Goal: Communication & Community: Answer question/provide support

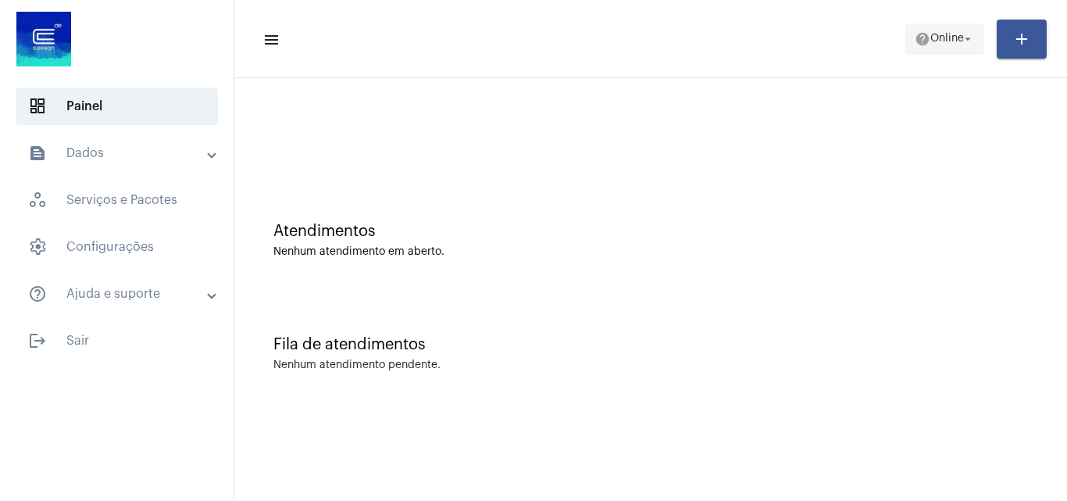
click at [919, 32] on mat-icon "help" at bounding box center [923, 39] width 16 height 16
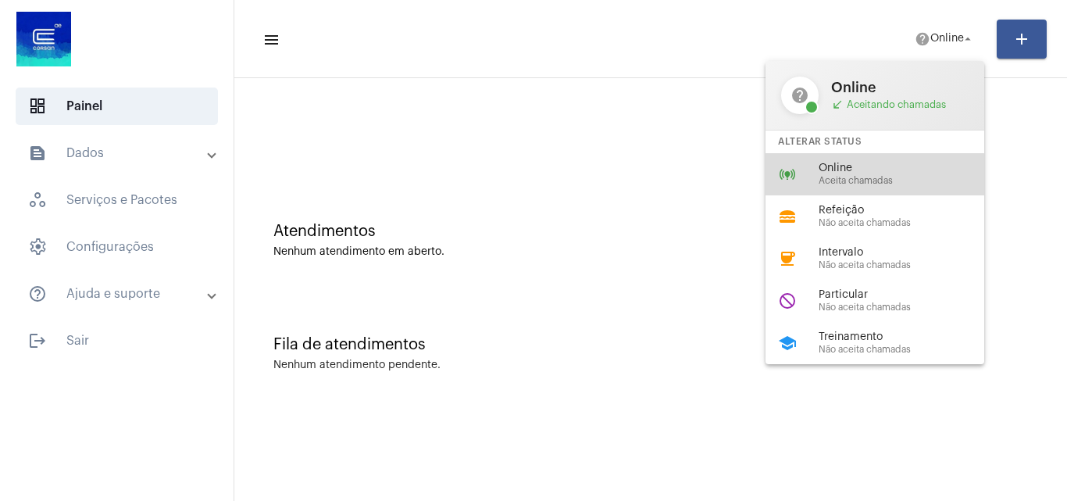
click at [843, 179] on span "Aceita chamadas" at bounding box center [908, 181] width 178 height 10
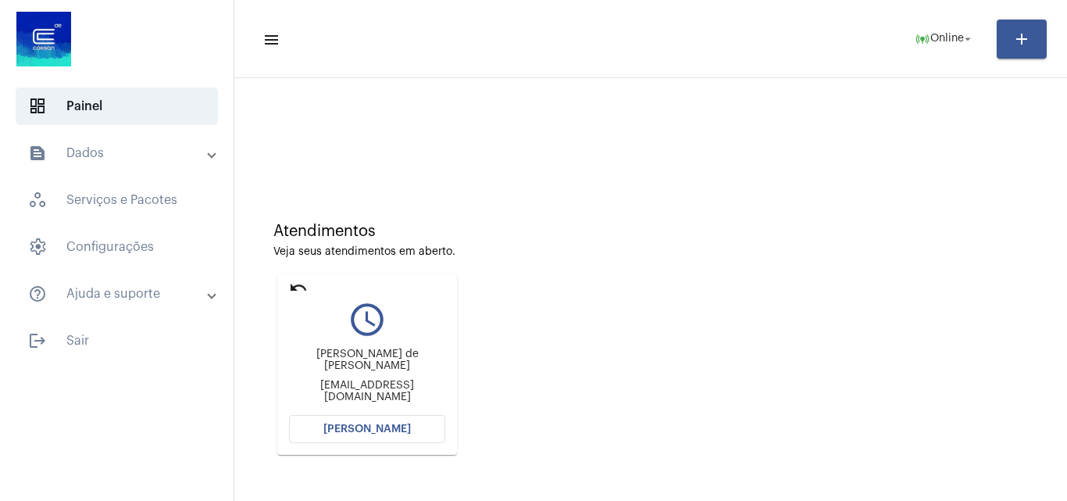
click at [295, 289] on mat-icon "undo" at bounding box center [298, 287] width 19 height 19
click at [293, 284] on mat-icon "undo" at bounding box center [298, 287] width 19 height 19
click at [962, 24] on button "online_prediction Online arrow_drop_down" at bounding box center [944, 38] width 79 height 31
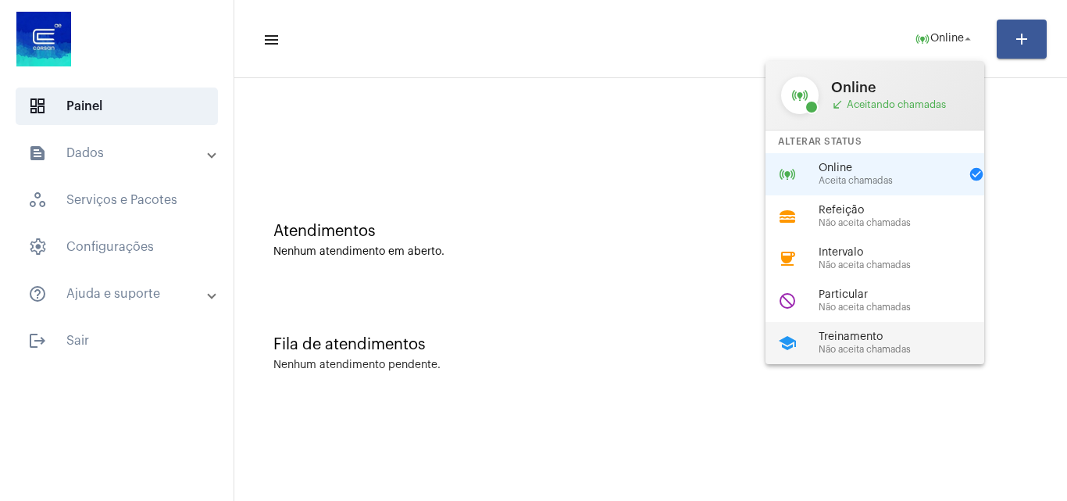
click at [857, 341] on span "Treinamento" at bounding box center [908, 337] width 178 height 12
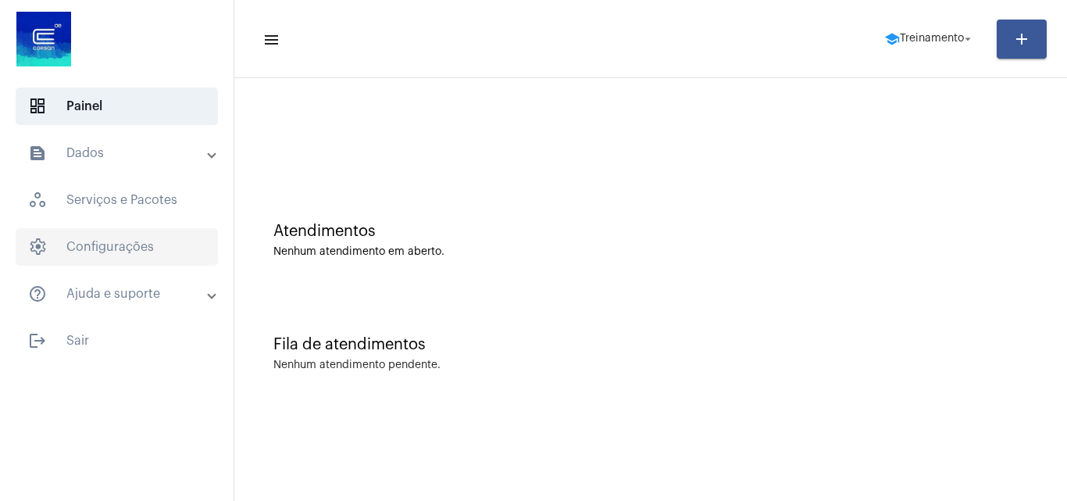
drag, startPoint x: 148, startPoint y: 212, endPoint x: 148, endPoint y: 228, distance: 16.4
click at [148, 212] on span "workspaces_outlined Serviços e Pacotes" at bounding box center [117, 199] width 202 height 37
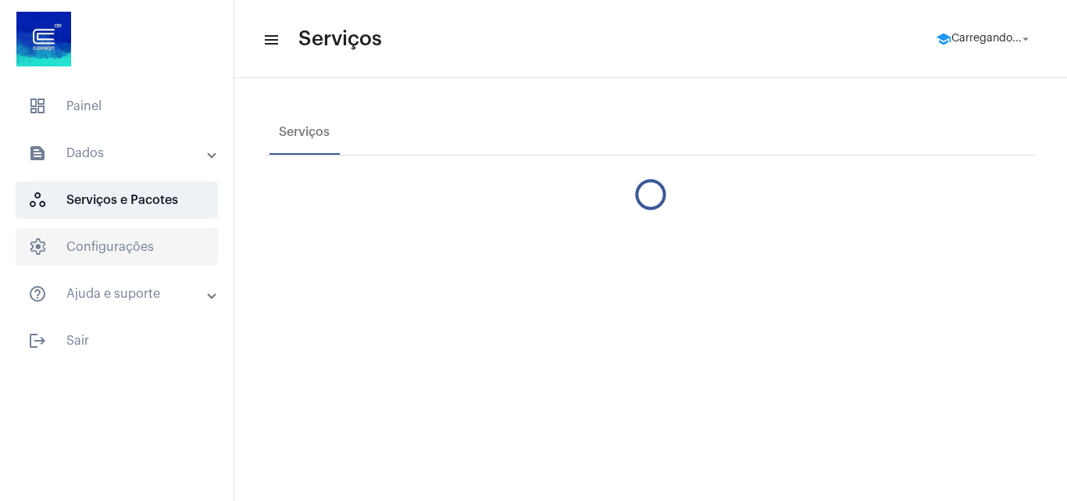
click at [141, 245] on span "settings Configurações" at bounding box center [117, 246] width 202 height 37
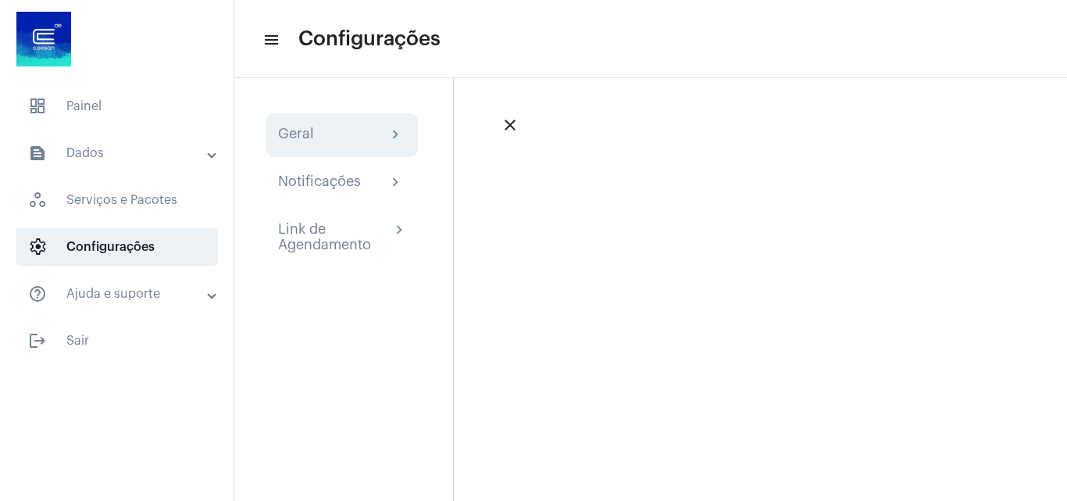
click at [316, 141] on div "Geral chevron_right" at bounding box center [341, 135] width 127 height 19
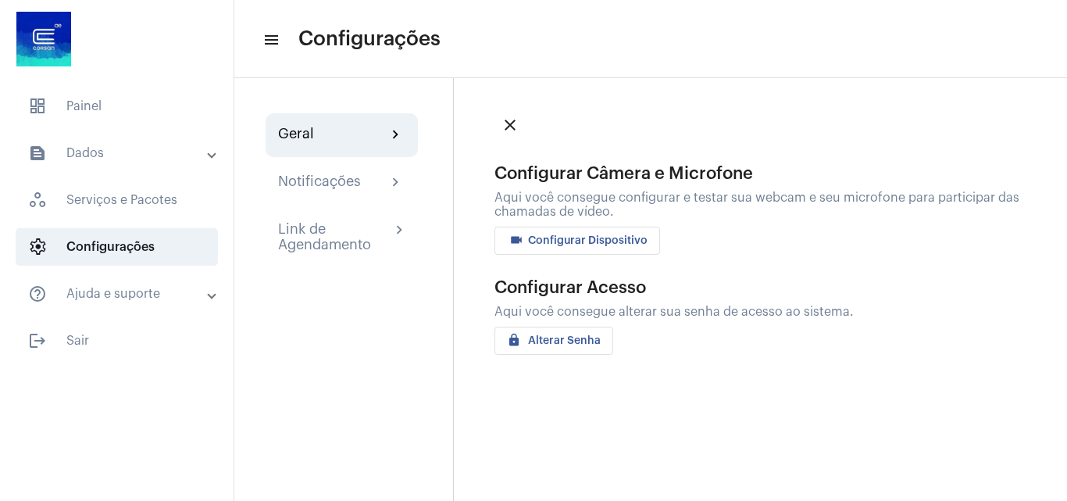
click at [555, 245] on span "videocam Configurar Dispositivo" at bounding box center [577, 240] width 141 height 11
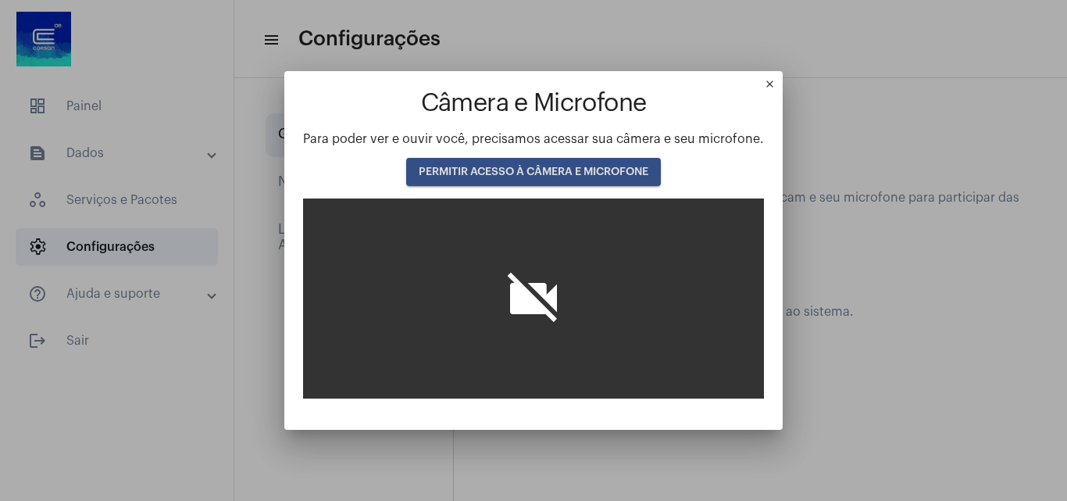
click at [545, 174] on span "PERMITIR ACESSO À CÂMERA E MICROFONE" at bounding box center [534, 171] width 230 height 11
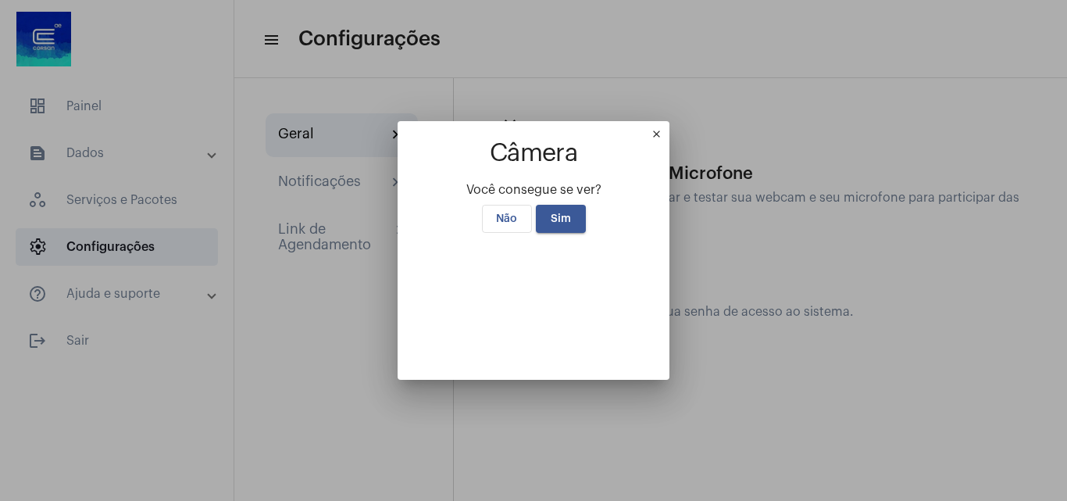
click at [552, 213] on span "Sim" at bounding box center [561, 218] width 20 height 11
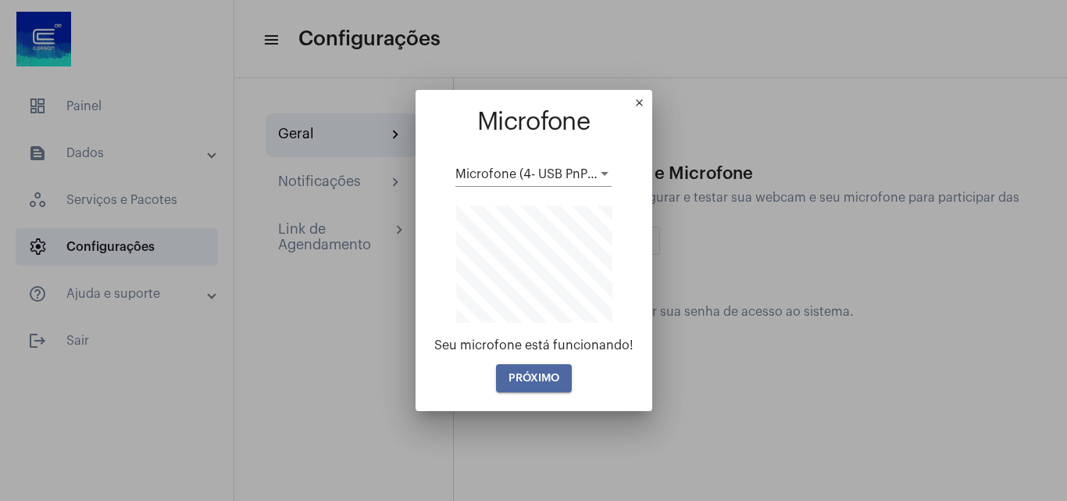
click at [541, 377] on span "PRÓXIMO" at bounding box center [534, 378] width 51 height 11
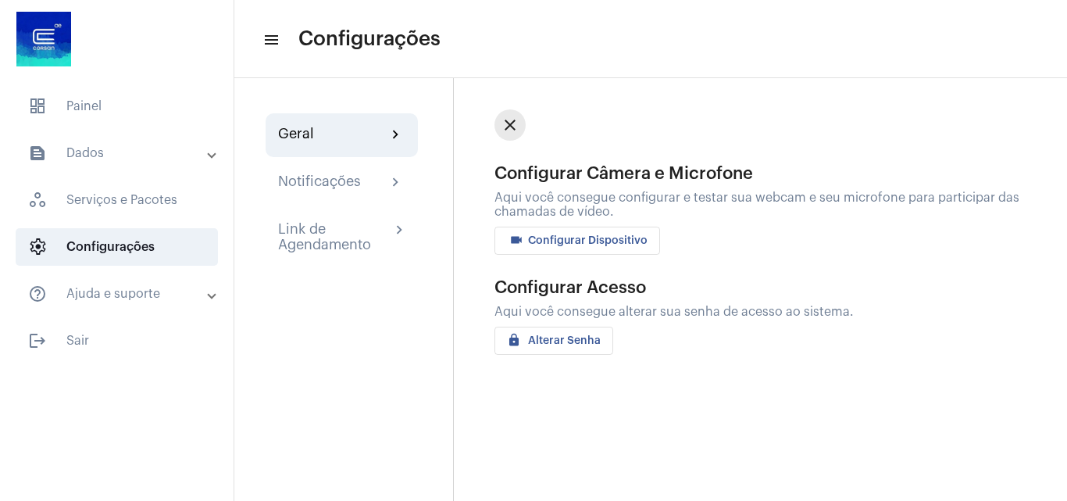
click at [513, 127] on mat-icon "close" at bounding box center [510, 125] width 19 height 19
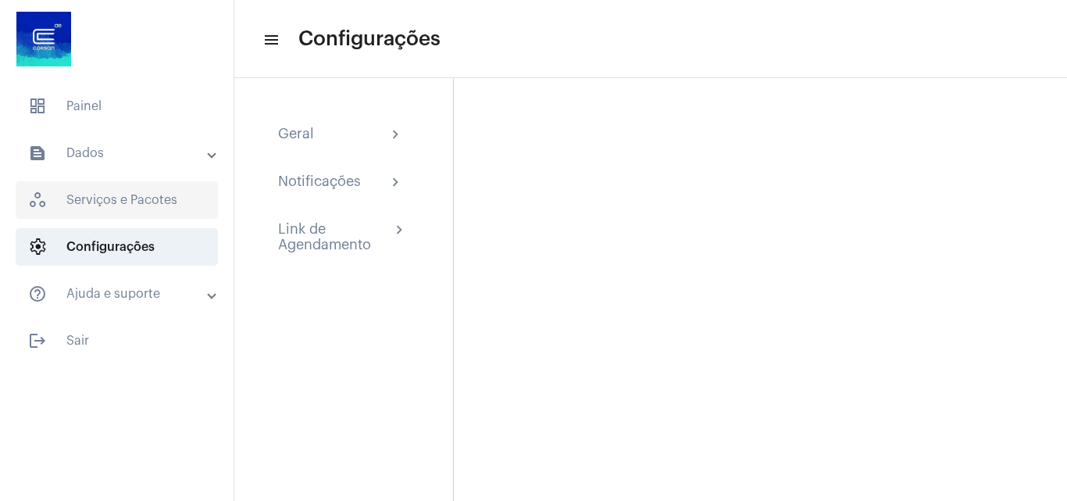
click at [151, 202] on span "workspaces_outlined Serviços e Pacotes" at bounding box center [117, 199] width 202 height 37
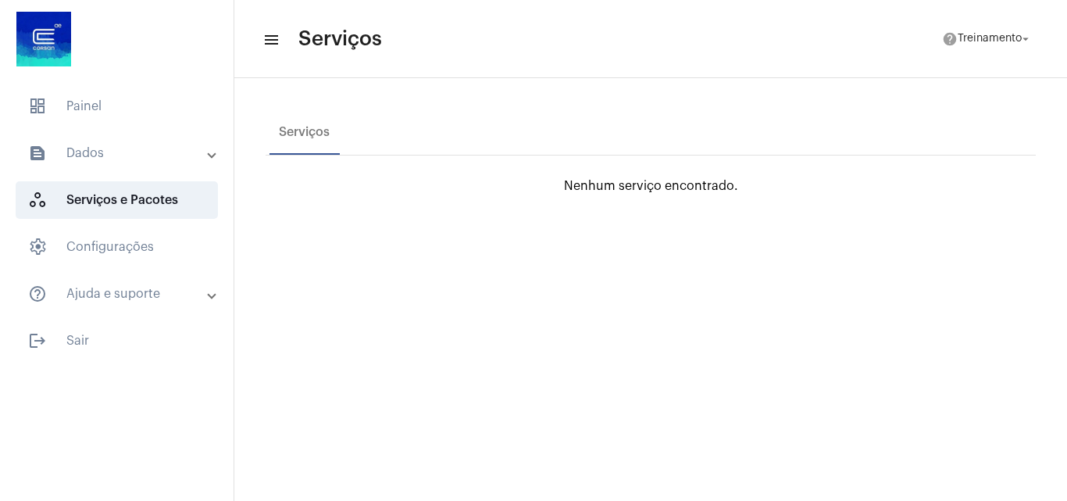
click at [120, 163] on mat-expansion-panel-header "text_snippet_outlined Dados" at bounding box center [121, 152] width 224 height 37
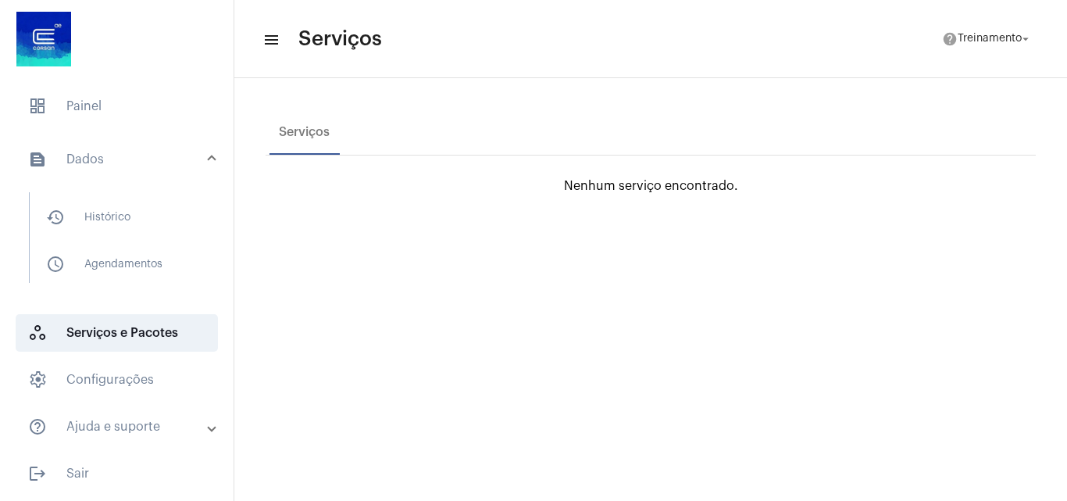
click at [181, 165] on mat-panel-title "text_snippet_outlined Dados" at bounding box center [118, 159] width 180 height 19
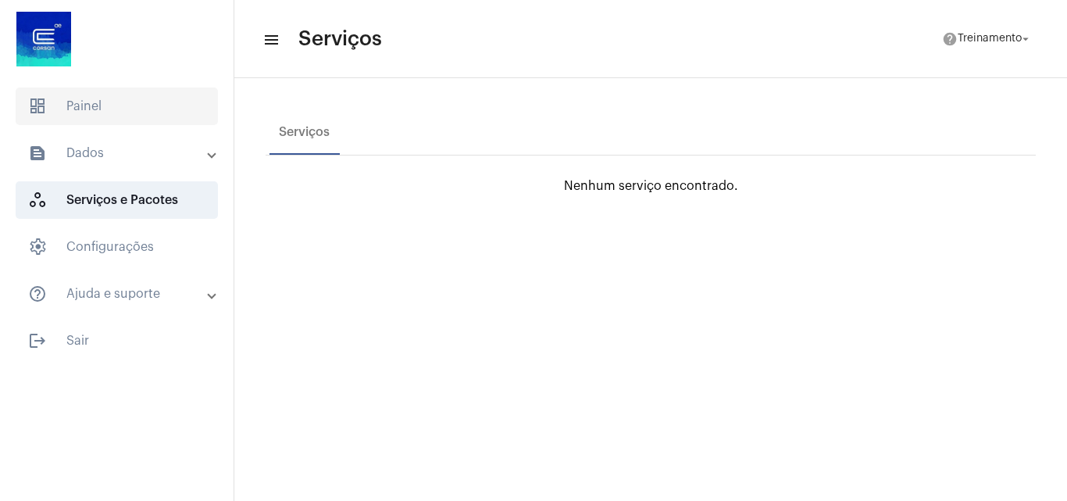
click at [150, 114] on span "dashboard Painel" at bounding box center [117, 105] width 202 height 37
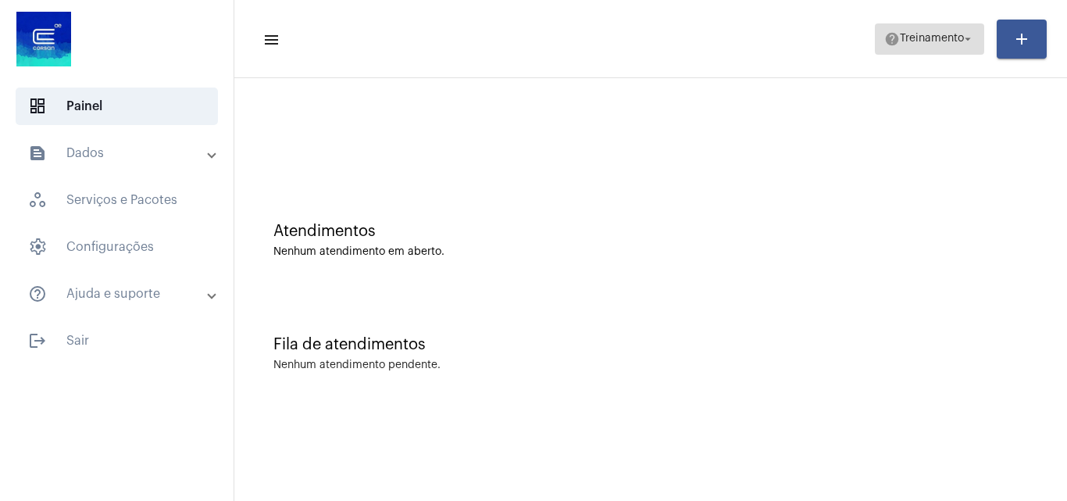
drag, startPoint x: 948, startPoint y: 34, endPoint x: 937, endPoint y: 52, distance: 22.1
click at [948, 38] on span "Treinamento" at bounding box center [932, 39] width 64 height 11
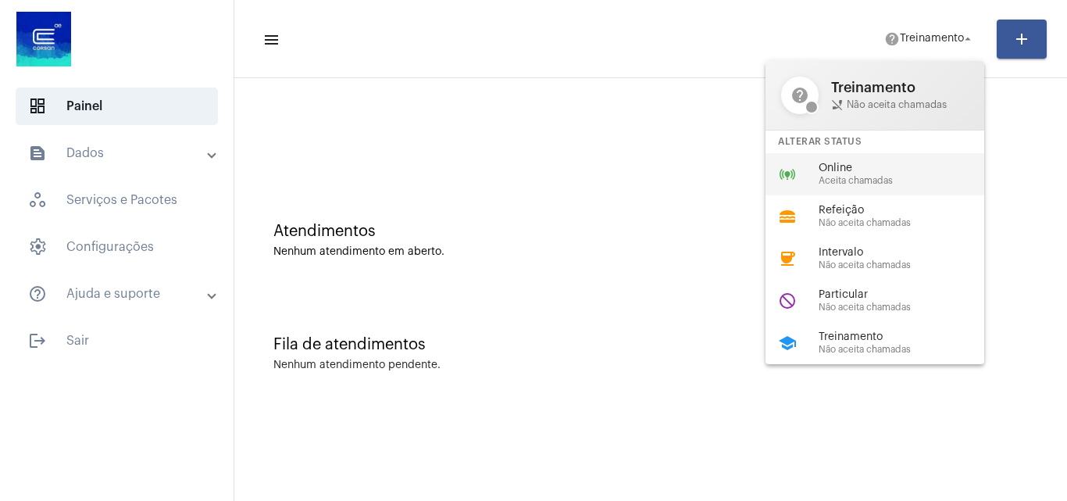
click at [849, 180] on span "Aceita chamadas" at bounding box center [908, 181] width 178 height 10
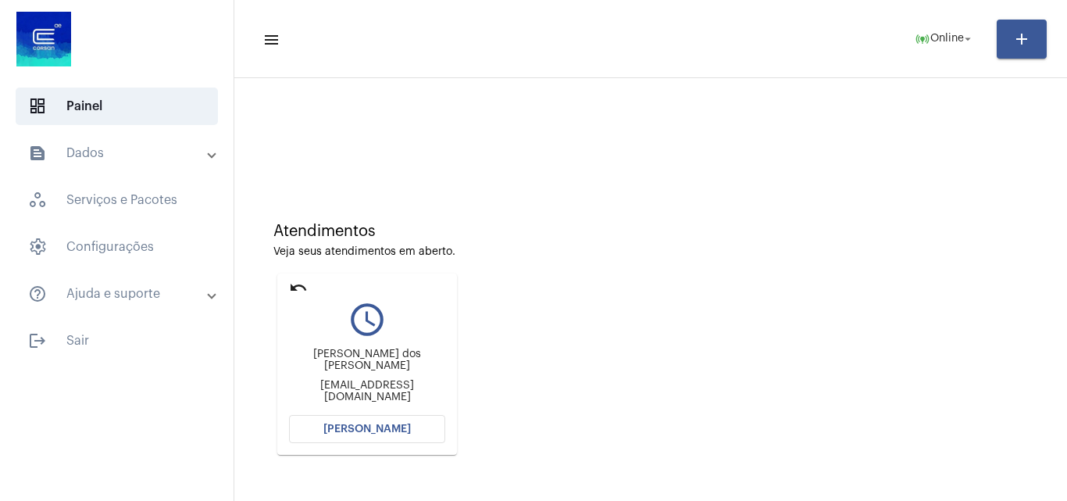
click at [374, 421] on button "[PERSON_NAME]" at bounding box center [367, 429] width 156 height 28
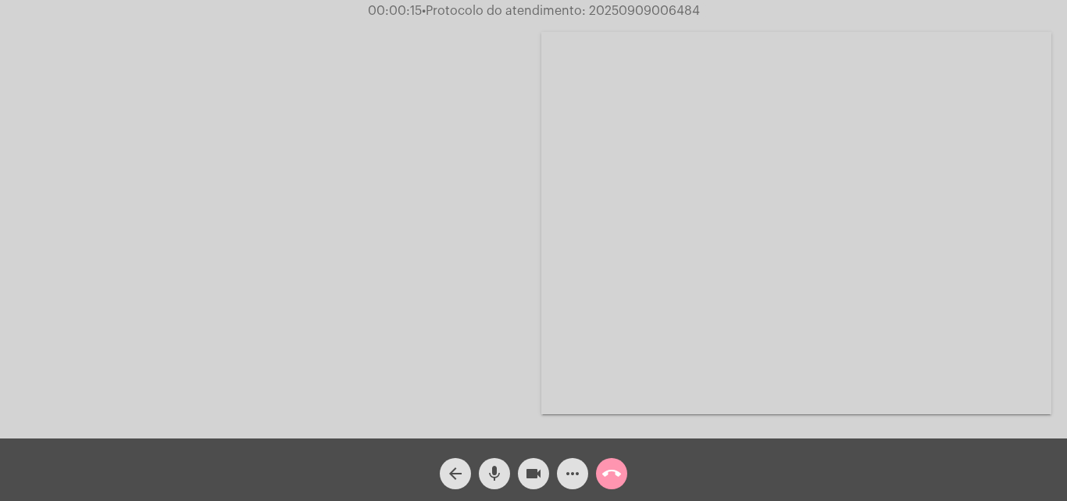
click at [455, 477] on mat-icon "arrow_back" at bounding box center [455, 473] width 19 height 19
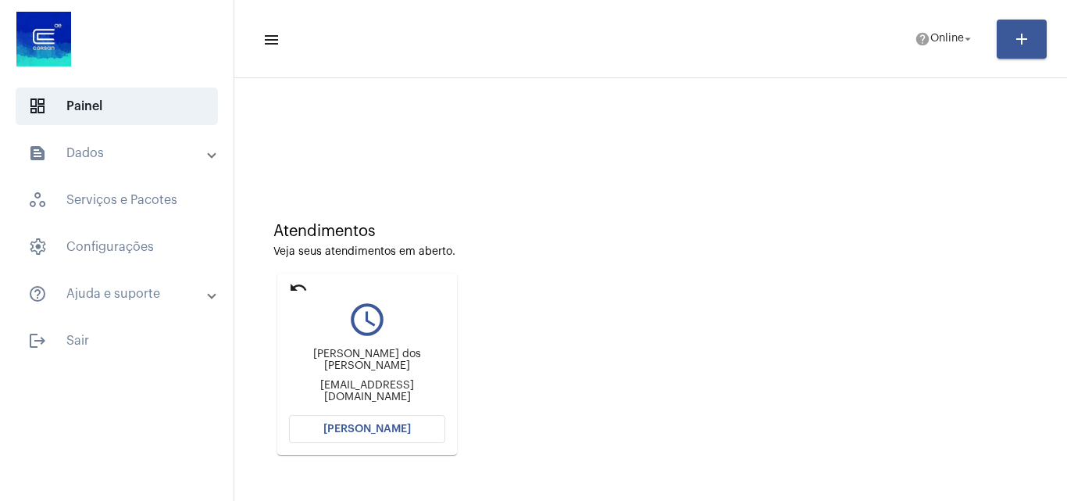
click at [136, 166] on mat-expansion-panel-header "text_snippet_outlined Dados" at bounding box center [121, 152] width 224 height 37
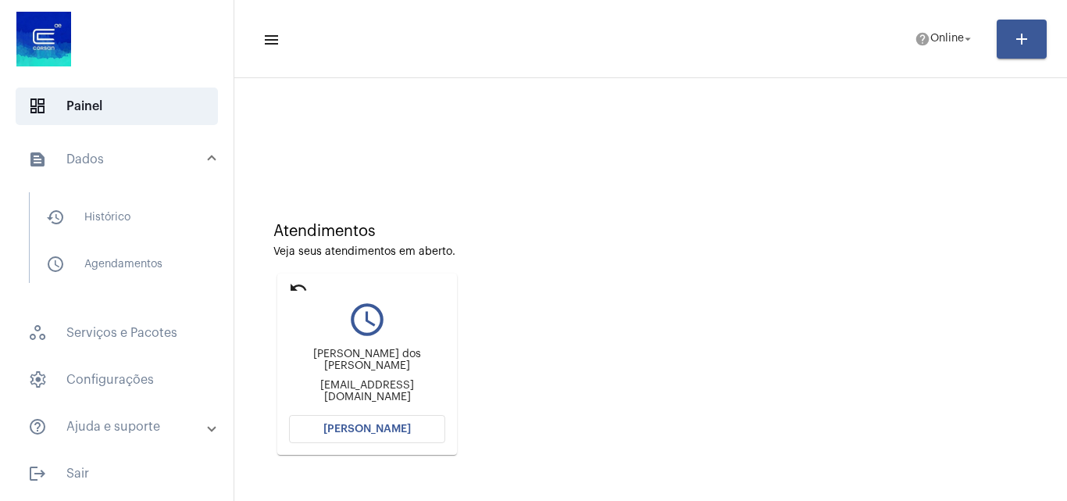
drag, startPoint x: 116, startPoint y: 148, endPoint x: 114, endPoint y: 164, distance: 15.7
click at [114, 148] on mat-expansion-panel-header "text_snippet_outlined Dados" at bounding box center [121, 159] width 224 height 50
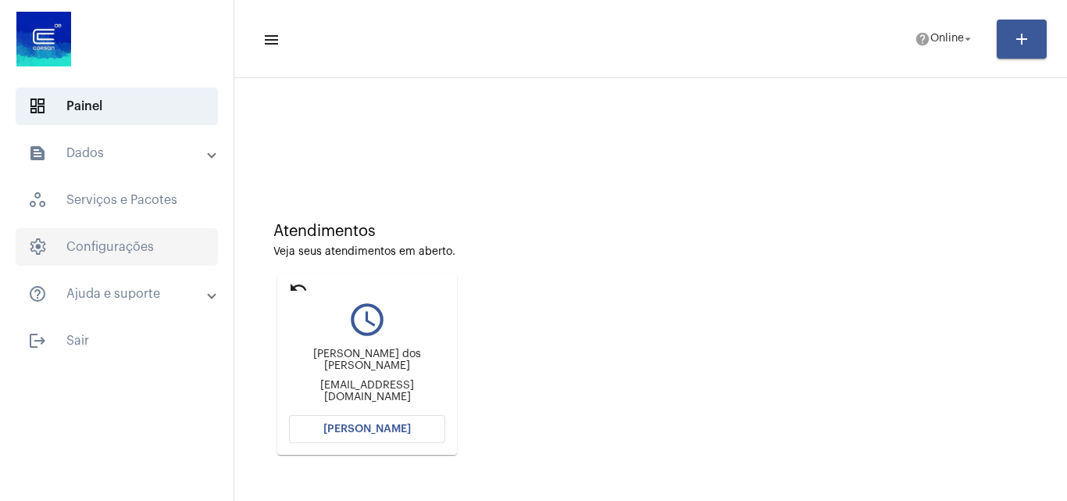
click at [109, 252] on span "settings Configurações" at bounding box center [117, 246] width 202 height 37
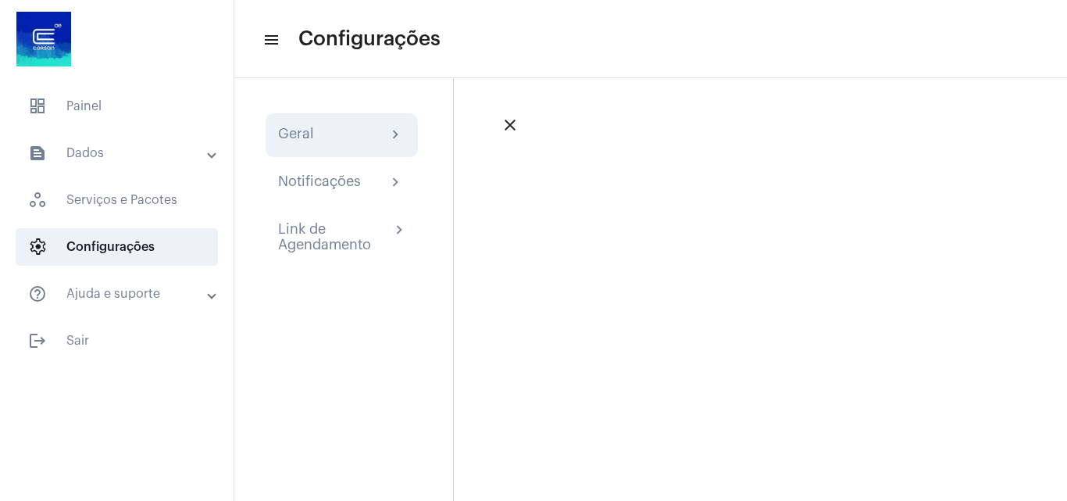
click at [318, 148] on div "Geral chevron_right" at bounding box center [342, 135] width 152 height 44
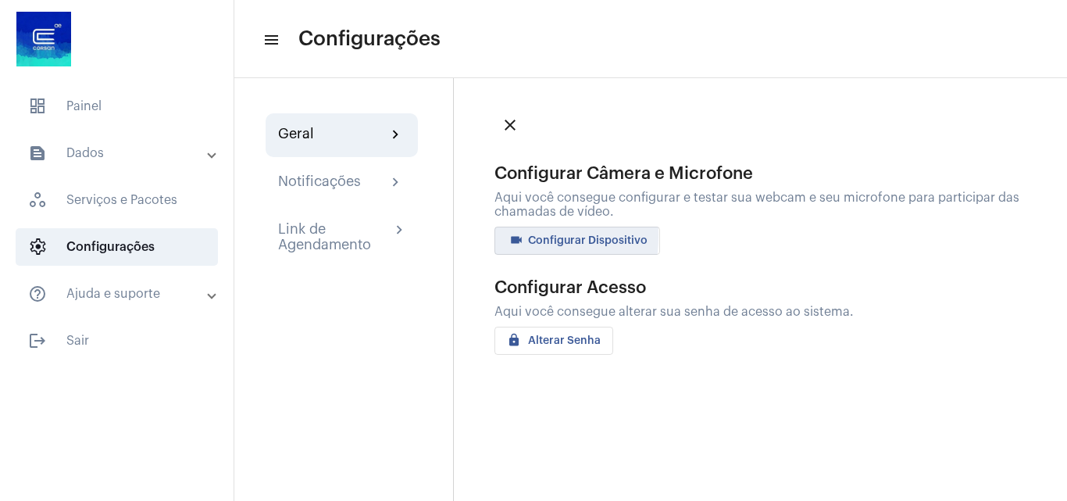
click at [501, 236] on button "videocam Configurar Dispositivo" at bounding box center [578, 241] width 166 height 28
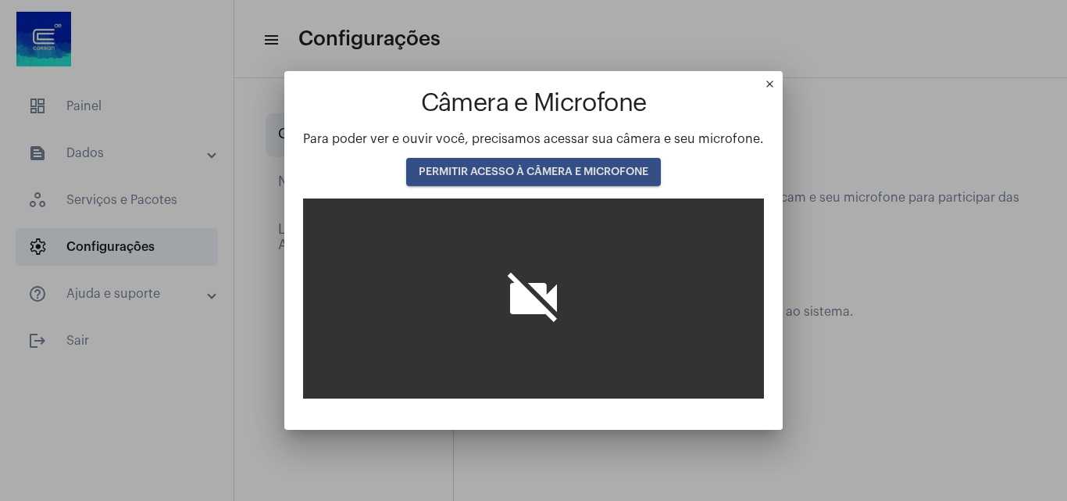
click at [524, 173] on span "PERMITIR ACESSO À CÂMERA E MICROFONE" at bounding box center [534, 171] width 230 height 11
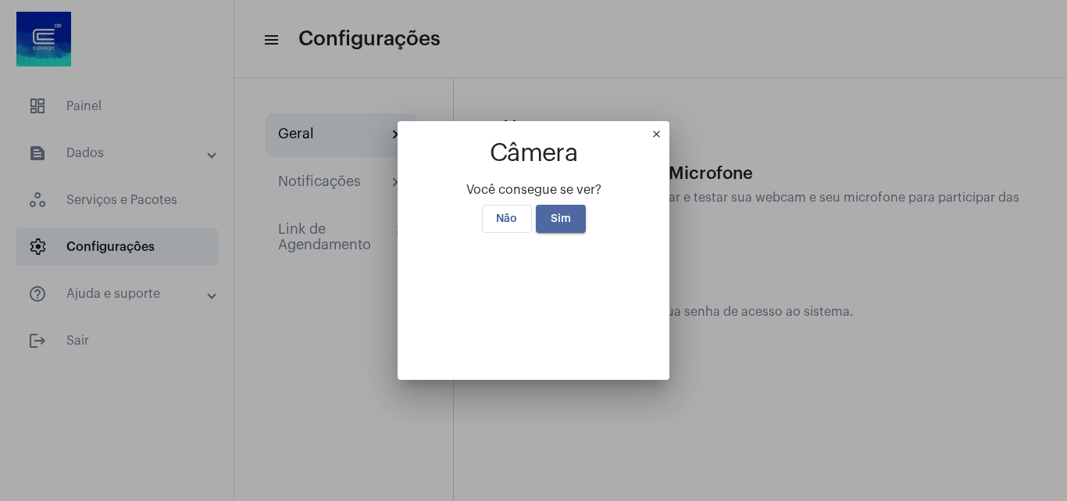
click at [559, 205] on button "Sim" at bounding box center [561, 219] width 50 height 28
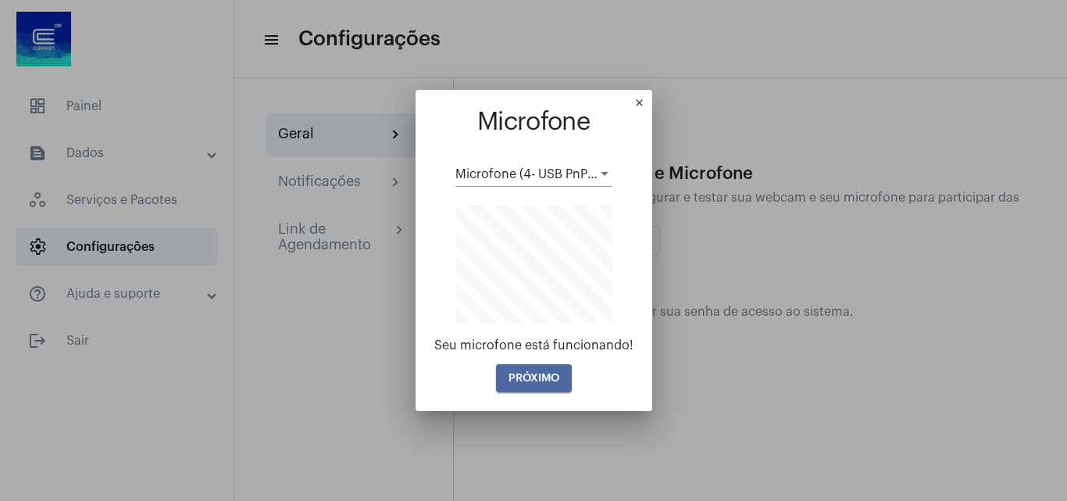
click at [530, 378] on span "PRÓXIMO" at bounding box center [534, 378] width 51 height 11
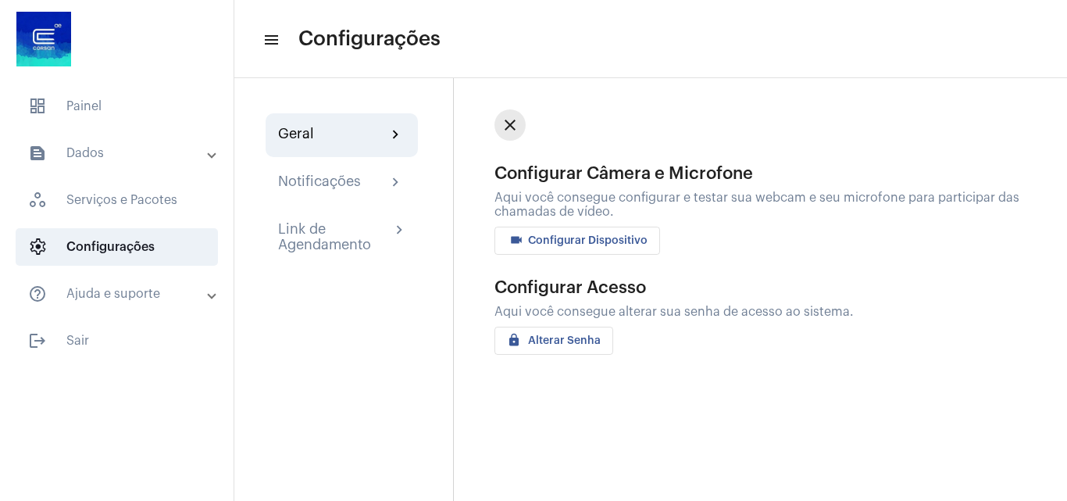
click at [504, 124] on mat-icon "close" at bounding box center [510, 125] width 19 height 19
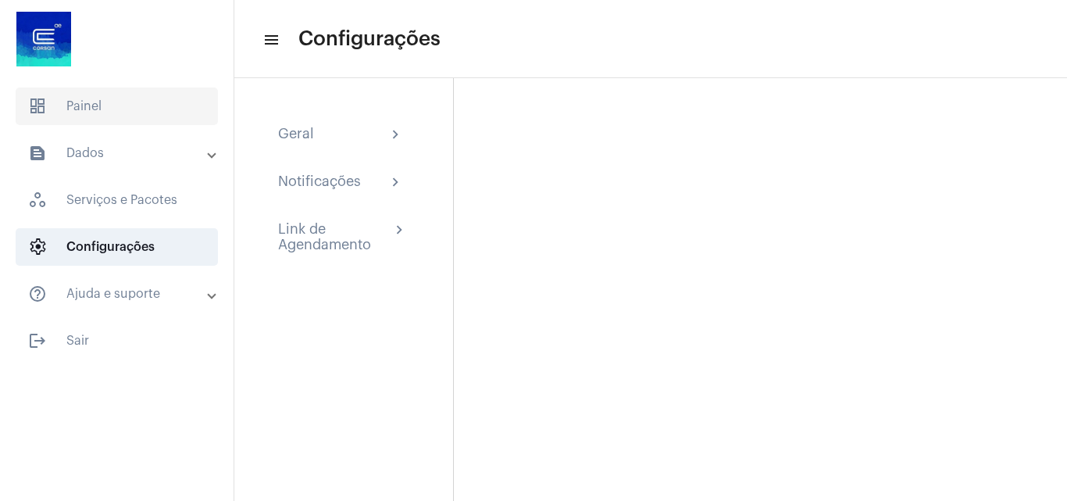
click at [121, 109] on span "dashboard Painel" at bounding box center [117, 105] width 202 height 37
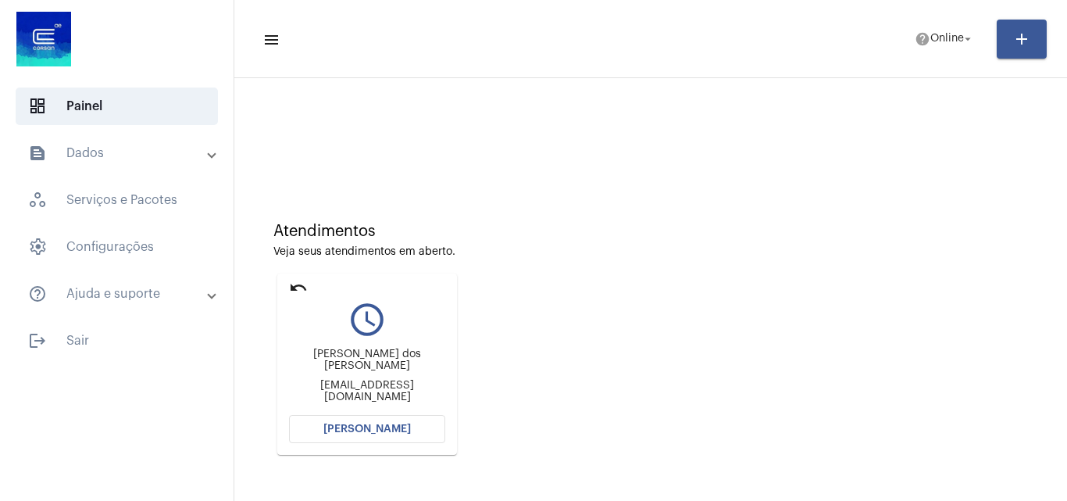
click at [357, 426] on span "[PERSON_NAME]" at bounding box center [366, 428] width 87 height 11
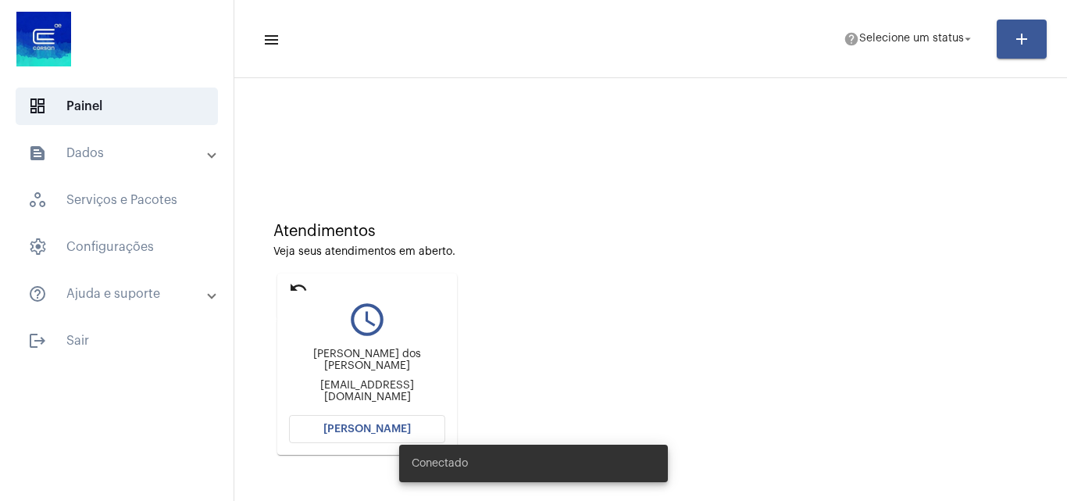
click at [295, 288] on mat-icon "undo" at bounding box center [298, 287] width 19 height 19
click at [926, 38] on span "Selecione um status" at bounding box center [911, 39] width 105 height 11
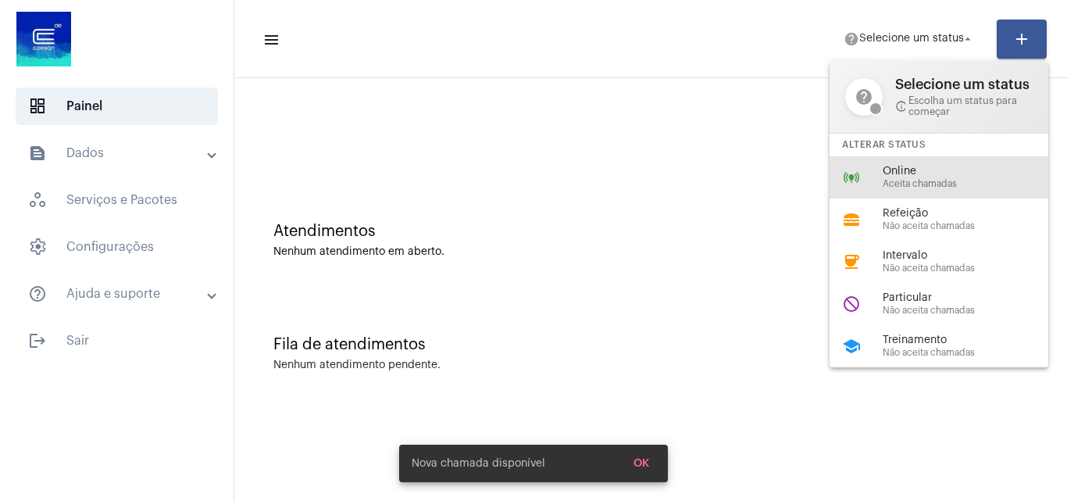
click at [934, 170] on div "online_prediction Online Aceita chamadas" at bounding box center [952, 177] width 244 height 42
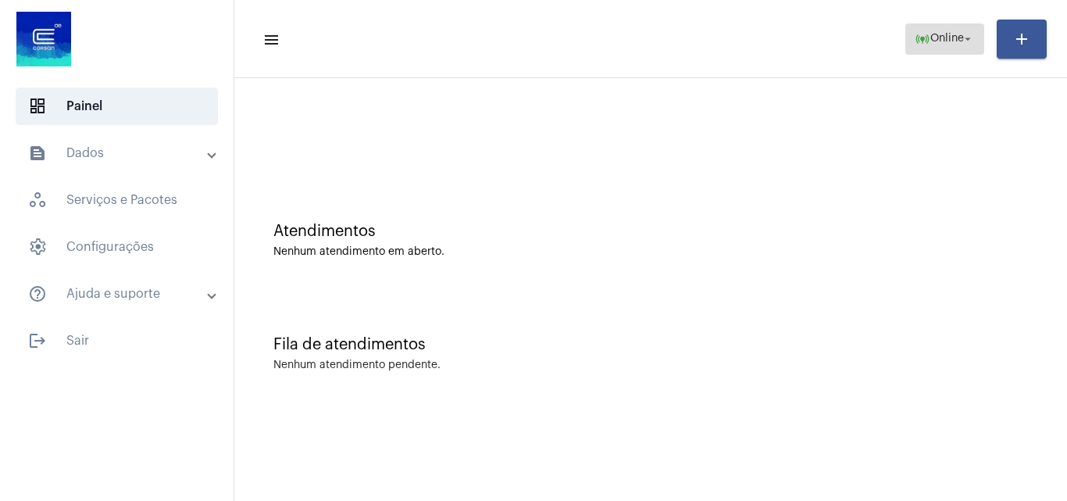
click at [945, 36] on span "Online" at bounding box center [947, 39] width 34 height 11
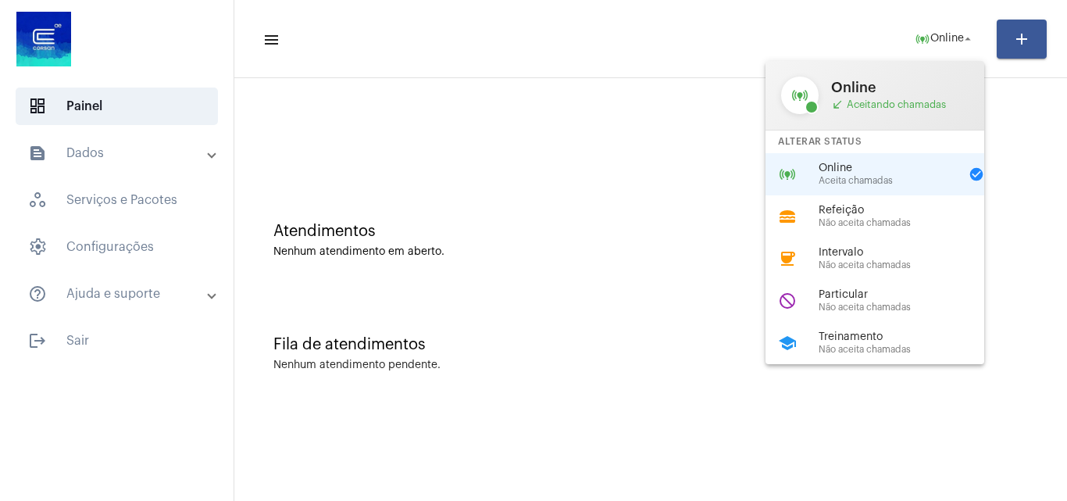
click at [752, 445] on div at bounding box center [533, 250] width 1067 height 501
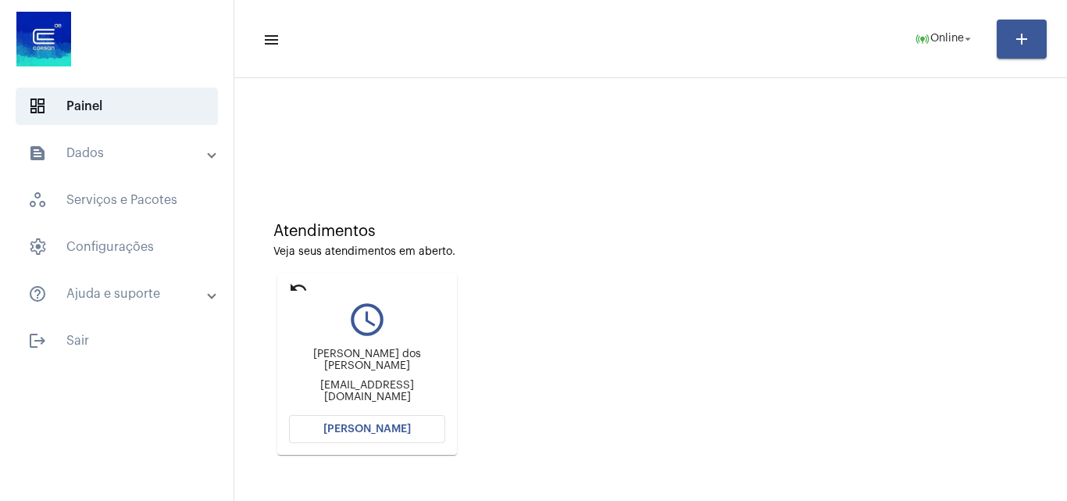
click at [373, 437] on button "[PERSON_NAME]" at bounding box center [367, 429] width 156 height 28
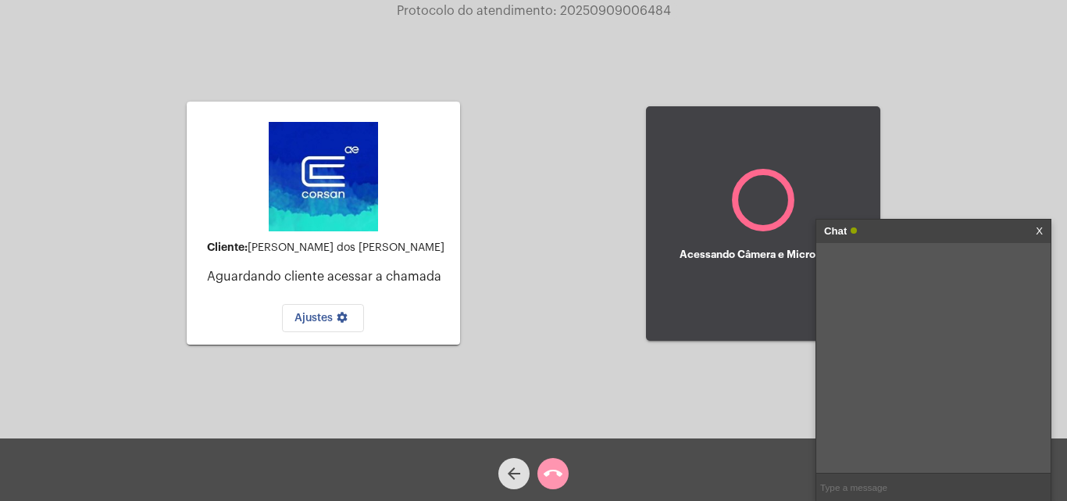
click at [1038, 234] on link "X" at bounding box center [1039, 231] width 7 height 23
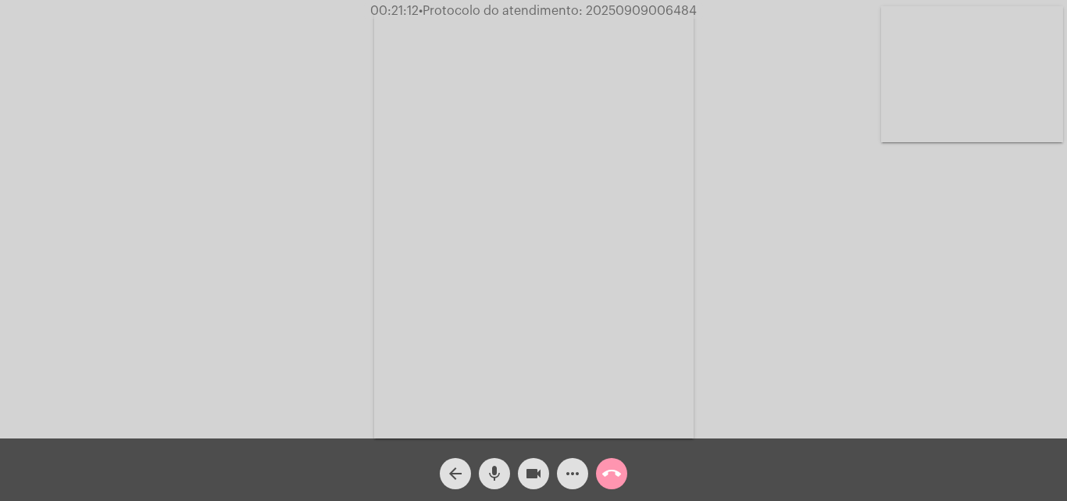
click at [453, 475] on mat-icon "arrow_back" at bounding box center [455, 473] width 19 height 19
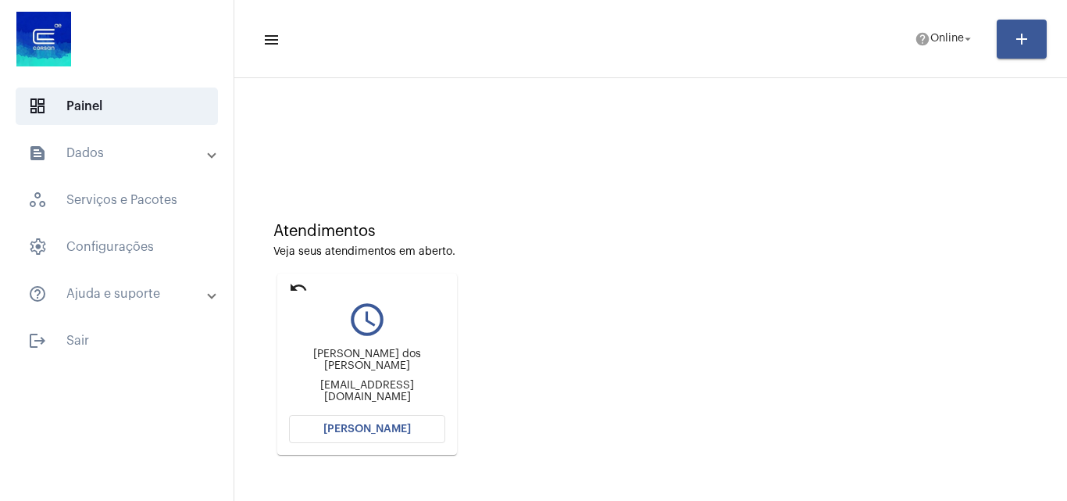
click at [377, 426] on span "[PERSON_NAME]" at bounding box center [366, 428] width 87 height 11
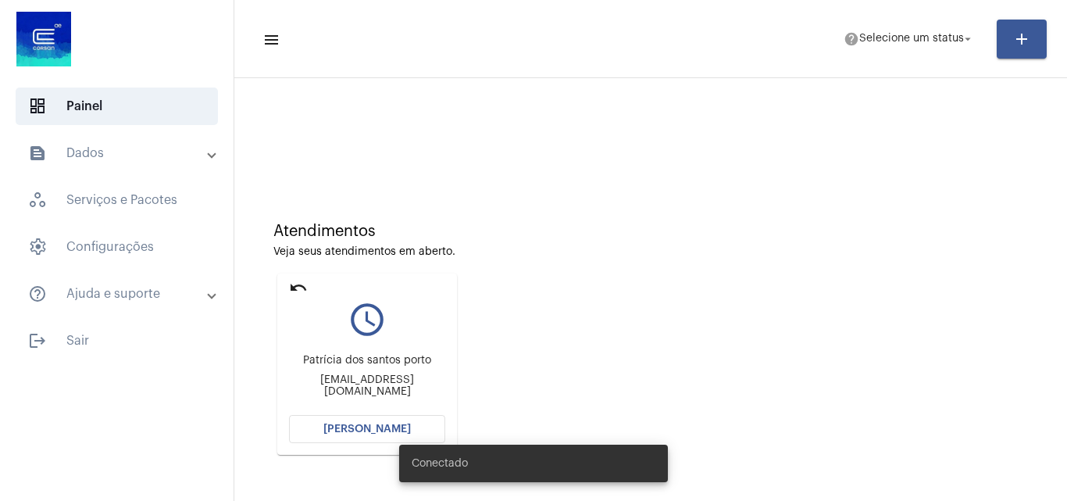
click at [358, 424] on button "[PERSON_NAME]" at bounding box center [367, 429] width 156 height 28
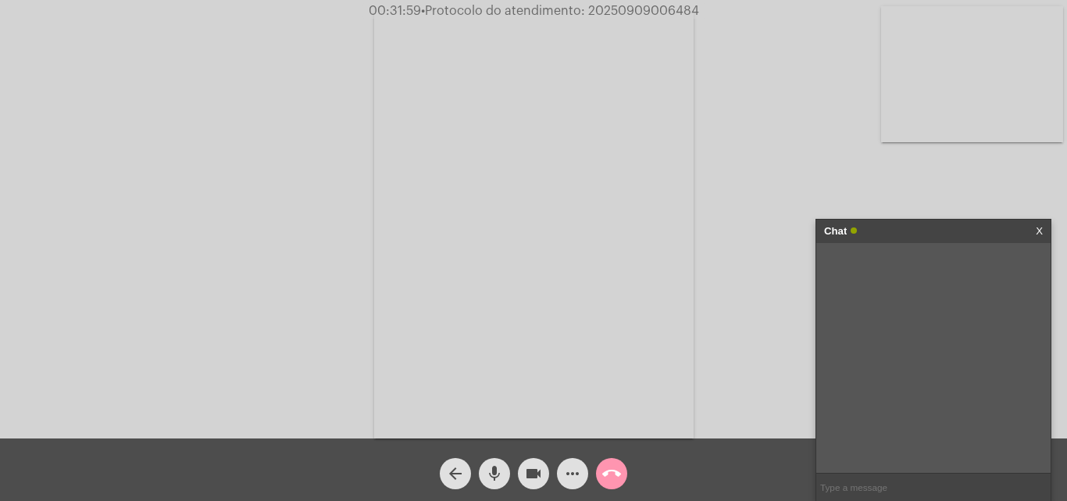
click at [716, 315] on div "Acessando Câmera e Microfone..." at bounding box center [534, 223] width 1064 height 438
click at [1041, 230] on link "X" at bounding box center [1039, 231] width 7 height 23
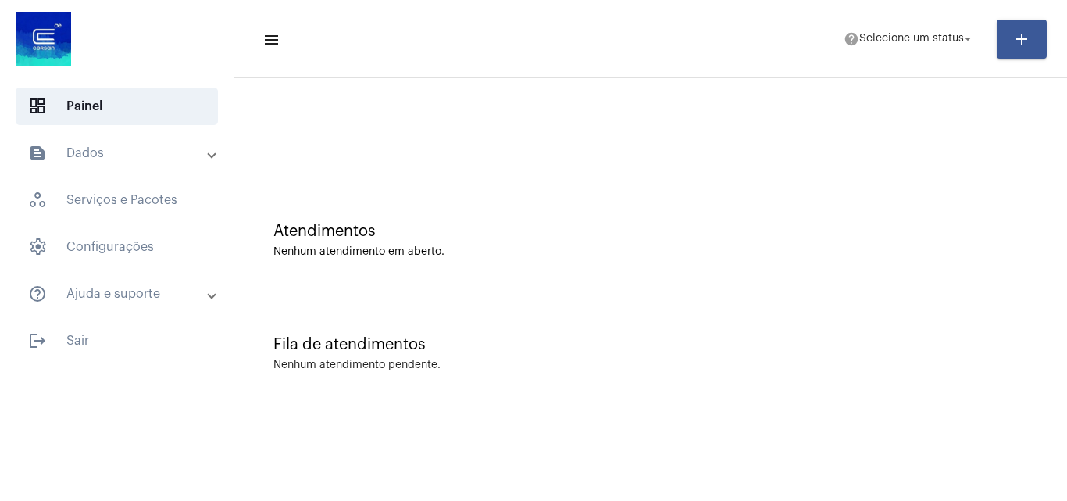
click at [841, 275] on div "Atendimentos Nenhum atendimento em aberto." at bounding box center [650, 232] width 817 height 113
click at [124, 159] on mat-panel-title "text_snippet_outlined Dados" at bounding box center [118, 153] width 180 height 19
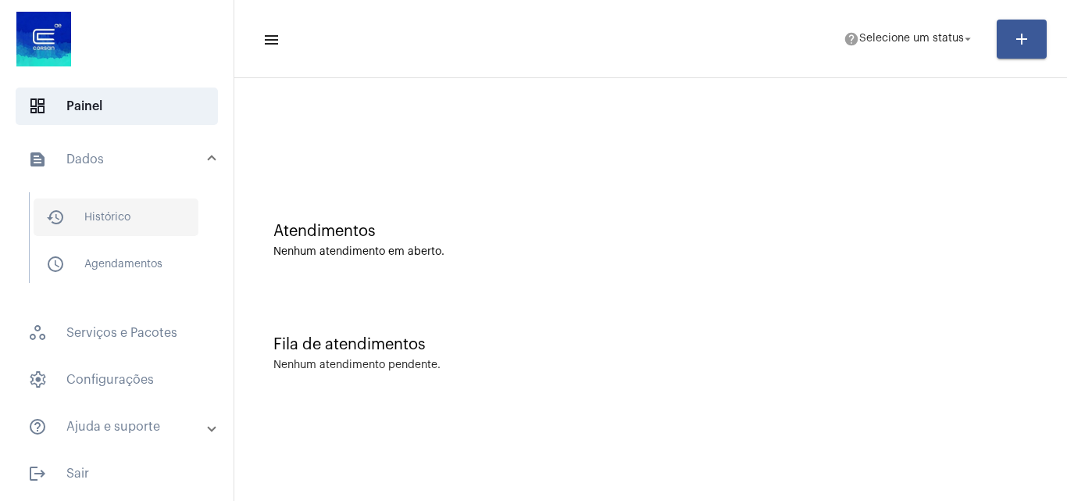
click at [125, 202] on span "history_outlined Histórico" at bounding box center [116, 216] width 165 height 37
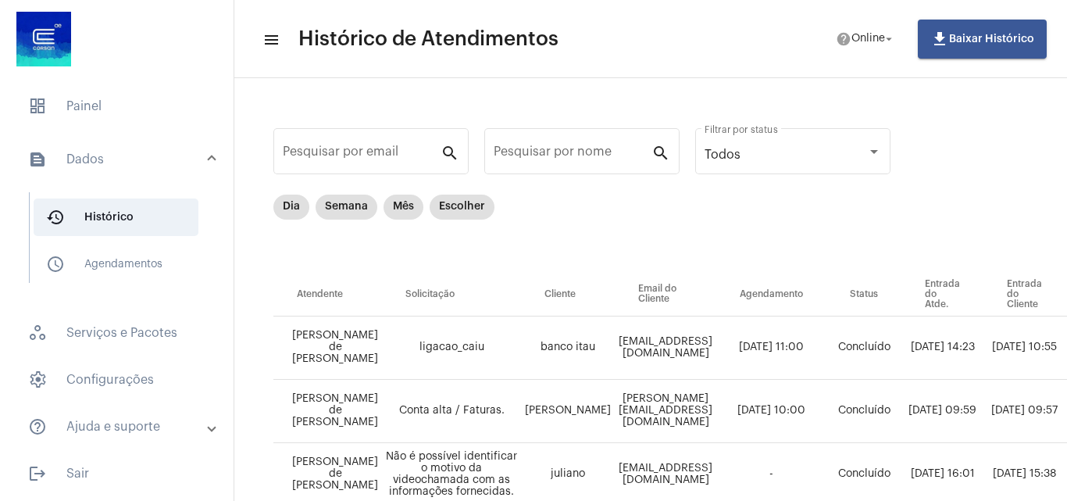
click at [111, 154] on mat-panel-title "text_snippet_outlined Dados" at bounding box center [118, 159] width 180 height 19
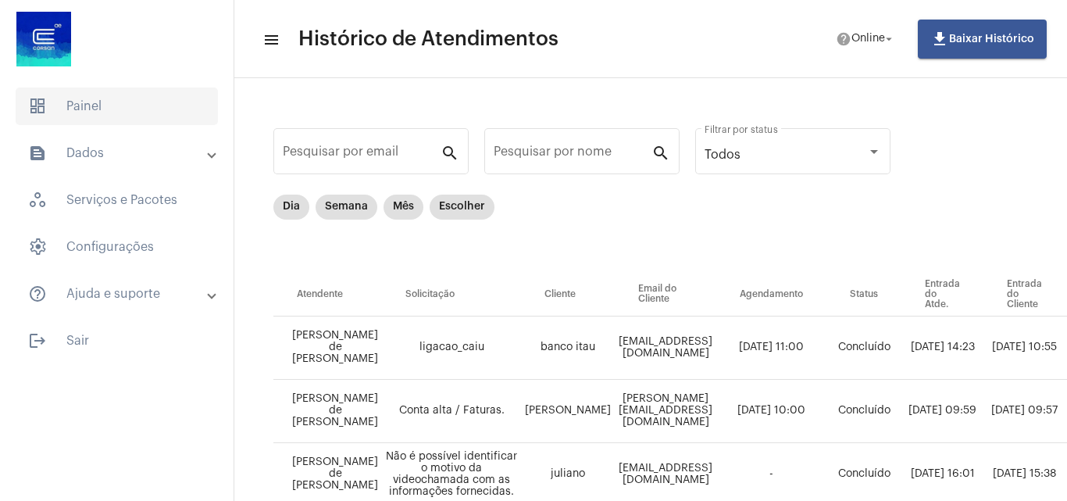
click at [116, 104] on span "dashboard Painel" at bounding box center [117, 105] width 202 height 37
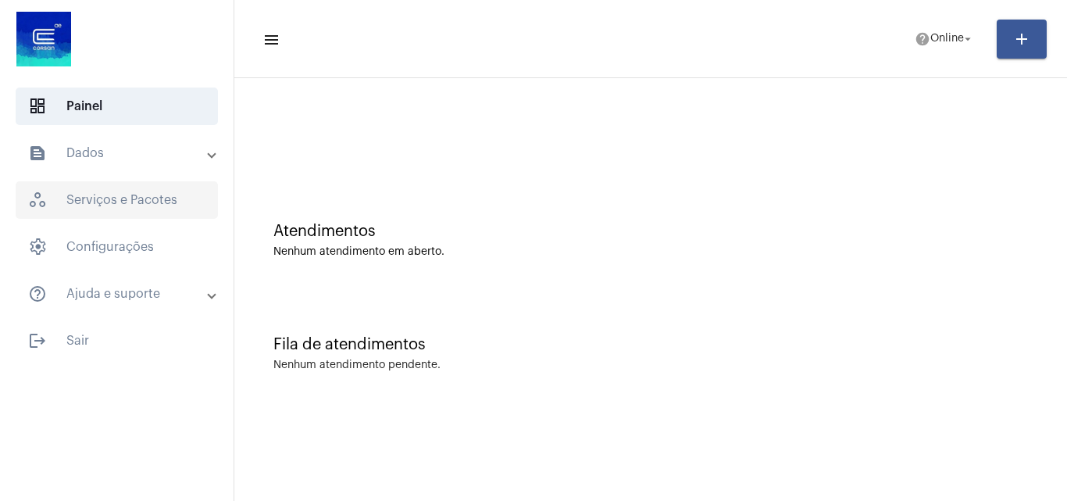
click at [143, 208] on span "workspaces_outlined Serviços e Pacotes" at bounding box center [117, 199] width 202 height 37
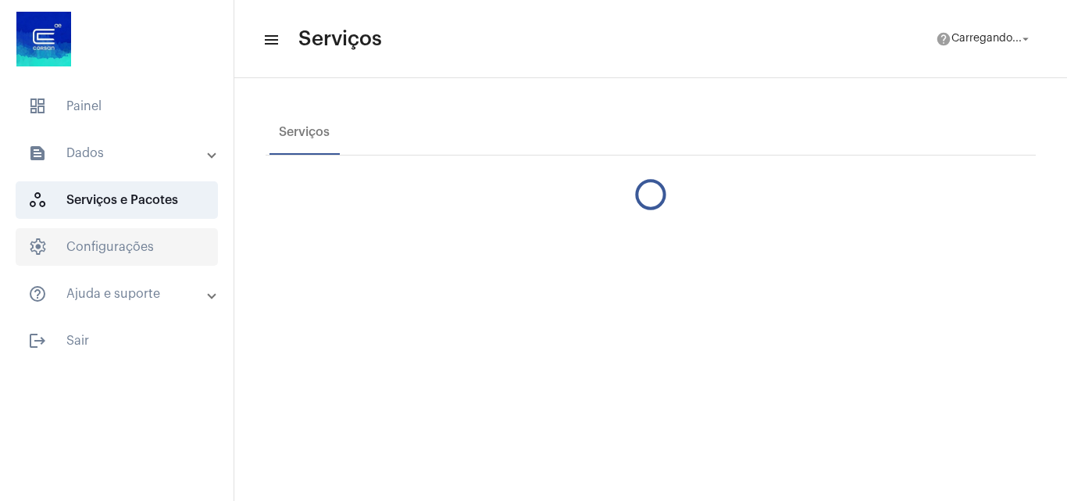
click at [149, 241] on span "settings Configurações" at bounding box center [117, 246] width 202 height 37
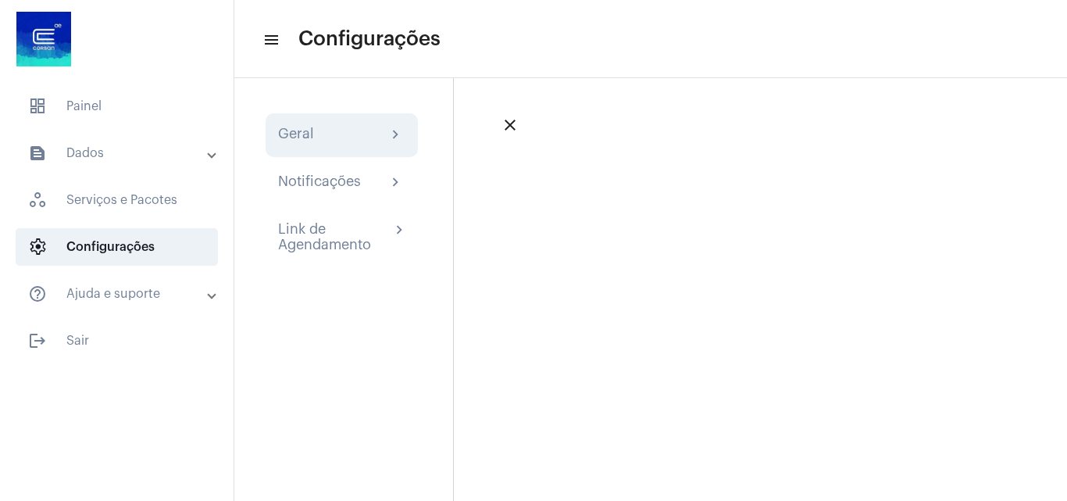
click at [316, 136] on div "Geral chevron_right" at bounding box center [341, 135] width 127 height 19
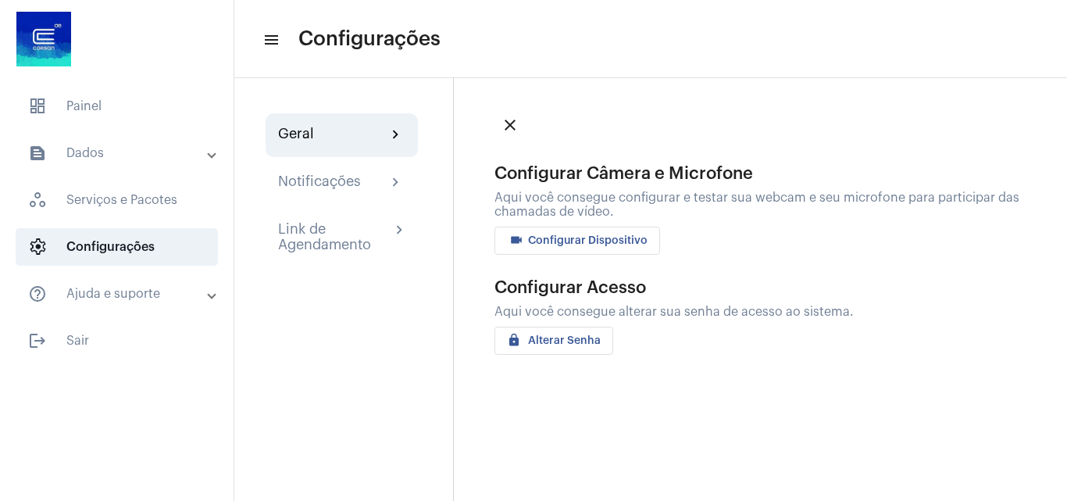
click at [576, 245] on span "videocam Configurar Dispositivo" at bounding box center [577, 240] width 141 height 11
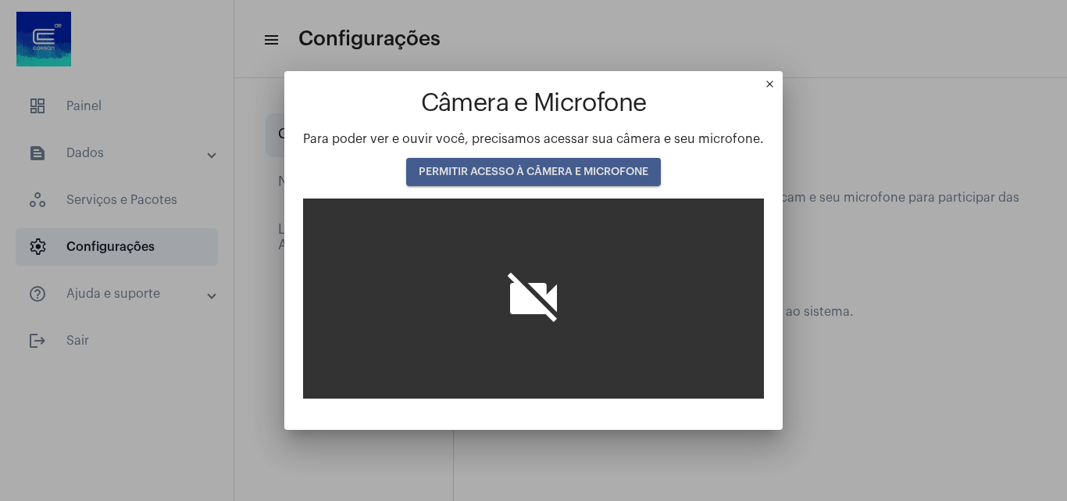
click at [583, 163] on button "PERMITIR ACESSO À CÂMERA E MICROFONE" at bounding box center [533, 172] width 255 height 28
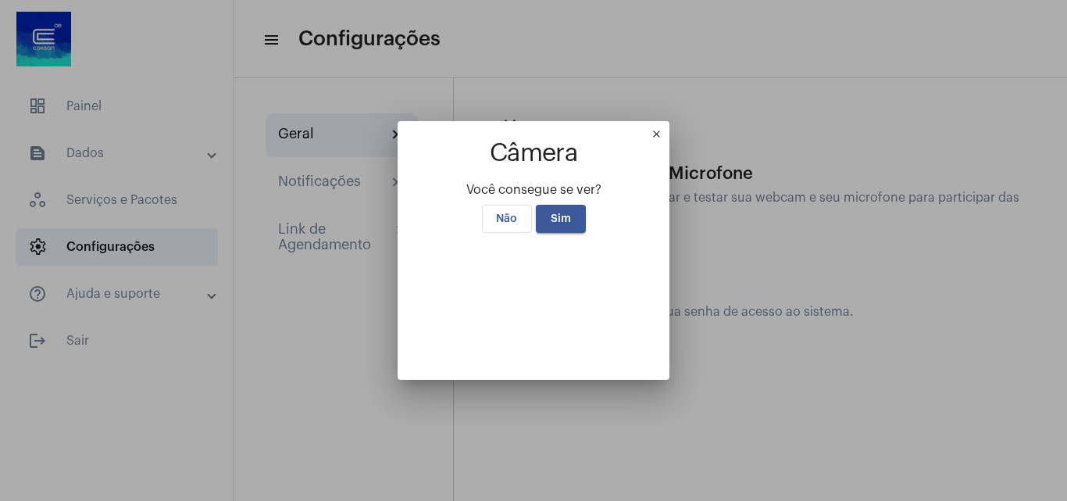
click at [670, 128] on mat-icon "close" at bounding box center [660, 137] width 19 height 19
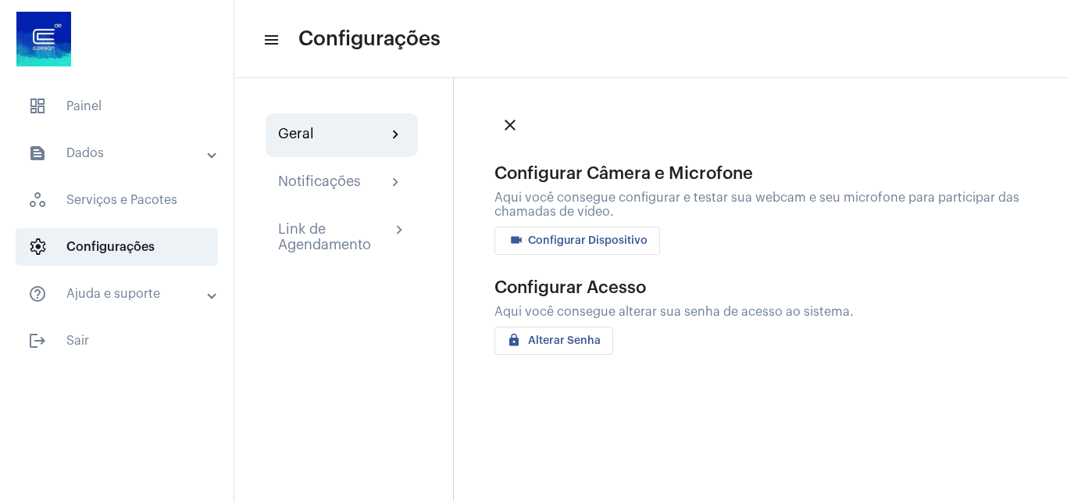
click at [570, 247] on button "videocam Configurar Dispositivo" at bounding box center [578, 241] width 166 height 28
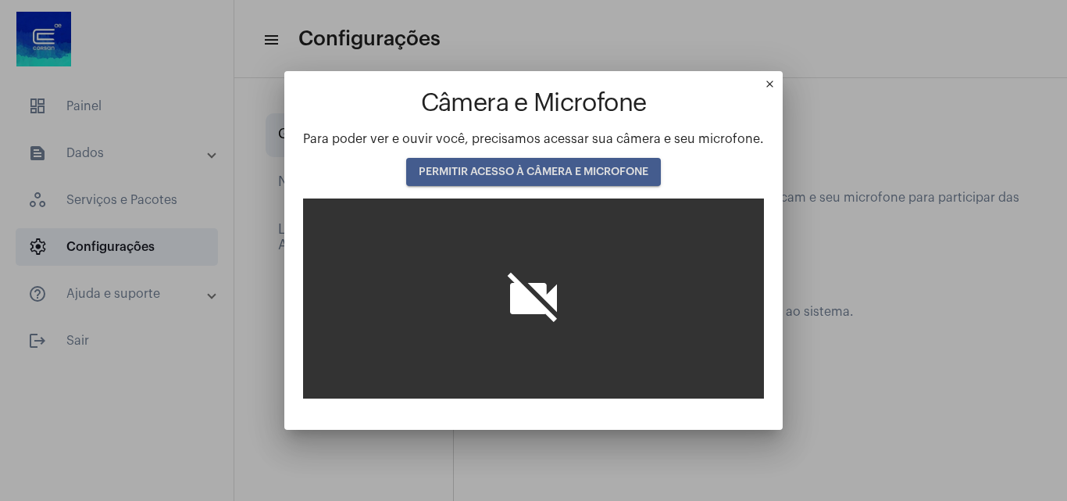
click at [587, 159] on button "PERMITIR ACESSO À CÂMERA E MICROFONE" at bounding box center [533, 172] width 255 height 28
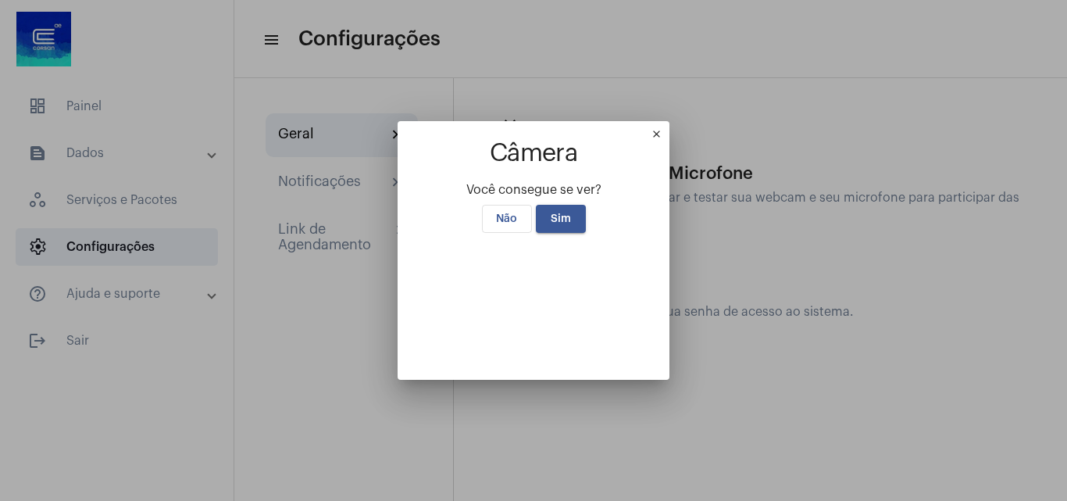
click at [670, 128] on mat-icon "close" at bounding box center [660, 137] width 19 height 19
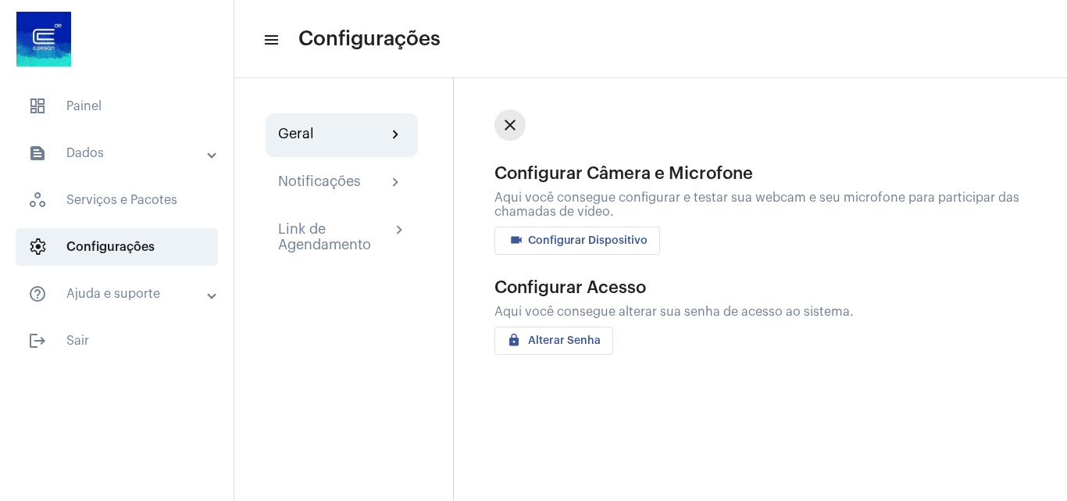
click at [513, 121] on mat-icon "close" at bounding box center [510, 125] width 19 height 19
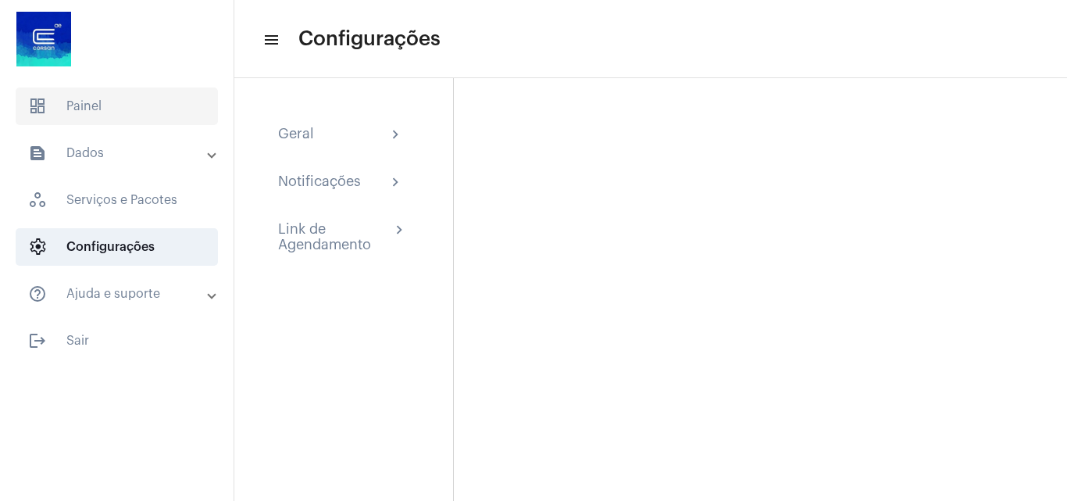
click at [138, 120] on span "dashboard Painel" at bounding box center [117, 105] width 202 height 37
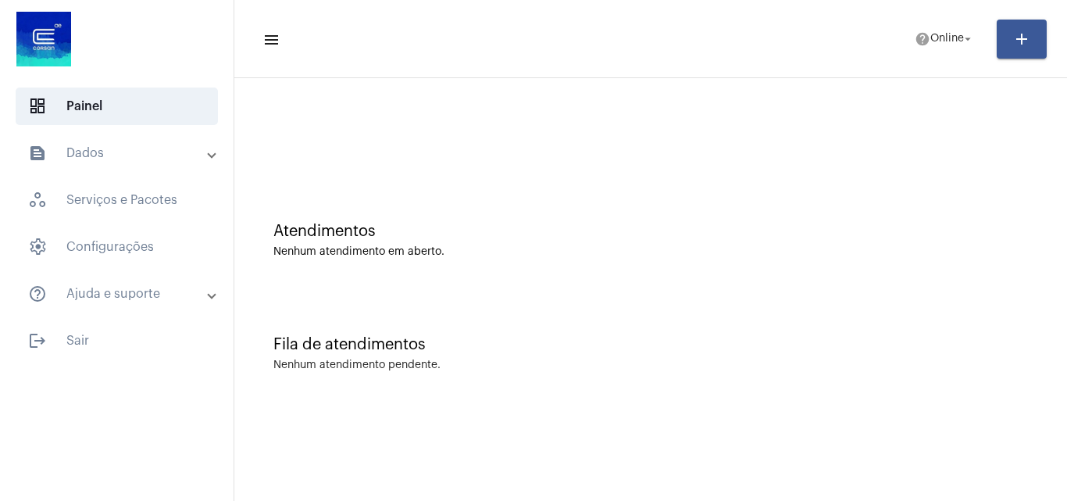
click at [122, 156] on mat-panel-title "text_snippet_outlined Dados" at bounding box center [118, 153] width 180 height 19
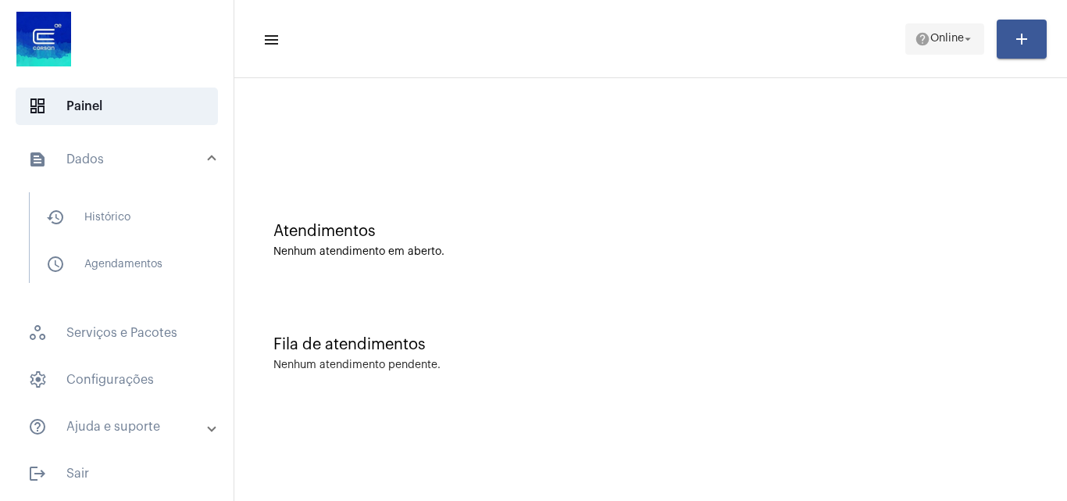
click at [943, 42] on span "Online" at bounding box center [947, 39] width 34 height 11
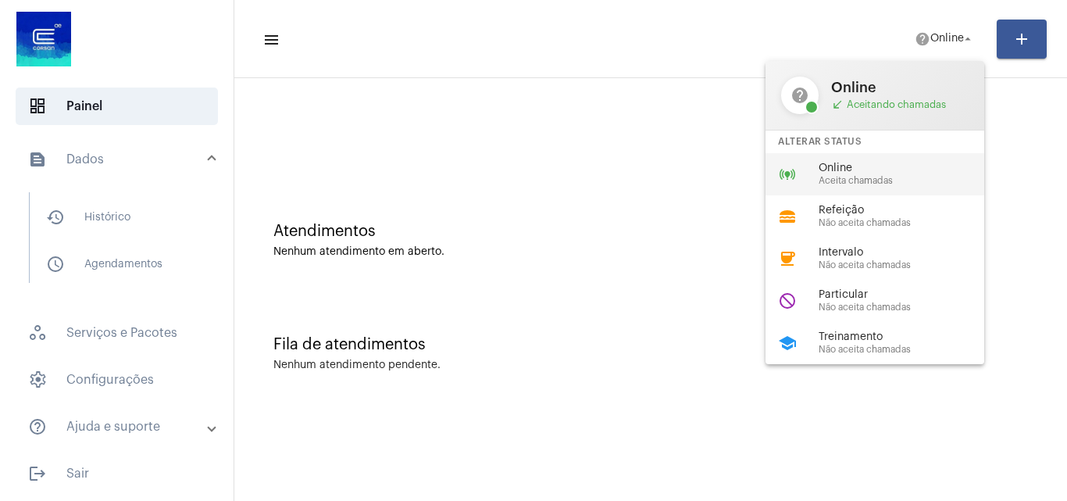
click at [872, 167] on span "Online" at bounding box center [908, 168] width 178 height 12
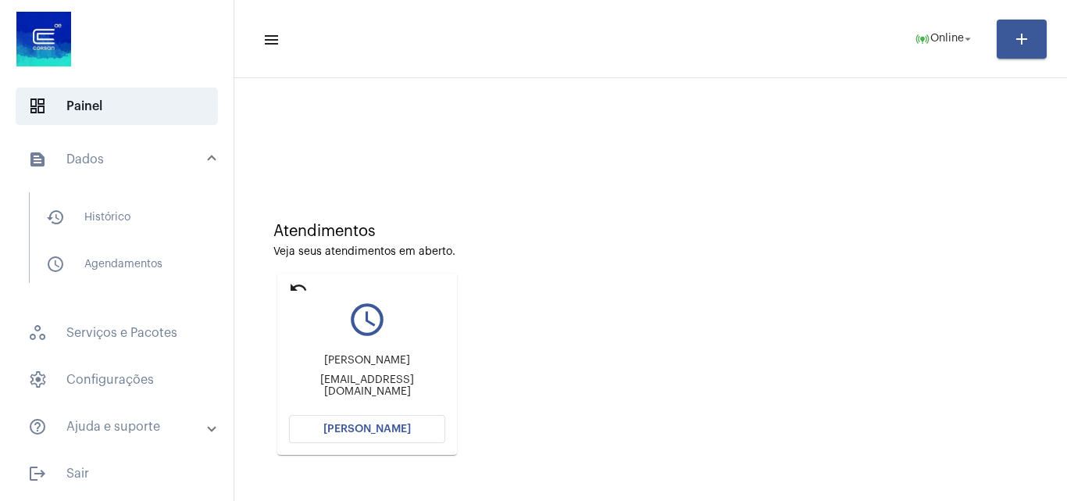
click at [304, 287] on mat-icon "undo" at bounding box center [298, 287] width 19 height 19
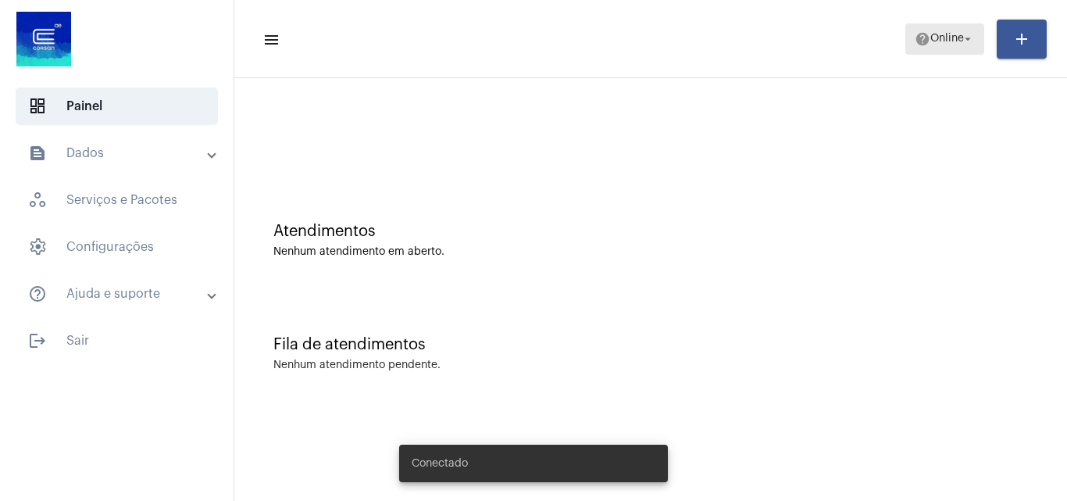
click at [945, 43] on span "Online" at bounding box center [947, 39] width 34 height 11
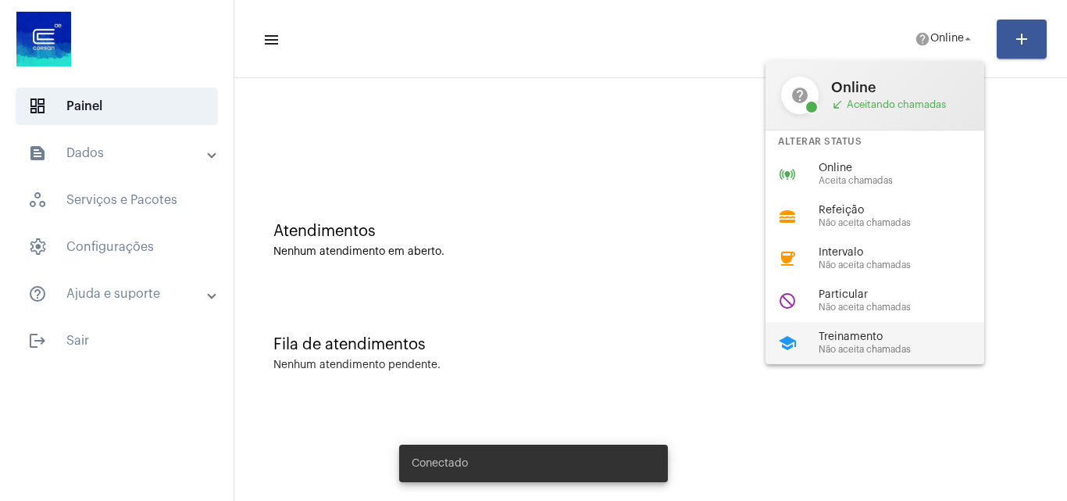
click at [885, 334] on span "Treinamento" at bounding box center [908, 337] width 178 height 12
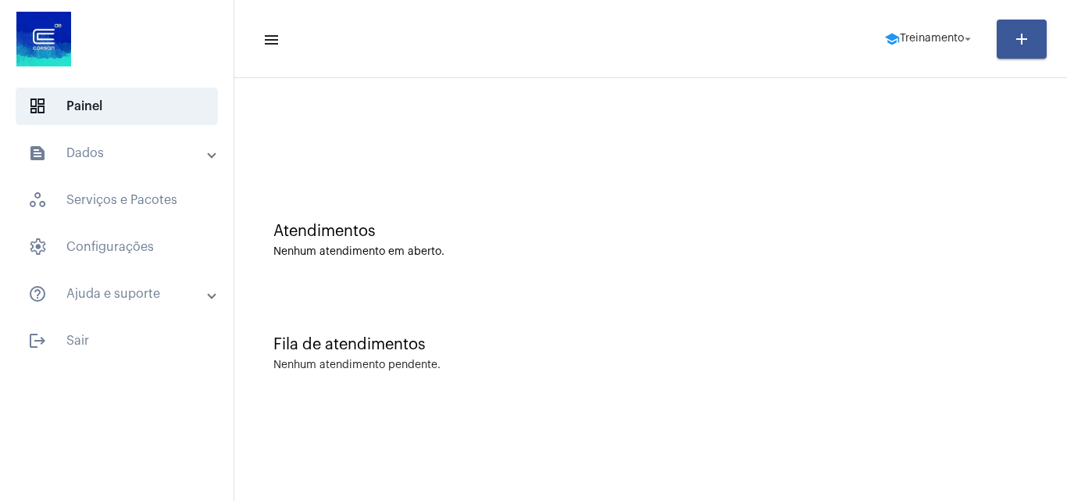
click at [819, 111] on div at bounding box center [650, 131] width 817 height 90
click at [941, 46] on span "school Treinamento arrow_drop_down" at bounding box center [929, 38] width 91 height 28
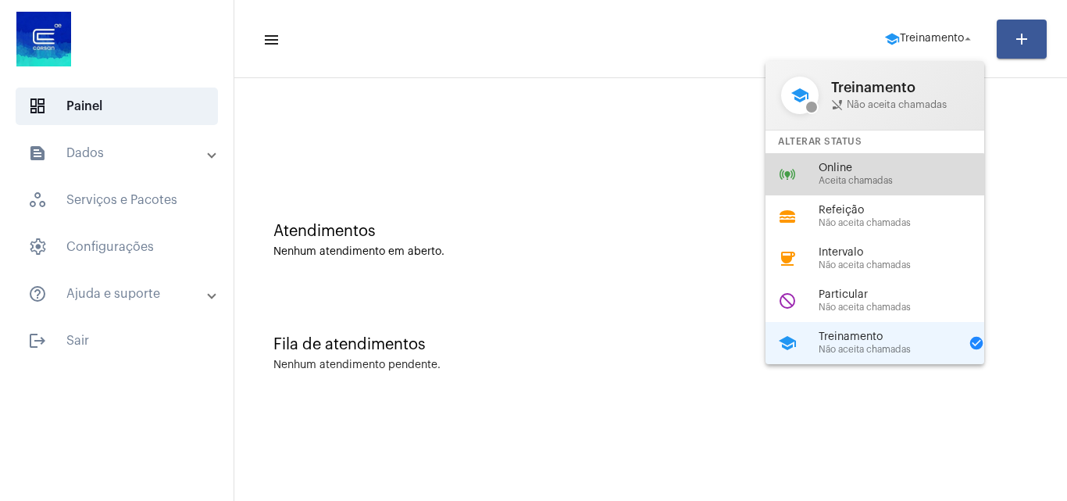
drag, startPoint x: 866, startPoint y: 178, endPoint x: 518, endPoint y: 72, distance: 363.5
click at [866, 180] on span "Aceita chamadas" at bounding box center [908, 181] width 178 height 10
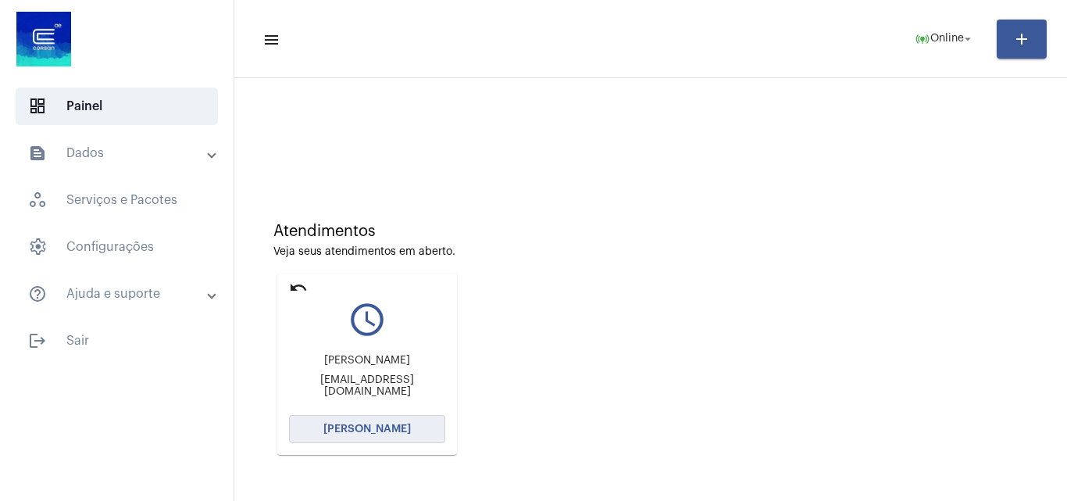
click at [366, 438] on button "[PERSON_NAME]" at bounding box center [367, 429] width 156 height 28
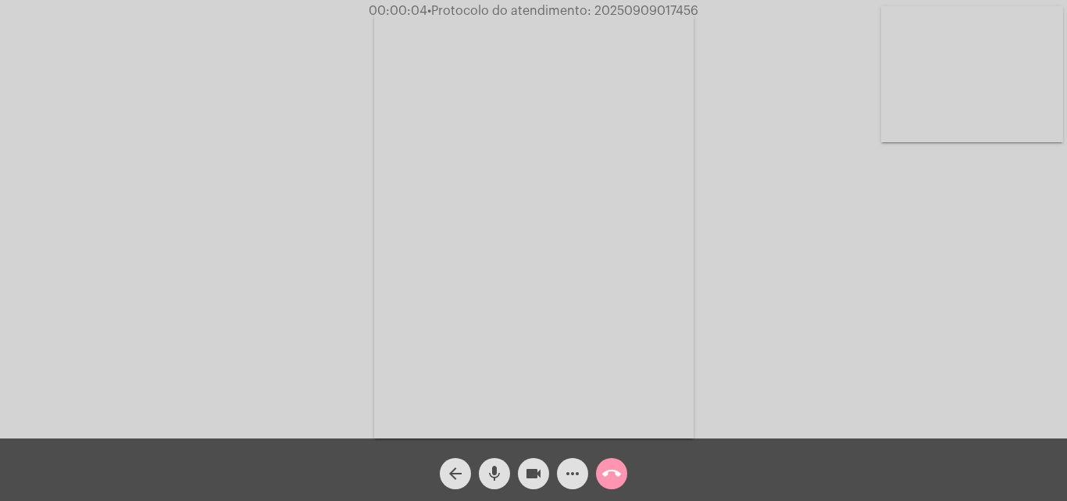
click at [1049, 354] on div "Acessando Câmera e Microfone..." at bounding box center [534, 223] width 1064 height 438
click at [609, 473] on mat-icon "call_end" at bounding box center [611, 473] width 19 height 19
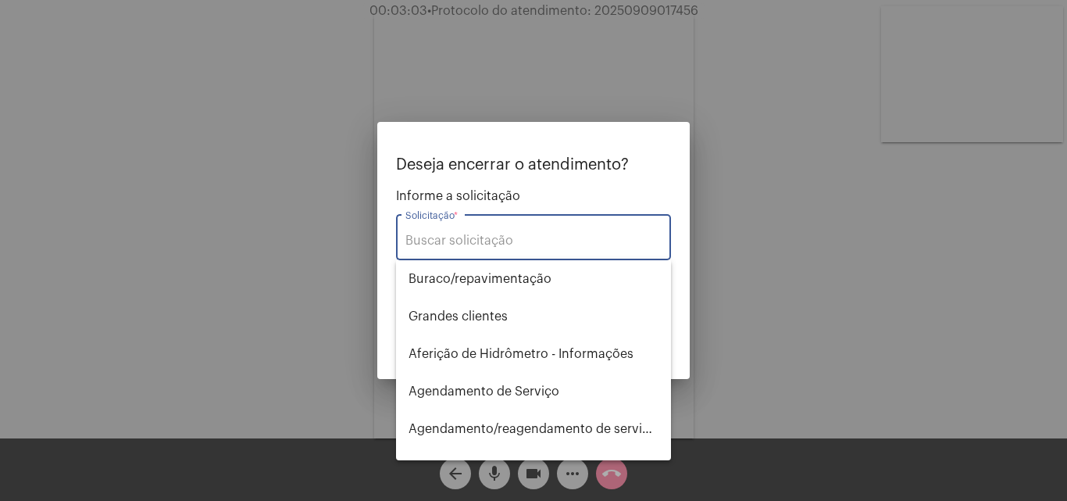
click at [484, 230] on div "Solicitação *" at bounding box center [533, 235] width 256 height 49
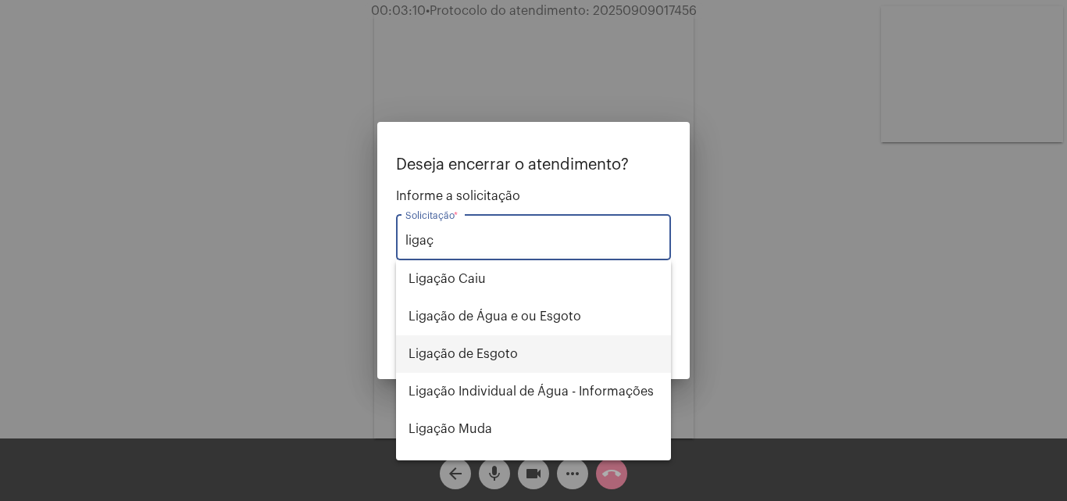
click at [493, 355] on span "Ligação de Esgoto" at bounding box center [534, 353] width 250 height 37
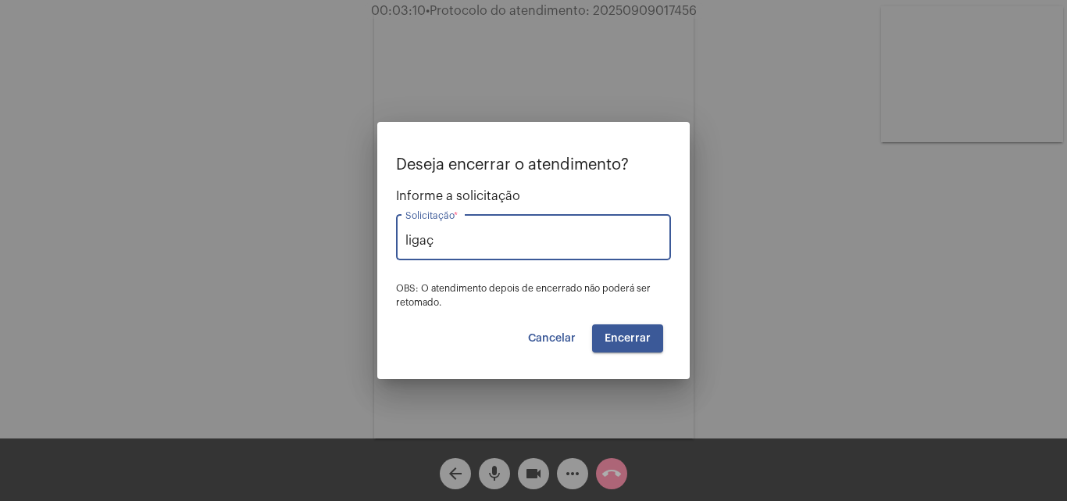
type input "Ligação de Esgoto"
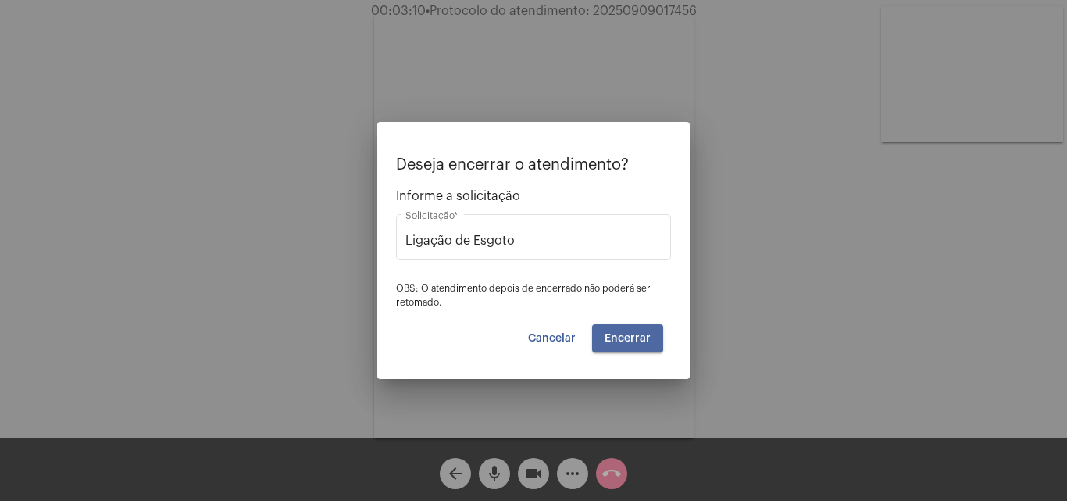
click at [610, 330] on button "Encerrar" at bounding box center [627, 338] width 71 height 28
click at [631, 338] on span "Encerrar" at bounding box center [628, 338] width 46 height 11
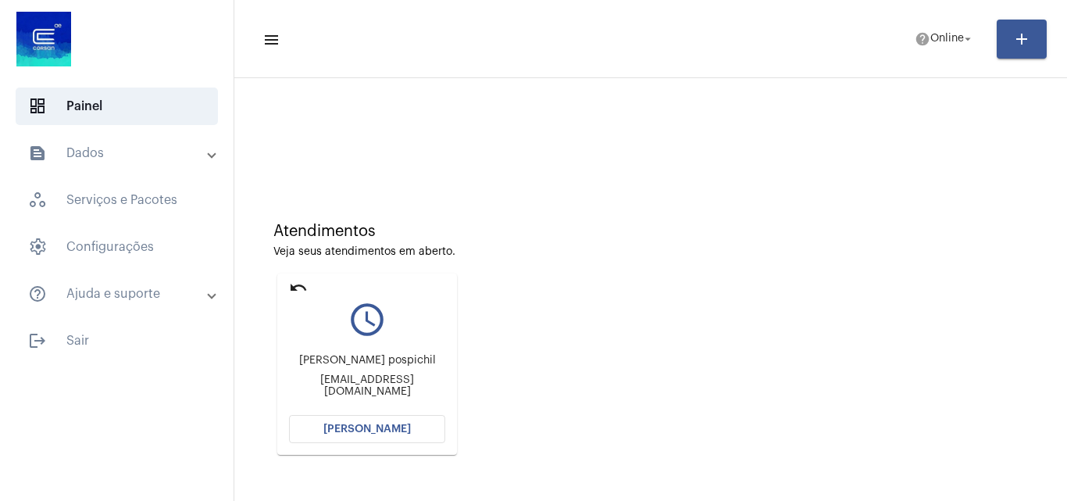
click at [367, 416] on mat-card "undo query_builder [PERSON_NAME] pospichil [EMAIL_ADDRESS][DOMAIN_NAME] [PERSON…" at bounding box center [367, 363] width 180 height 181
click at [367, 423] on button "[PERSON_NAME]" at bounding box center [367, 429] width 156 height 28
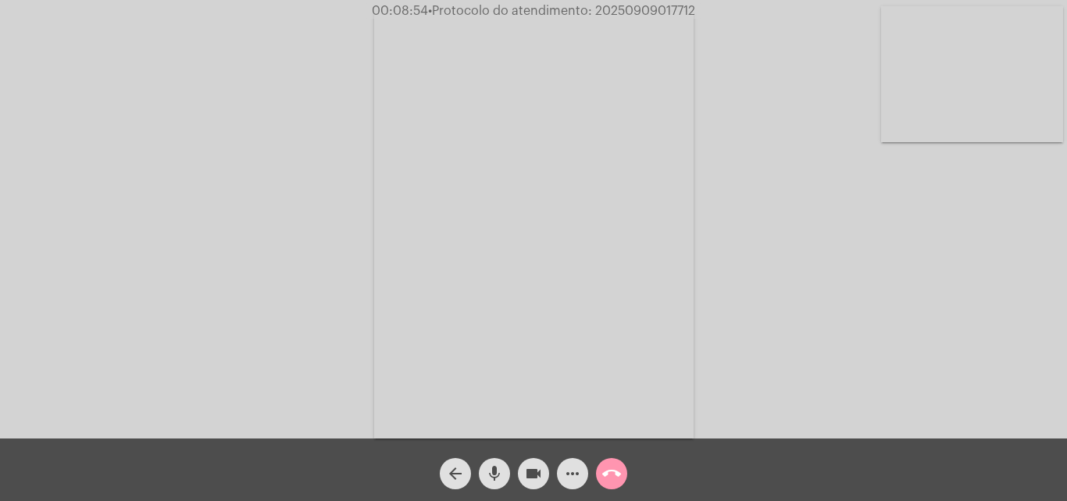
click at [605, 470] on mat-icon "call_end" at bounding box center [611, 473] width 19 height 19
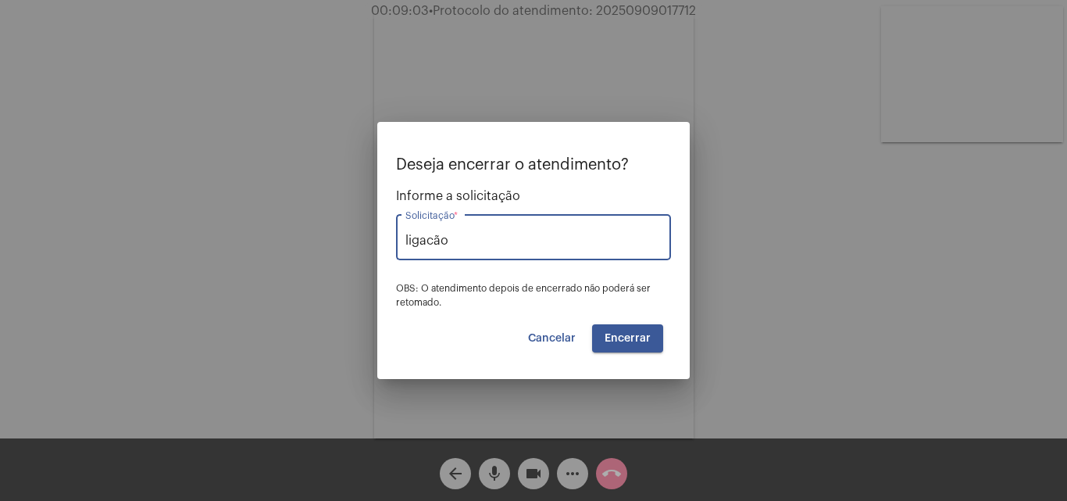
type input "ligacã"
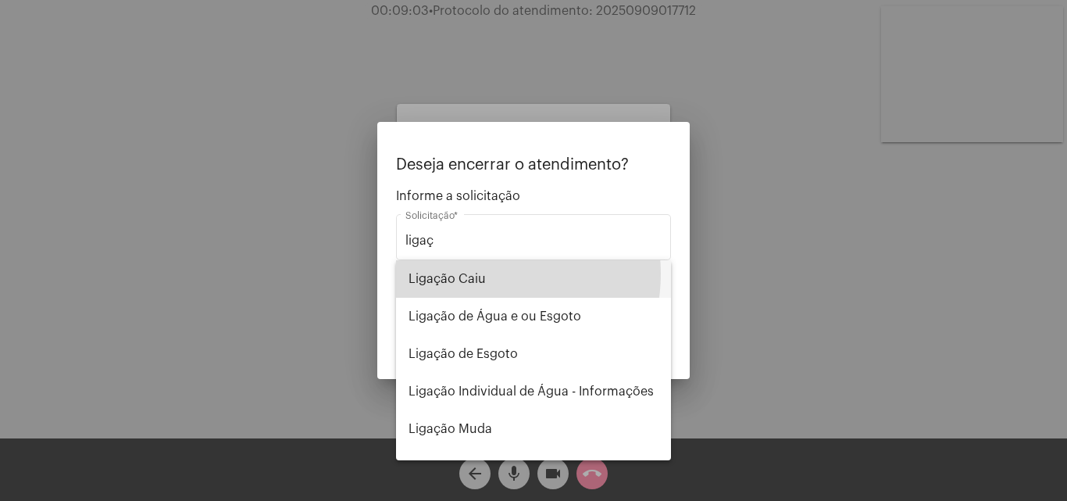
click at [477, 273] on span "Ligação Caiu" at bounding box center [534, 278] width 250 height 37
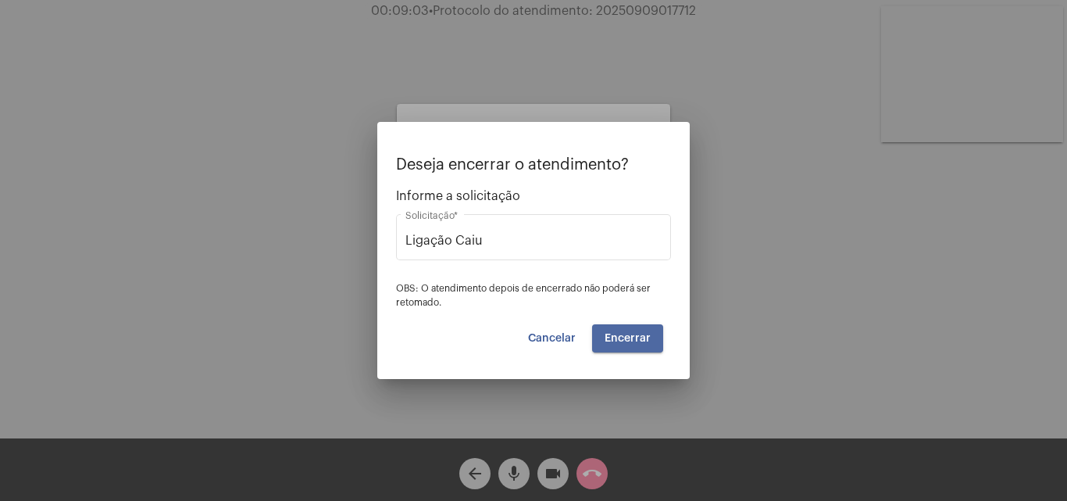
click at [635, 338] on span "Encerrar" at bounding box center [628, 338] width 46 height 11
click at [633, 333] on span "Encerrar" at bounding box center [628, 338] width 46 height 11
click at [620, 334] on span "Encerrar" at bounding box center [628, 338] width 46 height 11
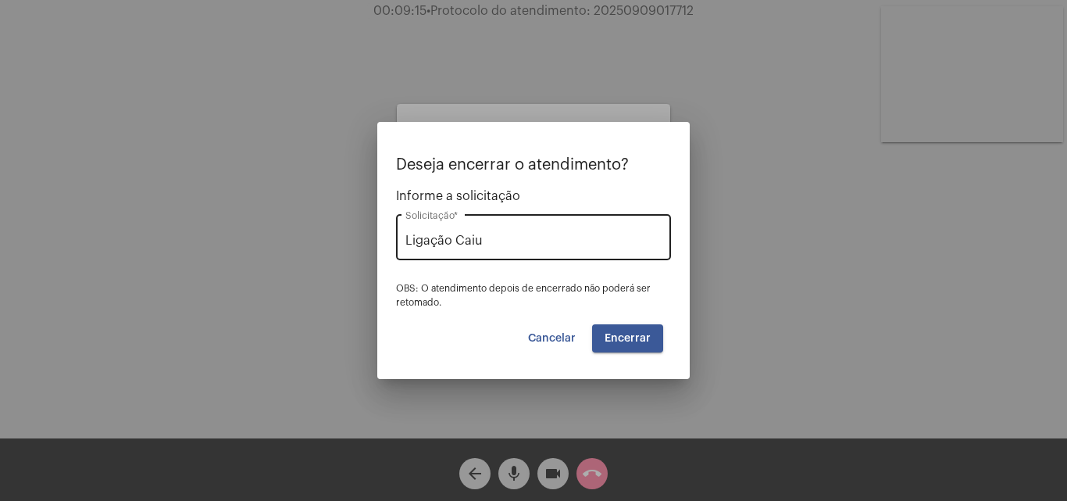
click at [526, 234] on input "Ligação Caiu" at bounding box center [533, 241] width 256 height 14
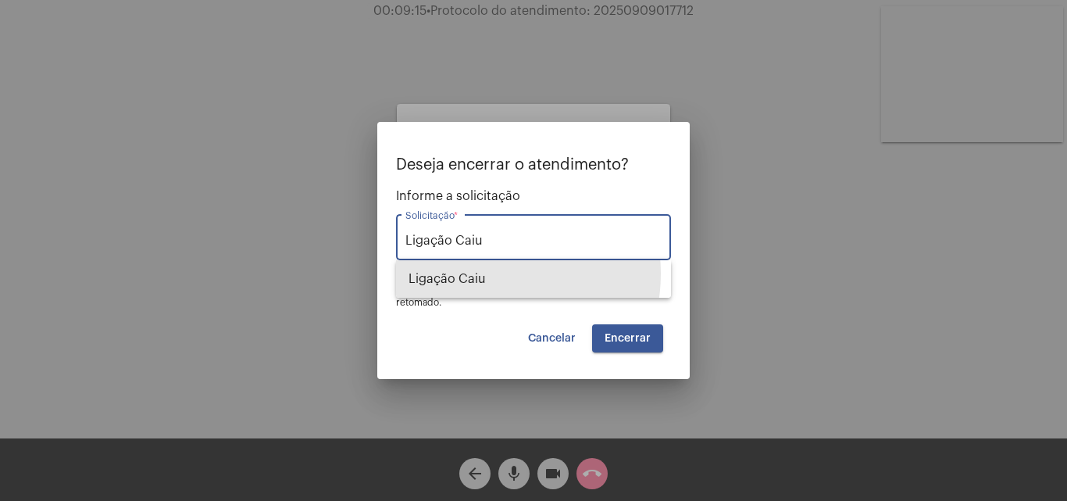
click at [535, 268] on span "Ligação Caiu" at bounding box center [534, 278] width 250 height 37
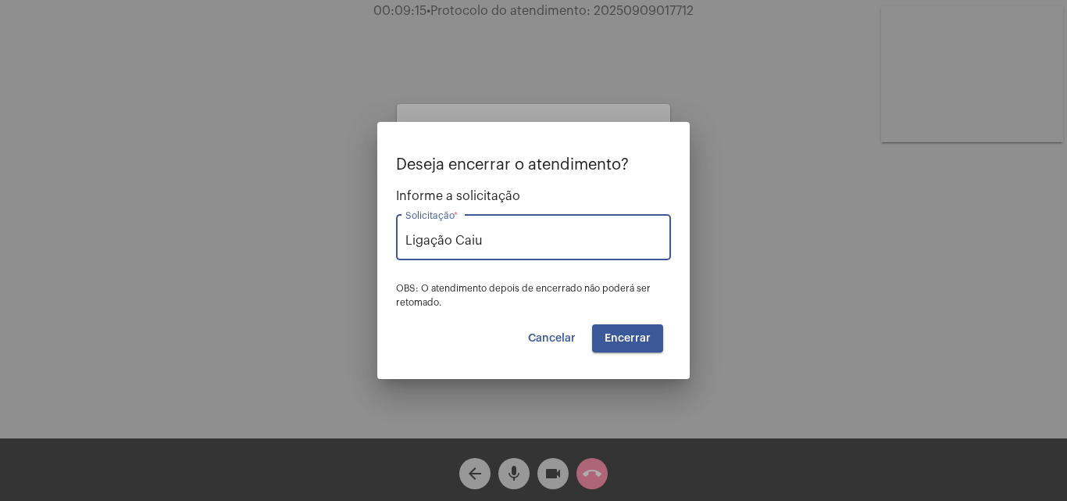
click at [636, 340] on span "Encerrar" at bounding box center [628, 338] width 46 height 11
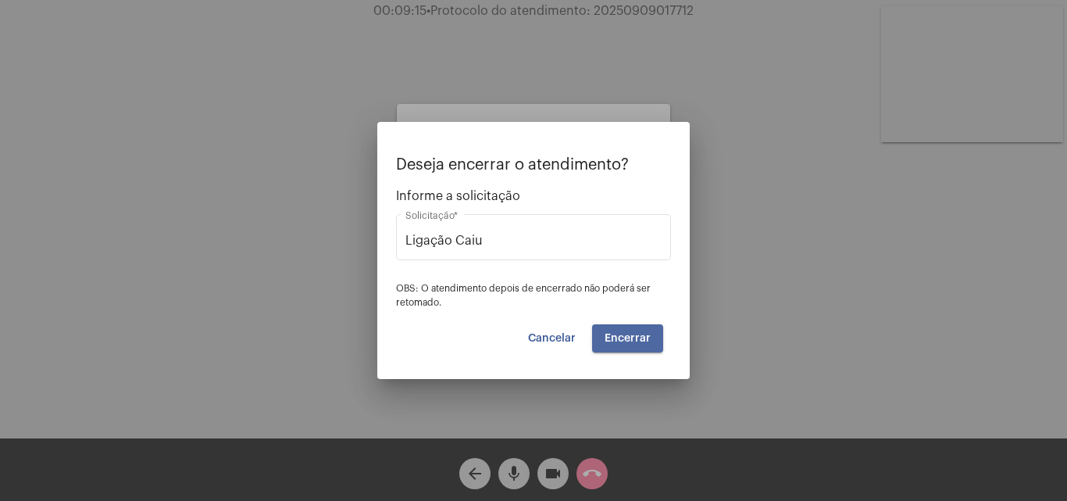
click at [636, 340] on span "Encerrar" at bounding box center [628, 338] width 46 height 11
click at [634, 334] on span "Encerrar" at bounding box center [628, 338] width 46 height 11
click at [568, 331] on button "Cancelar" at bounding box center [552, 338] width 73 height 28
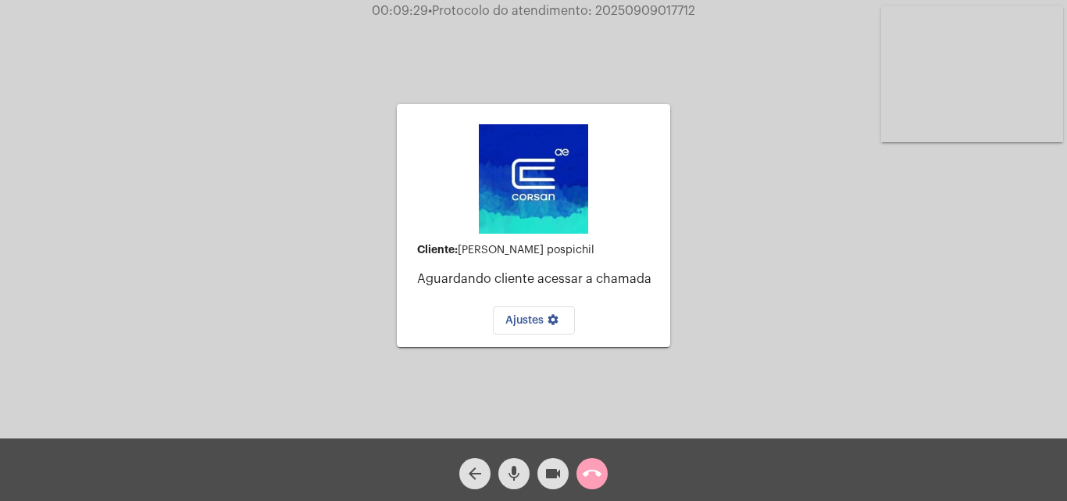
click at [588, 467] on mat-icon "call_end" at bounding box center [592, 473] width 19 height 19
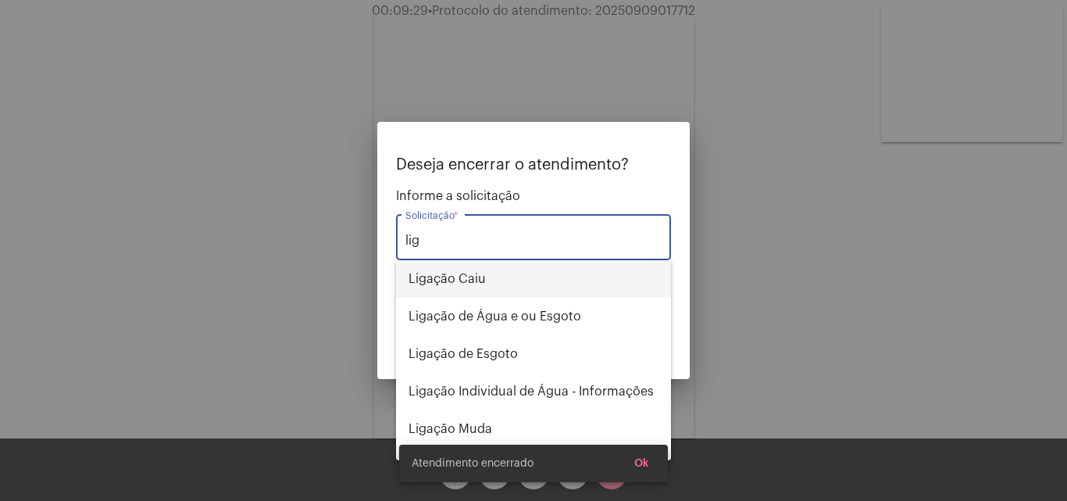
click at [480, 278] on span "Ligação Caiu" at bounding box center [534, 278] width 250 height 37
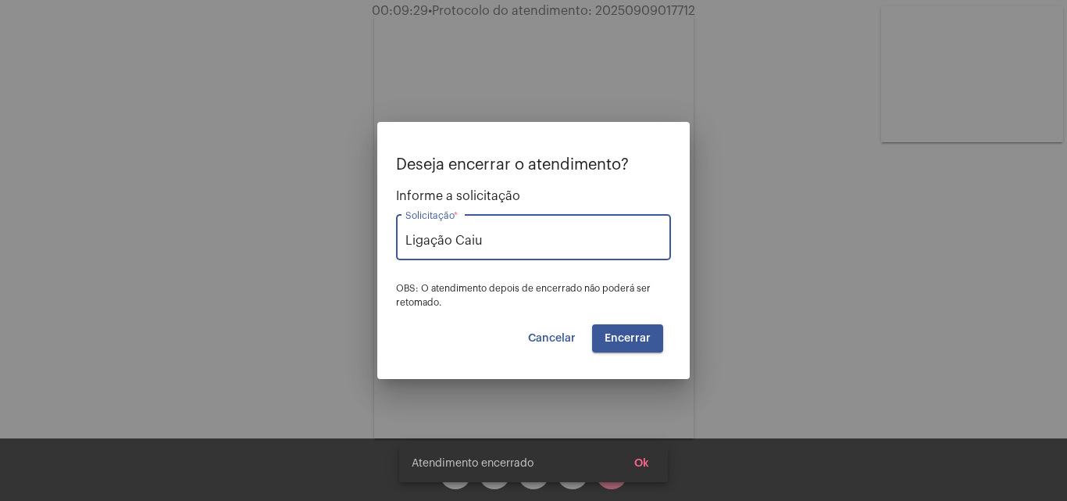
click at [638, 334] on span "Encerrar" at bounding box center [628, 338] width 46 height 11
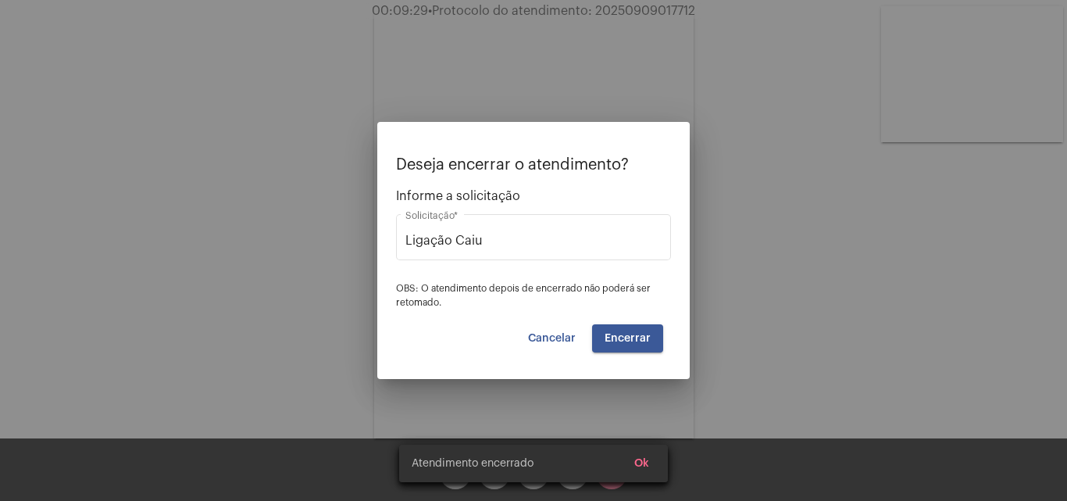
click at [637, 462] on snack-bar-container "Atendimento encerrado Ok" at bounding box center [533, 463] width 269 height 37
click at [645, 458] on span "Ok" at bounding box center [641, 463] width 15 height 11
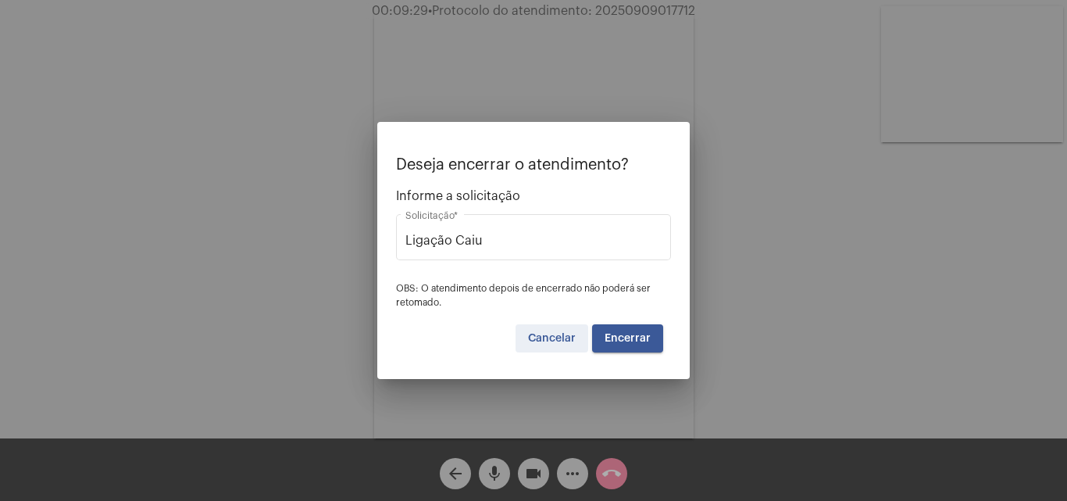
click at [570, 337] on span "Cancelar" at bounding box center [552, 338] width 48 height 11
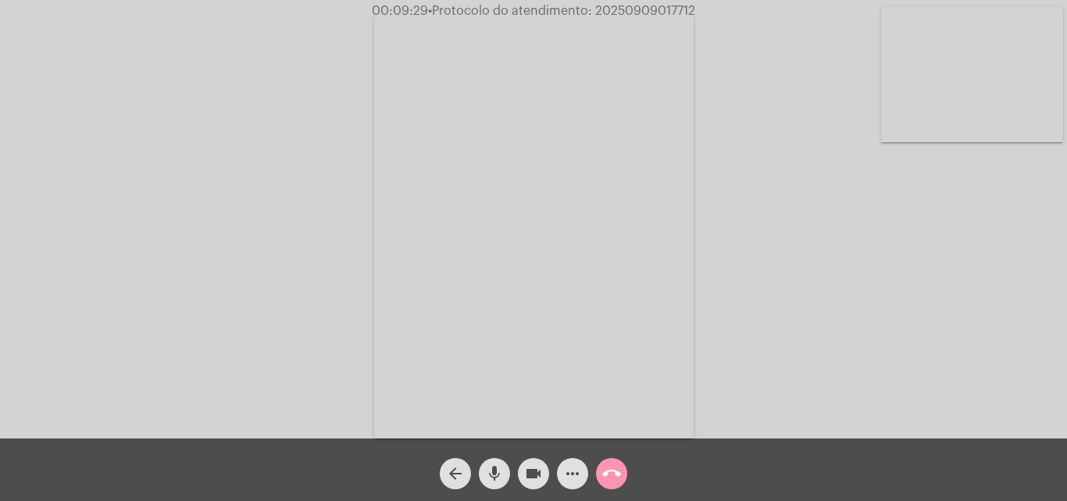
click at [454, 473] on mat-icon "arrow_back" at bounding box center [455, 473] width 19 height 19
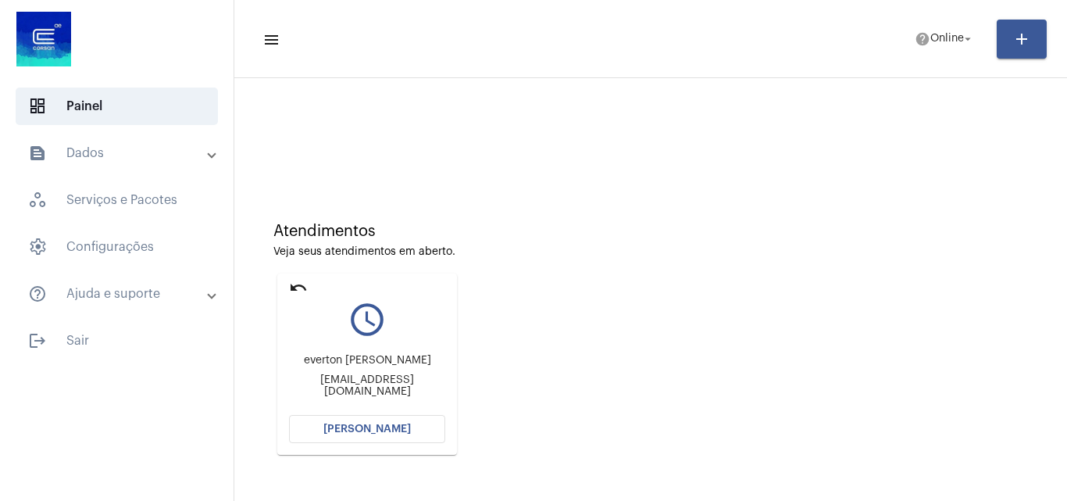
click at [359, 425] on span "[PERSON_NAME]" at bounding box center [366, 428] width 87 height 11
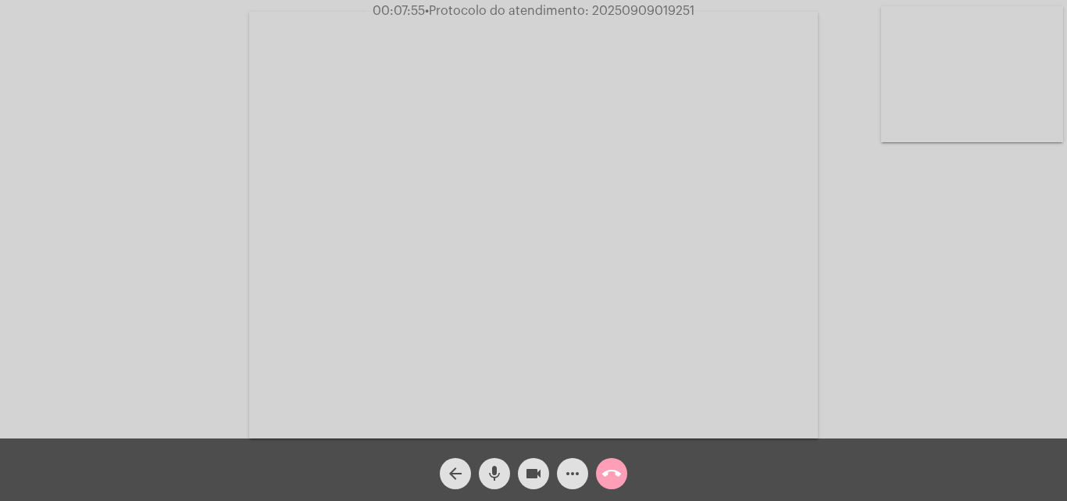
click at [613, 471] on mat-icon "call_end" at bounding box center [611, 473] width 19 height 19
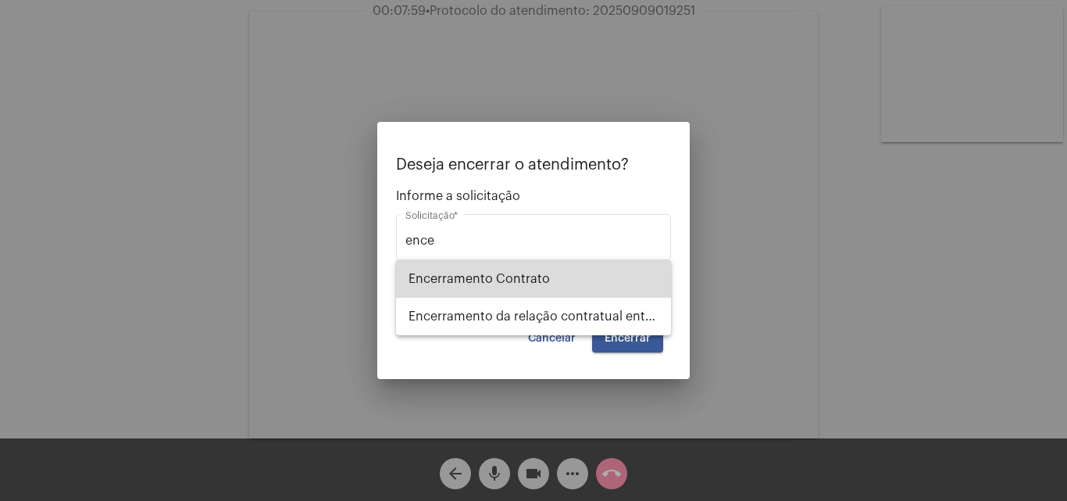
click at [485, 284] on span "Encerramento Contrato" at bounding box center [534, 278] width 250 height 37
type input "Encerramento Contrato"
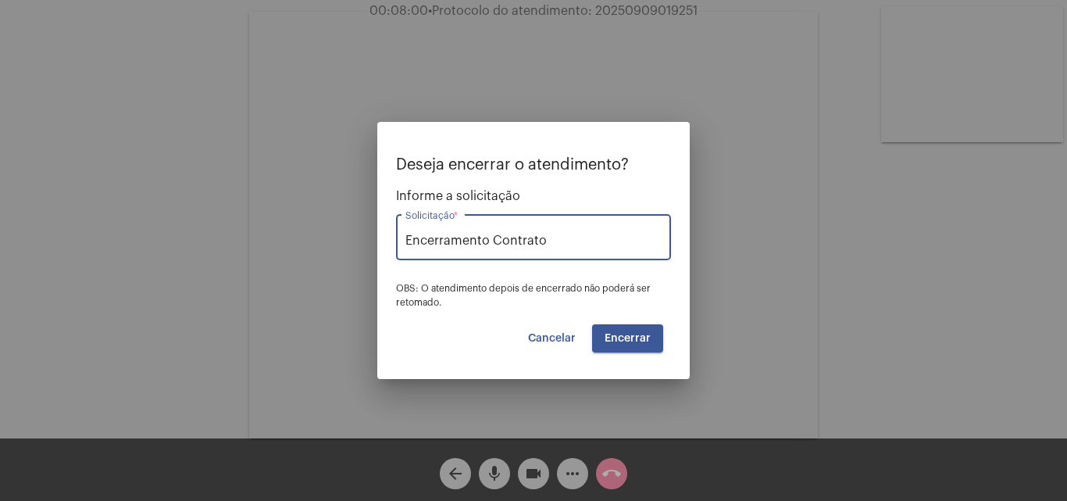
click at [632, 344] on button "Encerrar" at bounding box center [627, 338] width 71 height 28
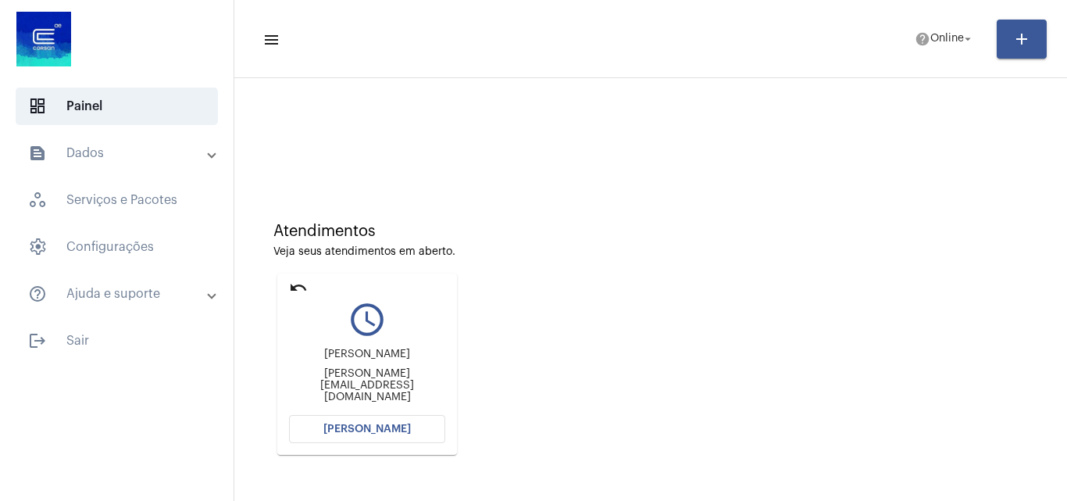
click at [364, 428] on span "[PERSON_NAME]" at bounding box center [366, 428] width 87 height 11
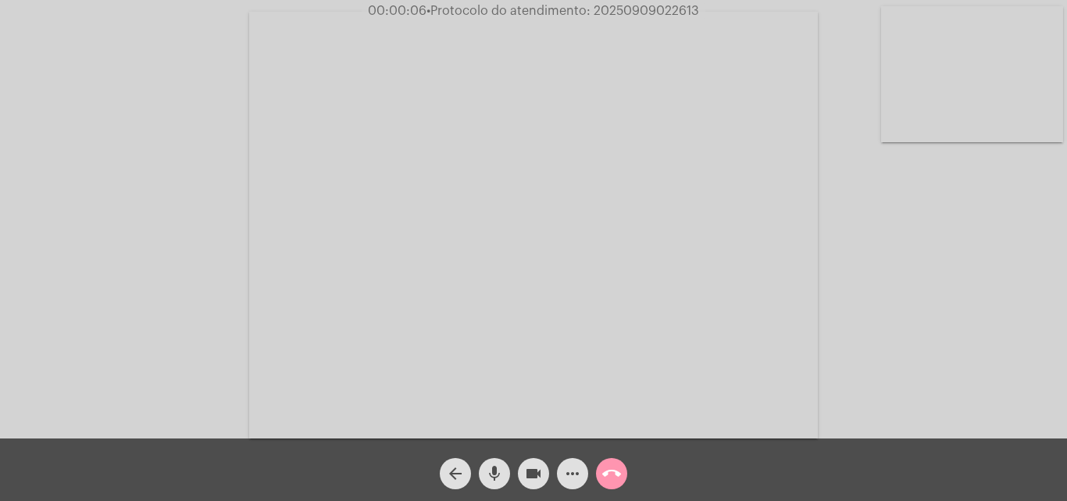
click at [1002, 344] on div "Acessando Câmera e Microfone..." at bounding box center [534, 223] width 1064 height 438
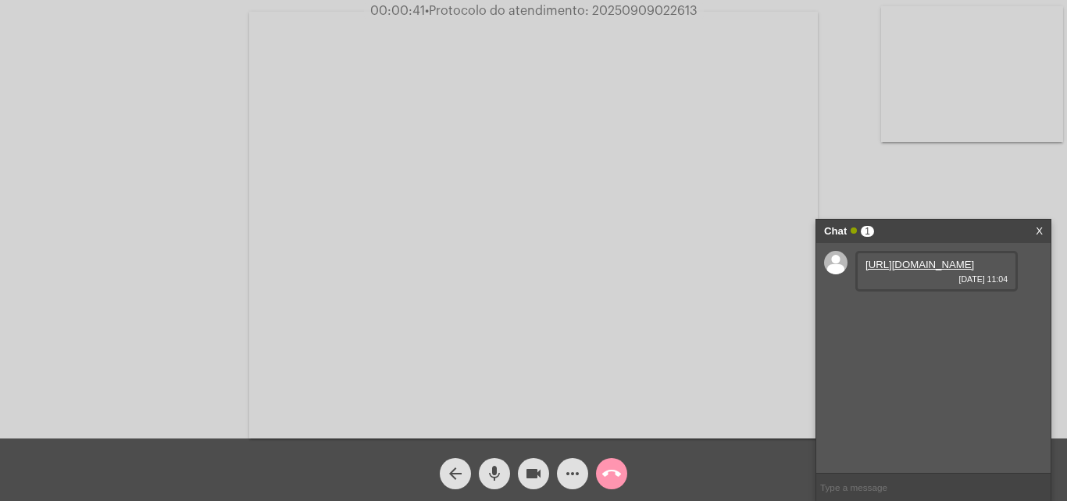
click at [908, 270] on link "[URL][DOMAIN_NAME]" at bounding box center [920, 265] width 109 height 12
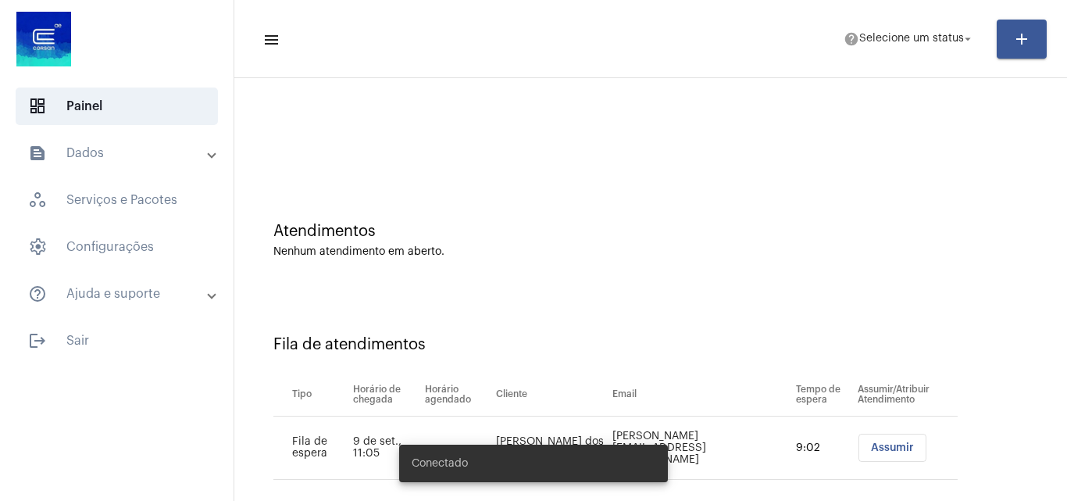
scroll to position [21, 0]
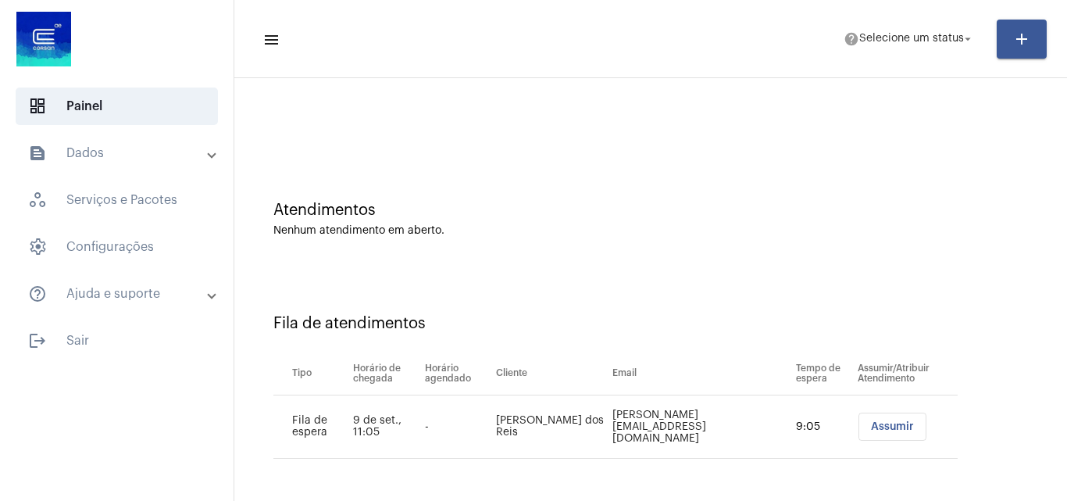
click at [874, 423] on span "Assumir" at bounding box center [892, 426] width 43 height 11
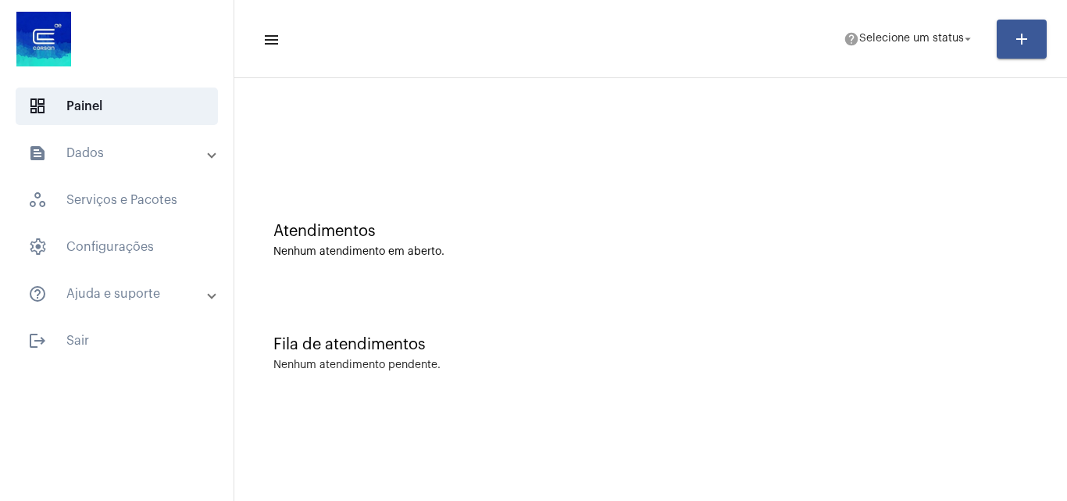
scroll to position [0, 0]
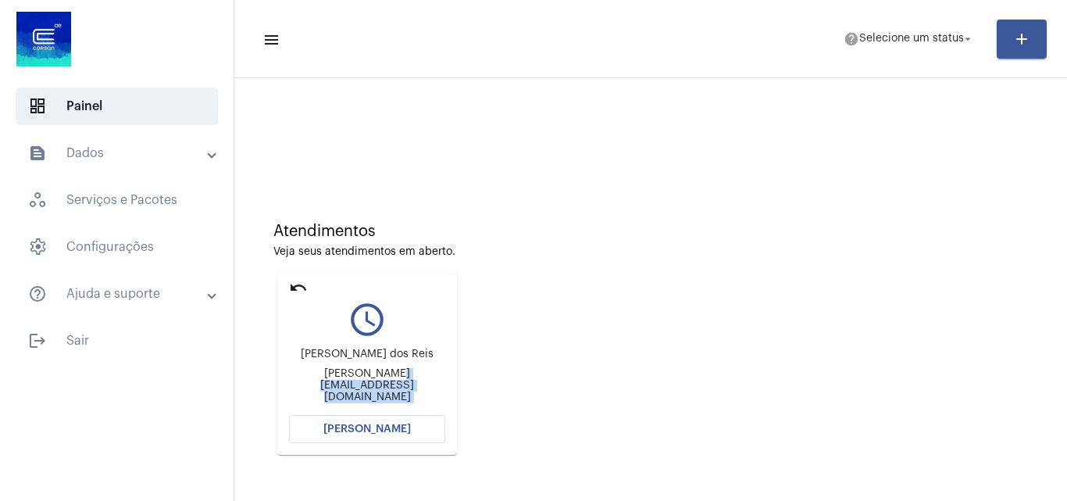
click at [347, 416] on mat-card "undo query_builder [PERSON_NAME] dos Reis [EMAIL_ADDRESS][DOMAIN_NAME] [PERSON_…" at bounding box center [367, 363] width 180 height 181
click at [348, 425] on span "[PERSON_NAME]" at bounding box center [366, 428] width 87 height 11
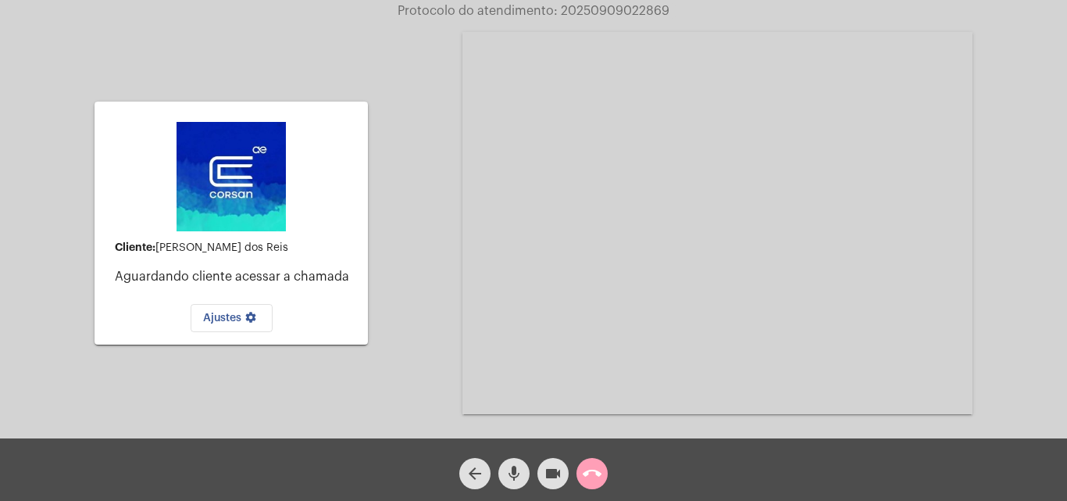
click at [596, 475] on mat-icon "call_end" at bounding box center [592, 473] width 19 height 19
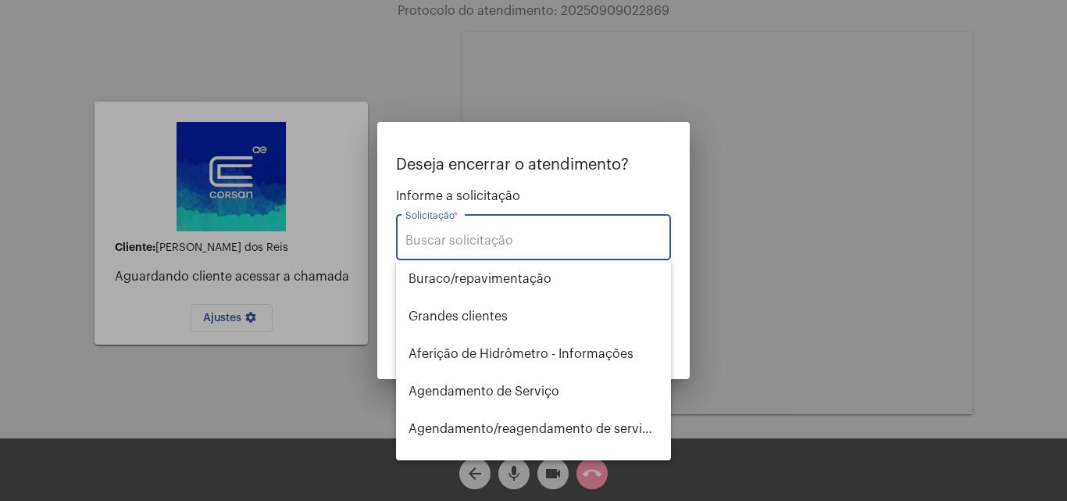
click at [454, 234] on input "Solicitação *" at bounding box center [533, 241] width 256 height 14
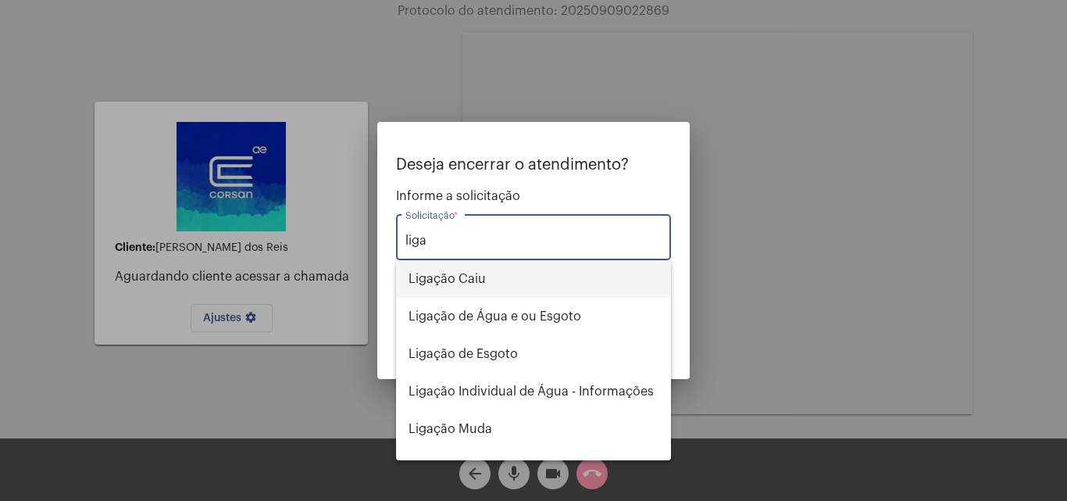
click at [456, 277] on span "Ligação Caiu" at bounding box center [534, 278] width 250 height 37
type input "Ligação Caiu"
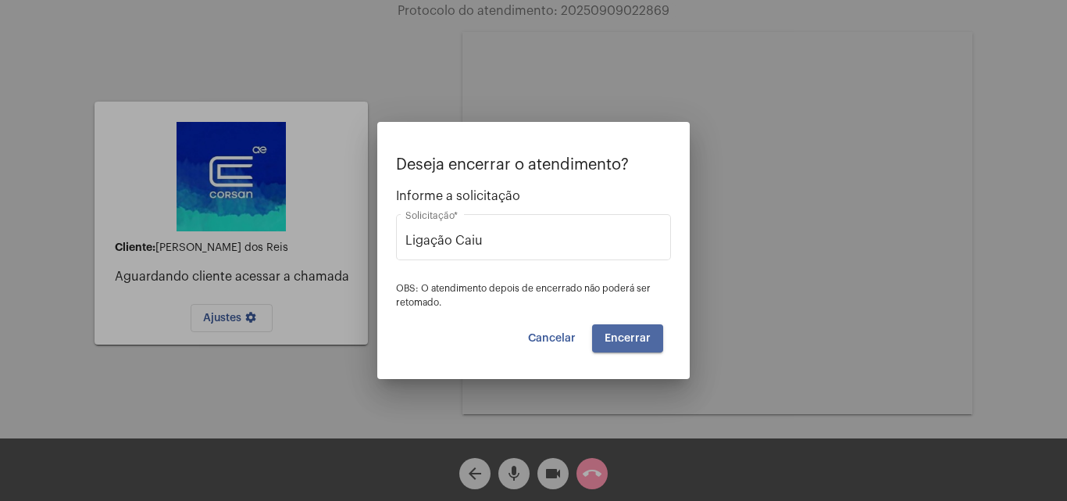
click at [621, 339] on span "Encerrar" at bounding box center [628, 338] width 46 height 11
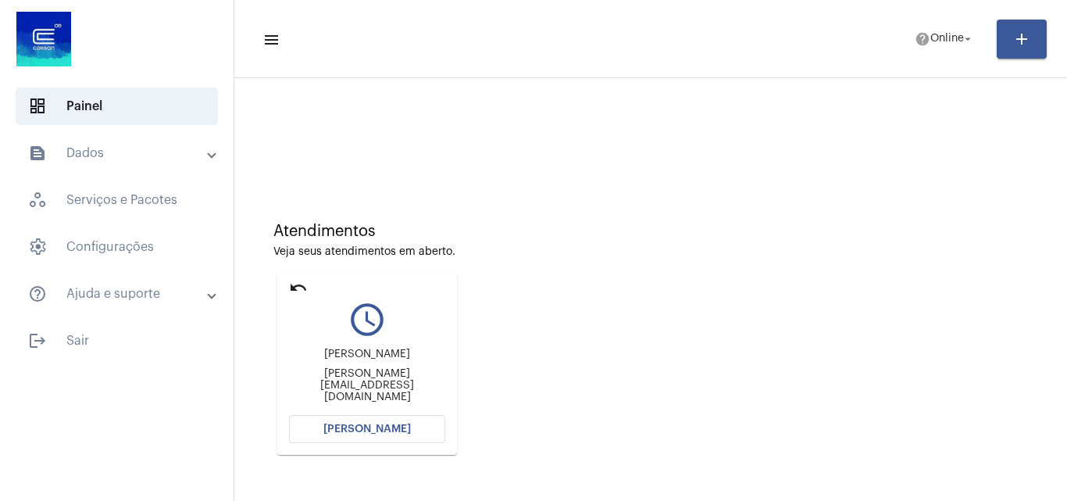
click at [372, 429] on span "[PERSON_NAME]" at bounding box center [366, 428] width 87 height 11
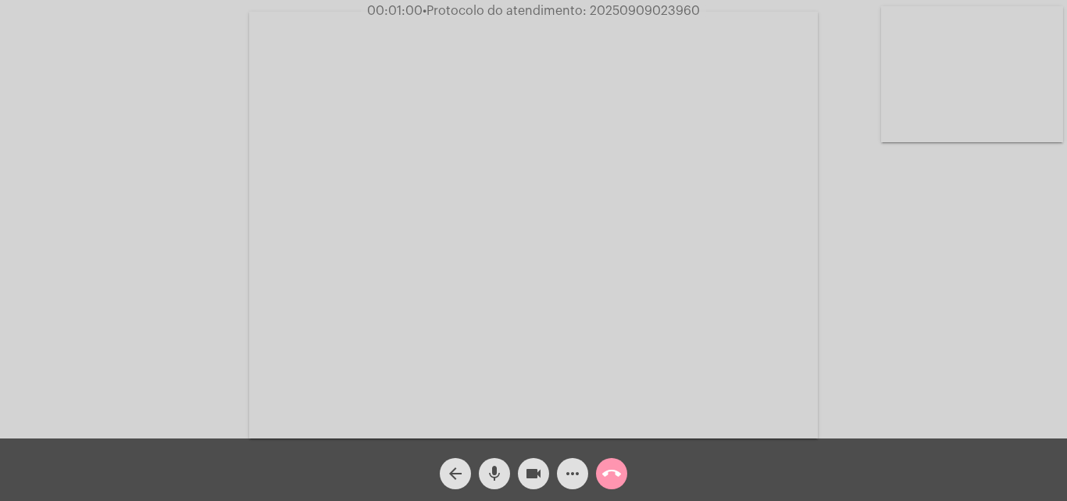
click at [573, 474] on mat-icon "more_horiz" at bounding box center [572, 473] width 19 height 19
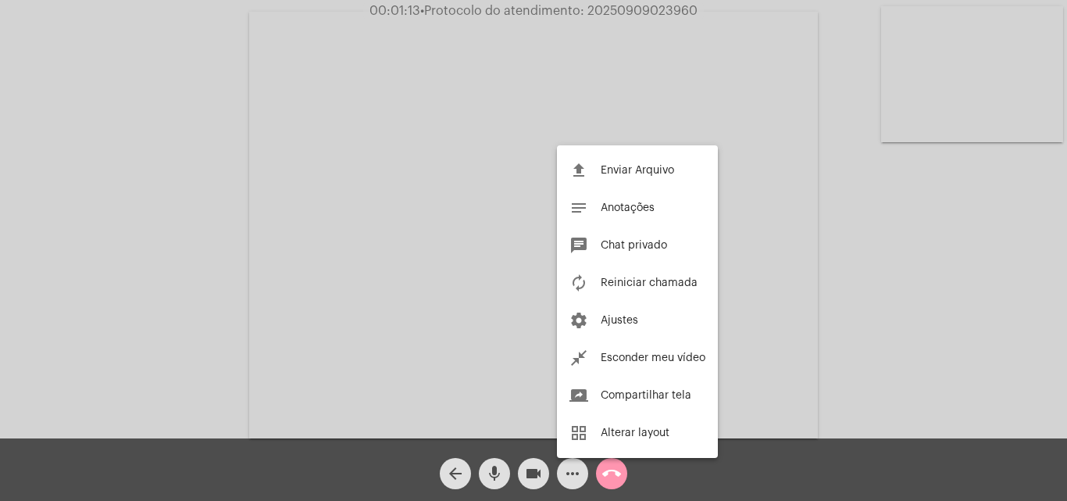
click at [749, 332] on div at bounding box center [533, 250] width 1067 height 501
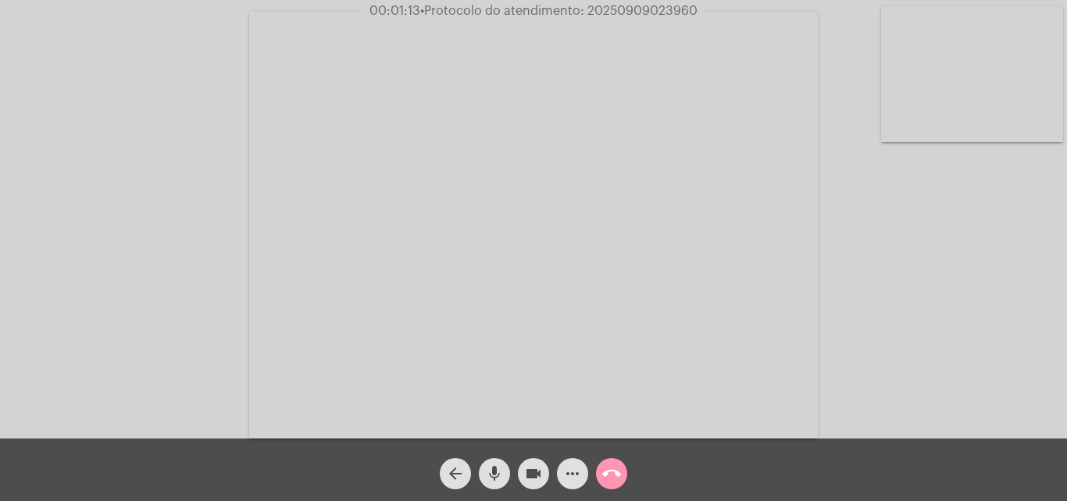
click at [568, 471] on mat-icon "more_horiz" at bounding box center [572, 473] width 19 height 19
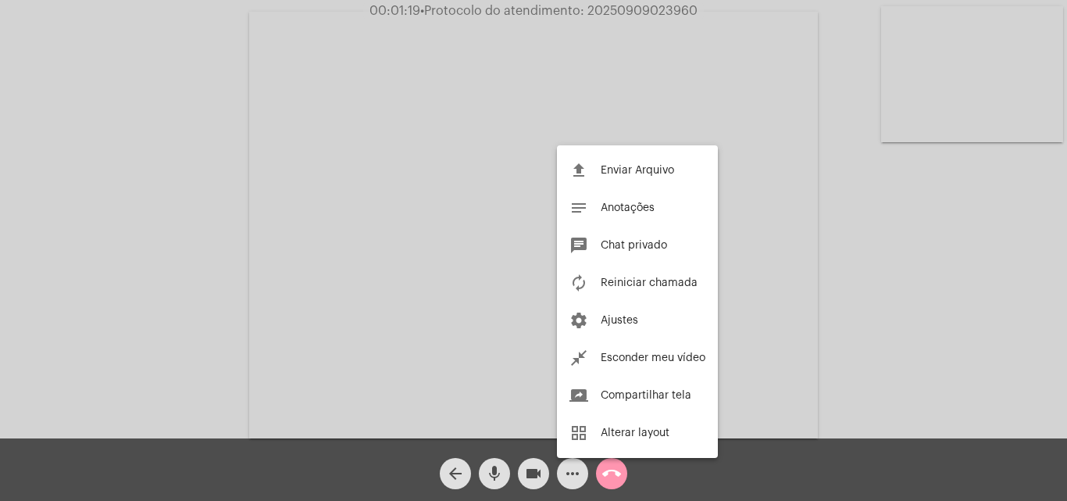
click at [694, 106] on div at bounding box center [533, 250] width 1067 height 501
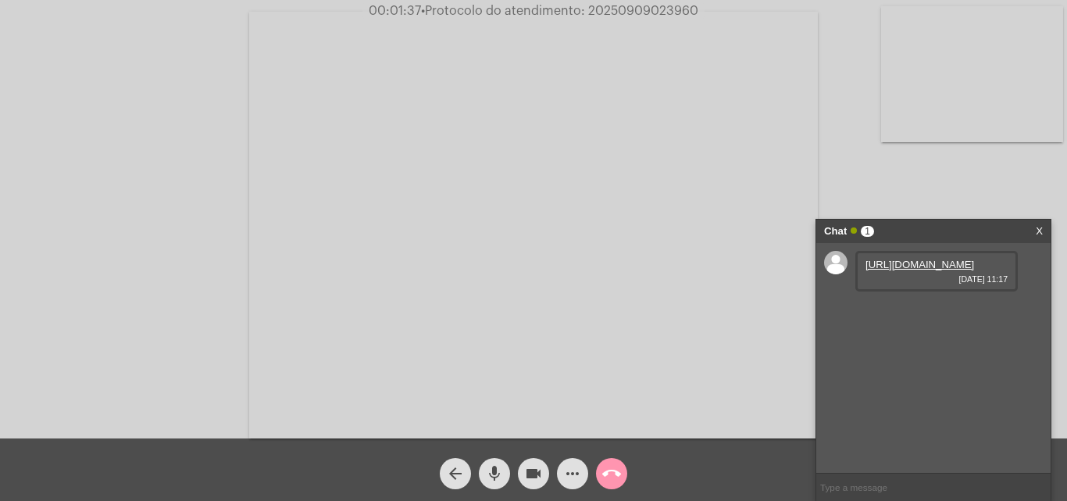
click at [905, 270] on link "https://neft-transfer-bucket.s3.amazonaws.com/temp-1ee3a1dc-589b-c77f-085f-2e90…" at bounding box center [920, 265] width 109 height 12
click at [890, 315] on link "https://neft-transfer-bucket.s3.amazonaws.com/temp-c180d2ea-690f-abb5-8de7-24ef…" at bounding box center [920, 309] width 109 height 12
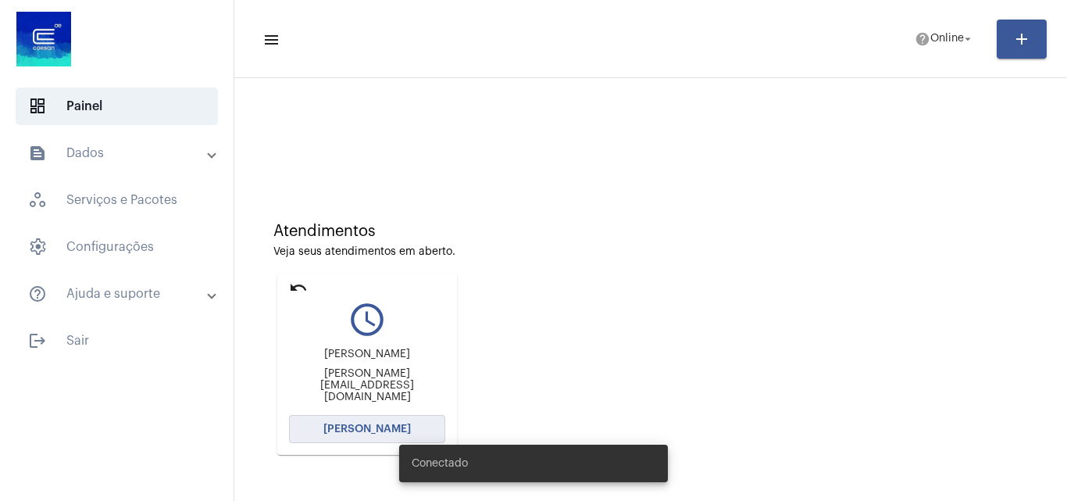
click at [373, 426] on span "[PERSON_NAME]" at bounding box center [366, 428] width 87 height 11
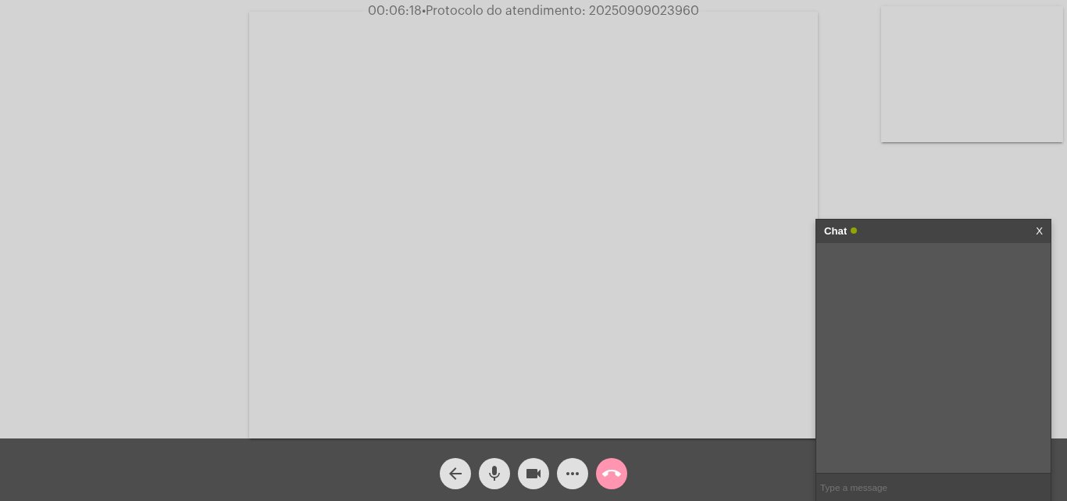
click at [495, 470] on mat-icon "mic" at bounding box center [494, 473] width 19 height 19
click at [491, 469] on mat-icon "mic_off" at bounding box center [494, 473] width 19 height 19
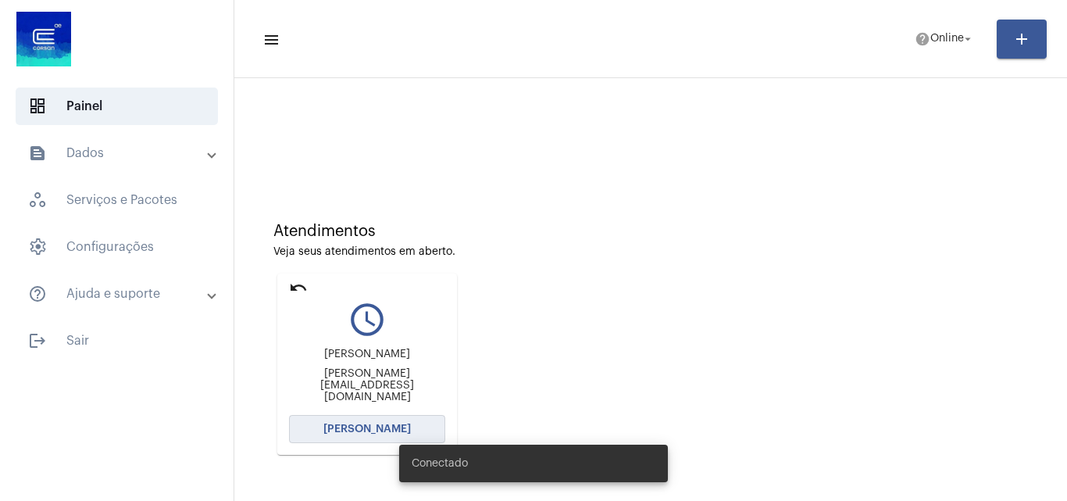
click at [371, 424] on span "[PERSON_NAME]" at bounding box center [366, 428] width 87 height 11
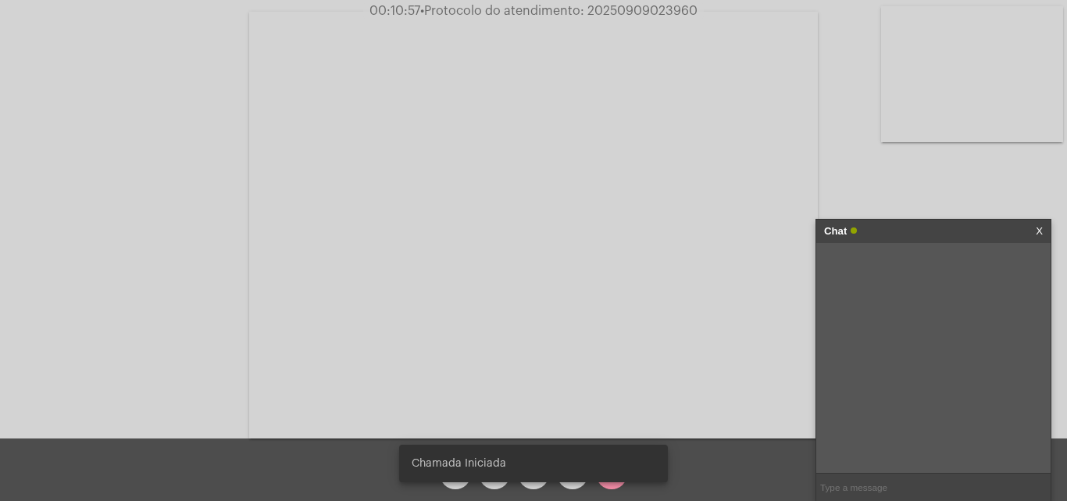
click at [717, 405] on div at bounding box center [533, 225] width 569 height 434
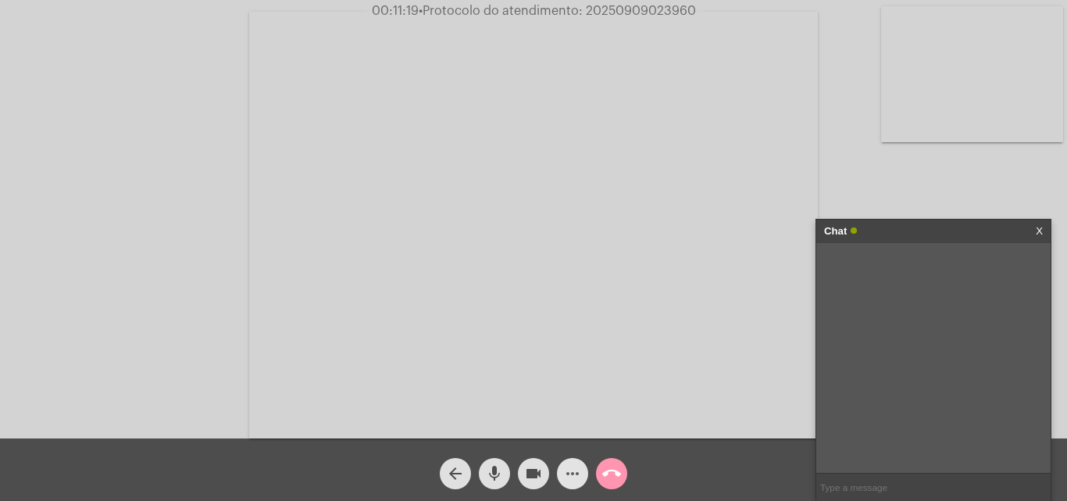
click at [572, 475] on mat-icon "more_horiz" at bounding box center [572, 473] width 19 height 19
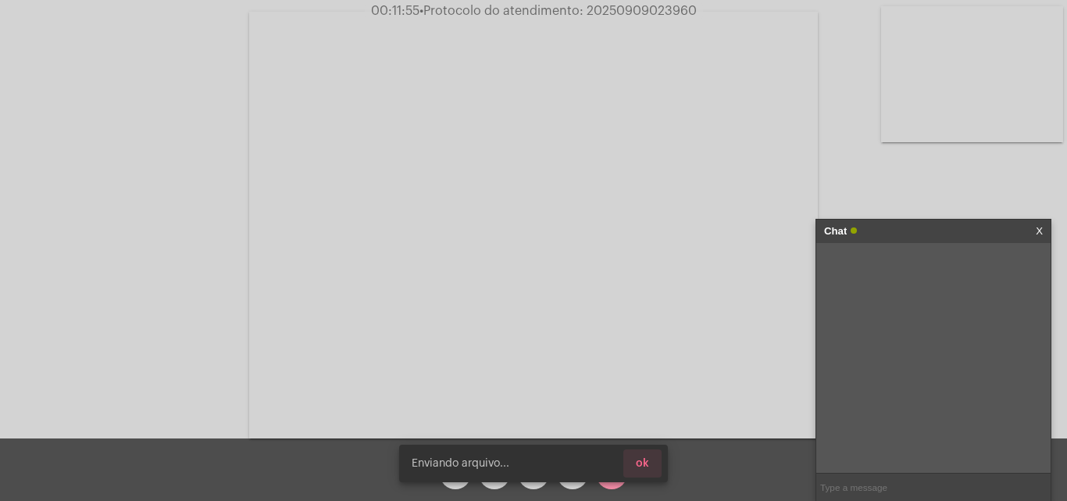
click at [645, 464] on span "ok" at bounding box center [642, 463] width 13 height 11
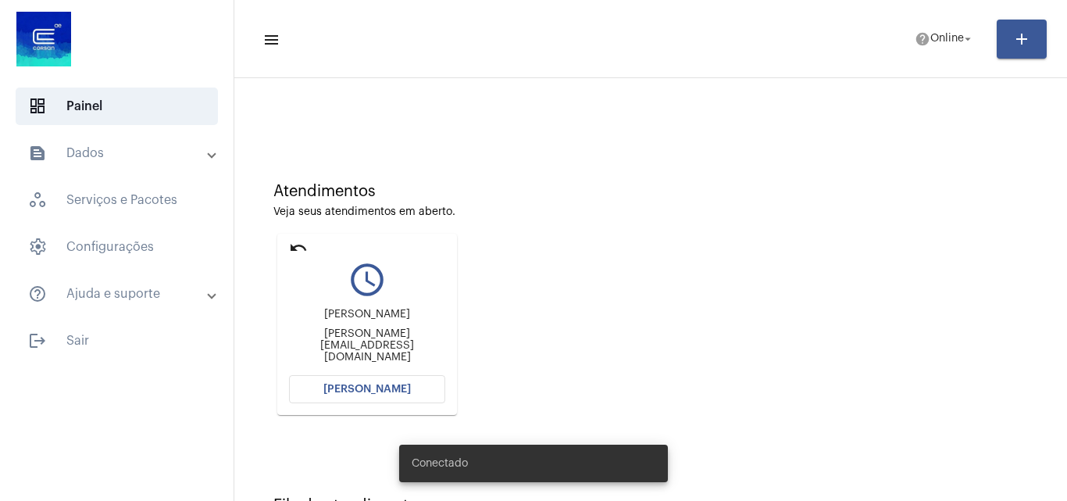
scroll to position [78, 0]
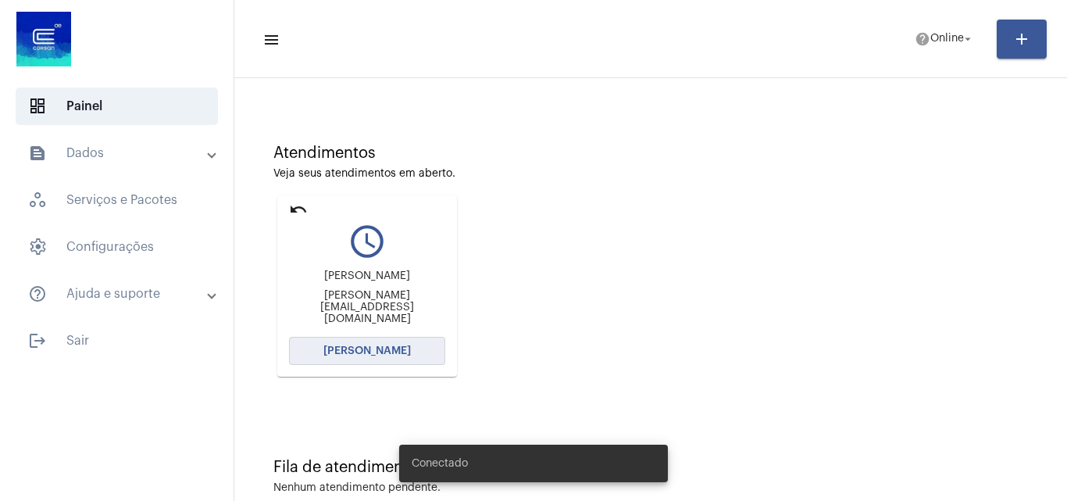
click at [382, 349] on span "[PERSON_NAME]" at bounding box center [366, 350] width 87 height 11
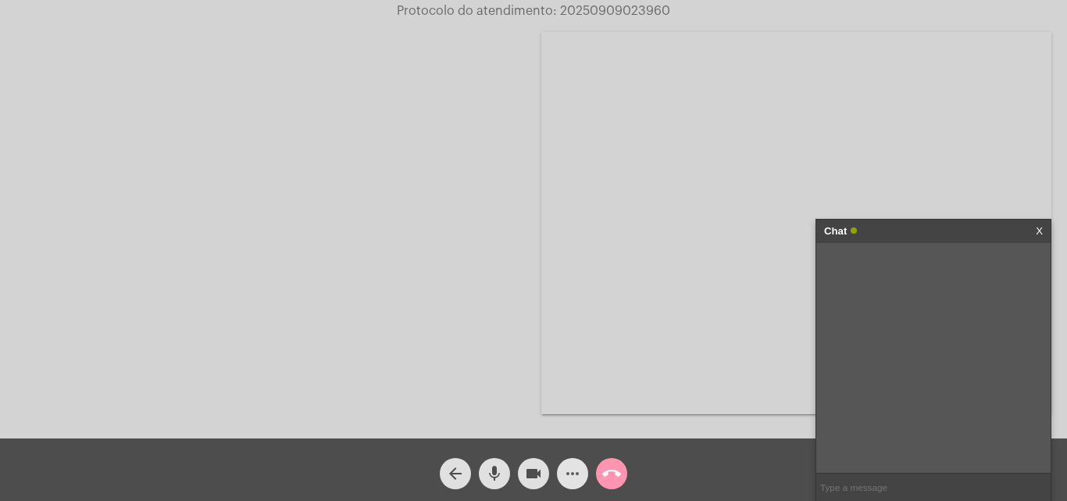
click at [575, 471] on mat-icon "more_horiz" at bounding box center [572, 473] width 19 height 19
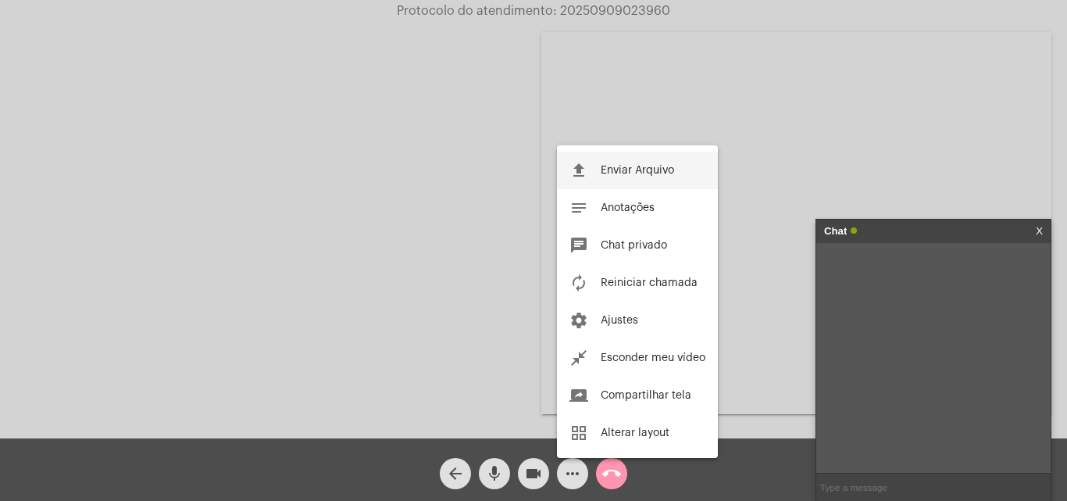
click at [624, 166] on span "Enviar Arquivo" at bounding box center [637, 170] width 73 height 11
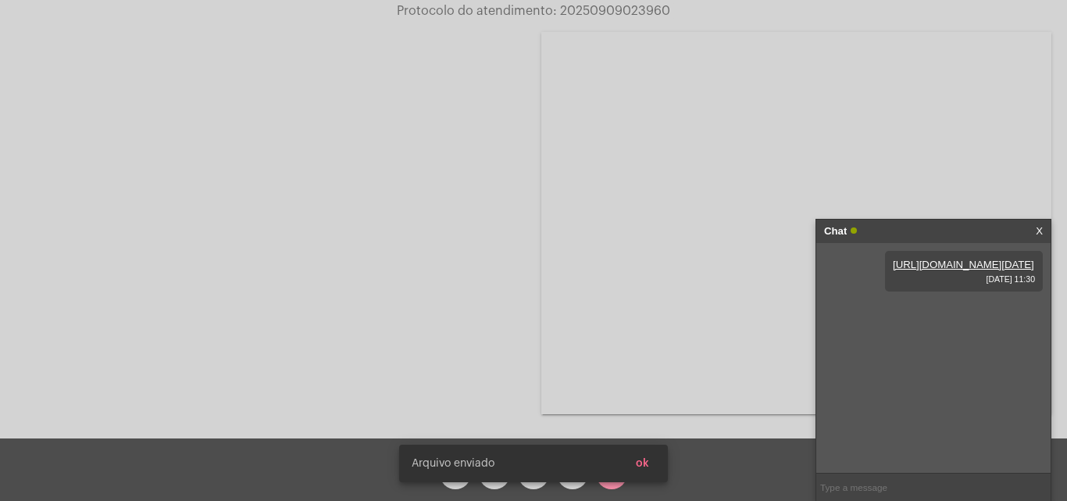
click at [875, 487] on input "text" at bounding box center [933, 486] width 234 height 27
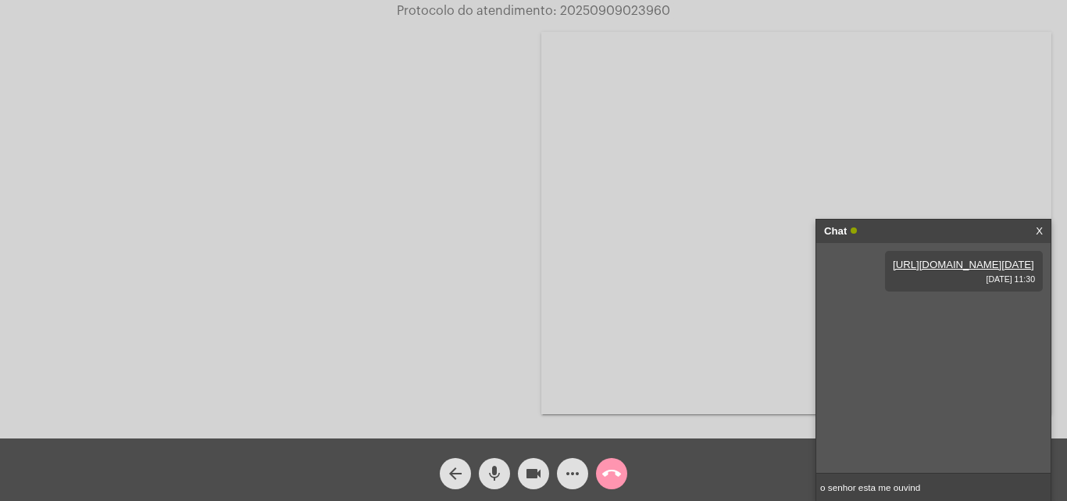
type input "o senhor esta me ouvindo"
click at [448, 466] on mat-icon "arrow_back" at bounding box center [455, 473] width 19 height 19
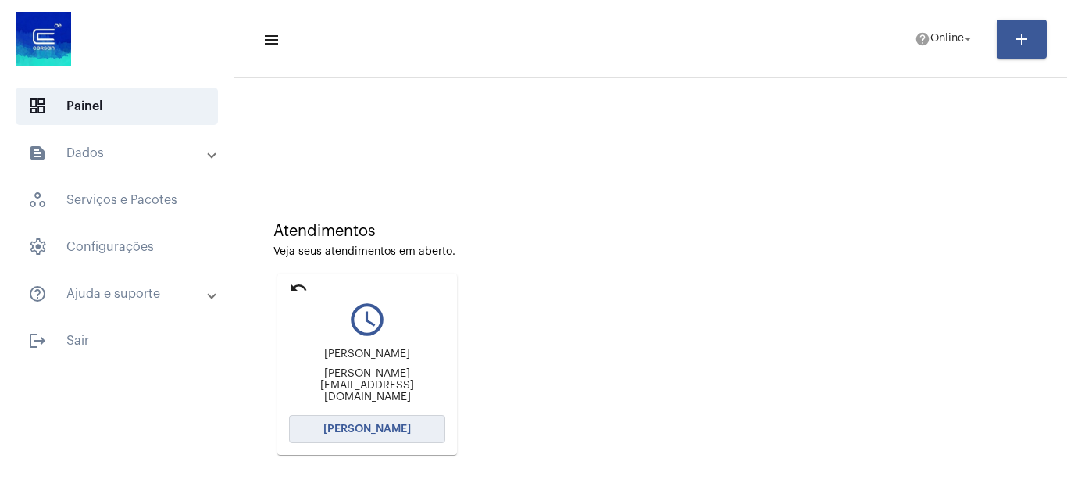
click at [357, 430] on span "[PERSON_NAME]" at bounding box center [366, 428] width 87 height 11
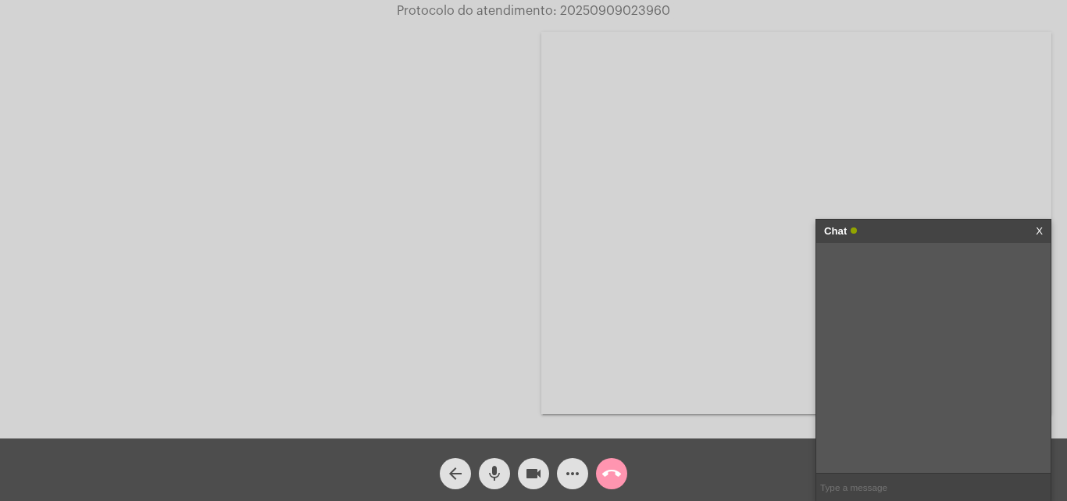
click at [608, 473] on mat-icon "call_end" at bounding box center [611, 473] width 19 height 19
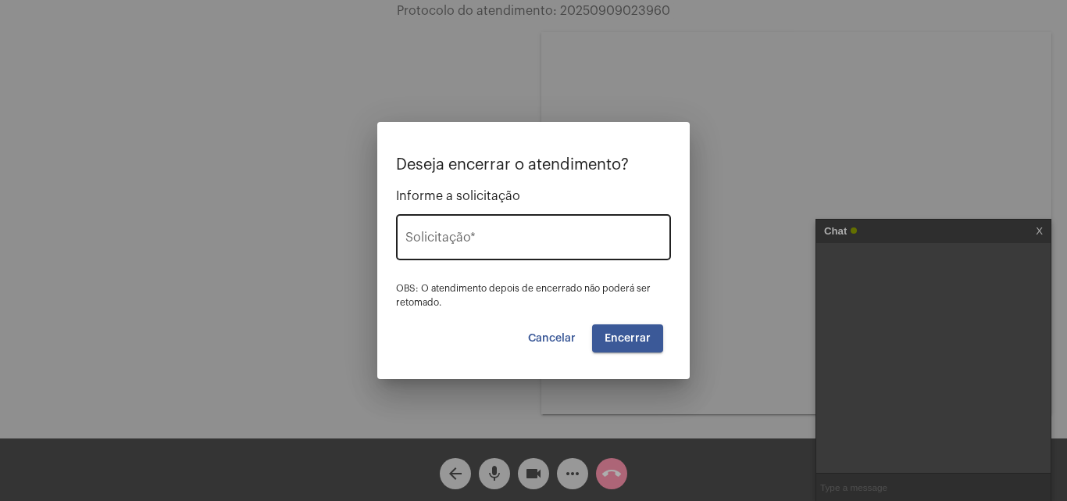
click at [454, 238] on input "Solicitação *" at bounding box center [533, 241] width 256 height 14
click at [509, 230] on div "ligac Solicitação *" at bounding box center [533, 235] width 256 height 49
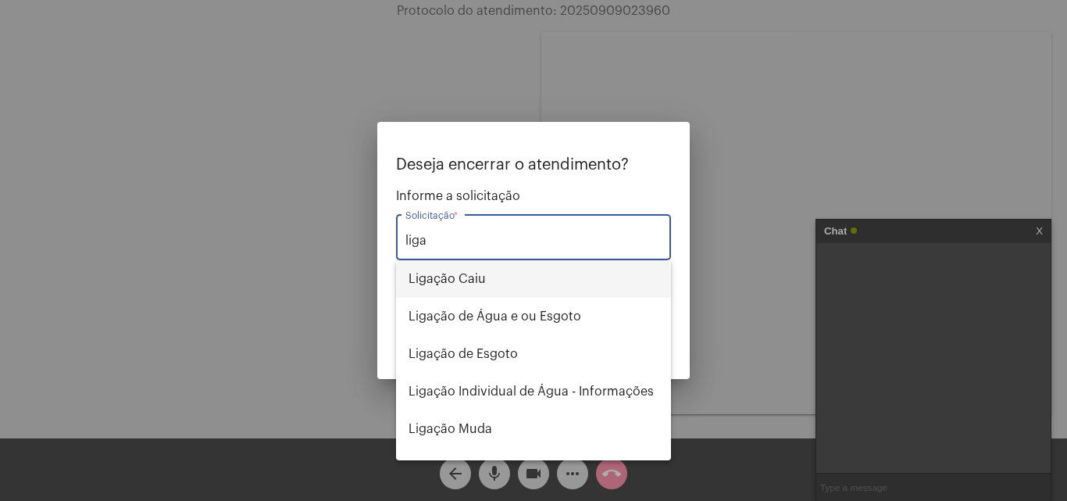
click at [483, 282] on span "Ligação Caiu" at bounding box center [534, 278] width 250 height 37
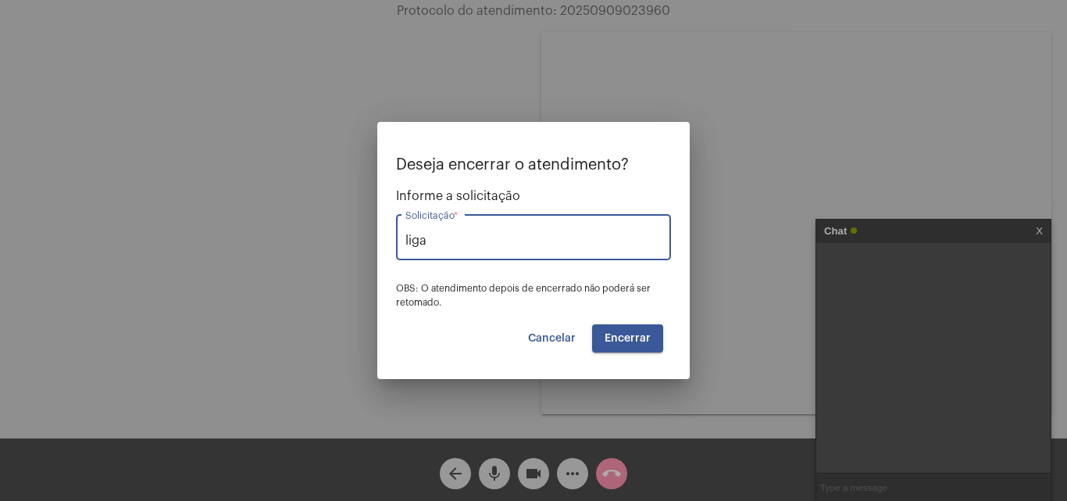
type input "Ligação Caiu"
click at [630, 337] on span "Encerrar" at bounding box center [628, 338] width 46 height 11
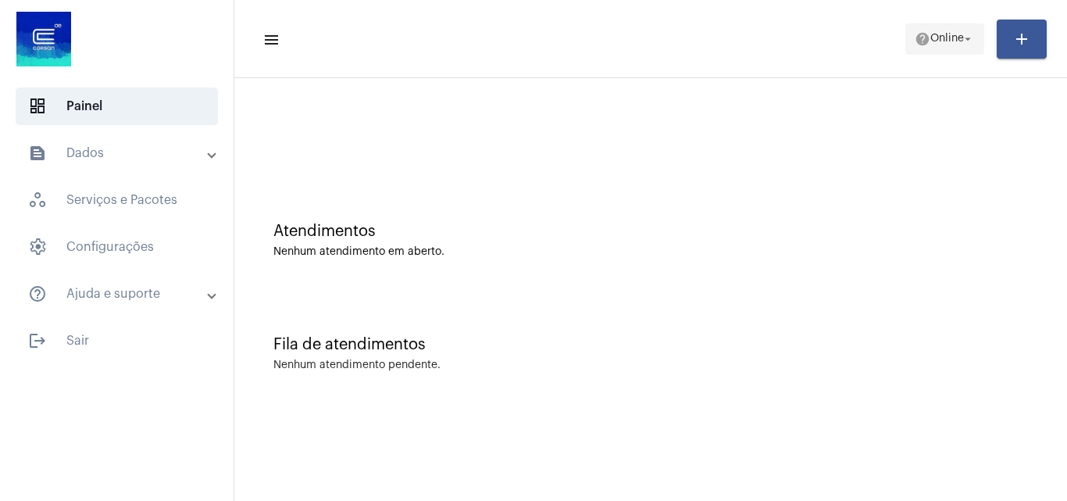
drag, startPoint x: 920, startPoint y: 34, endPoint x: 934, endPoint y: 46, distance: 18.8
click at [927, 42] on span "help Online arrow_drop_down" at bounding box center [945, 38] width 60 height 28
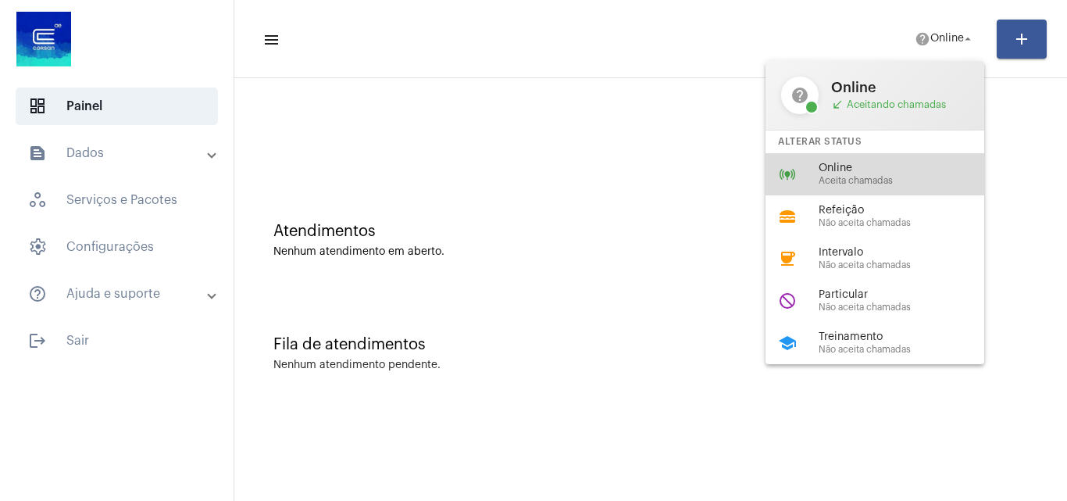
click at [868, 184] on span "Aceita chamadas" at bounding box center [908, 181] width 178 height 10
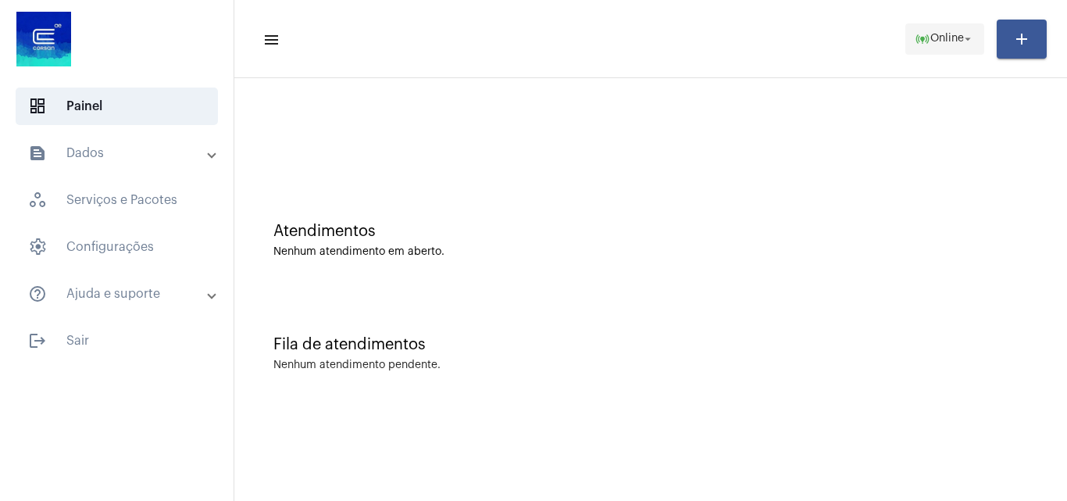
click at [941, 41] on span "Online" at bounding box center [947, 39] width 34 height 11
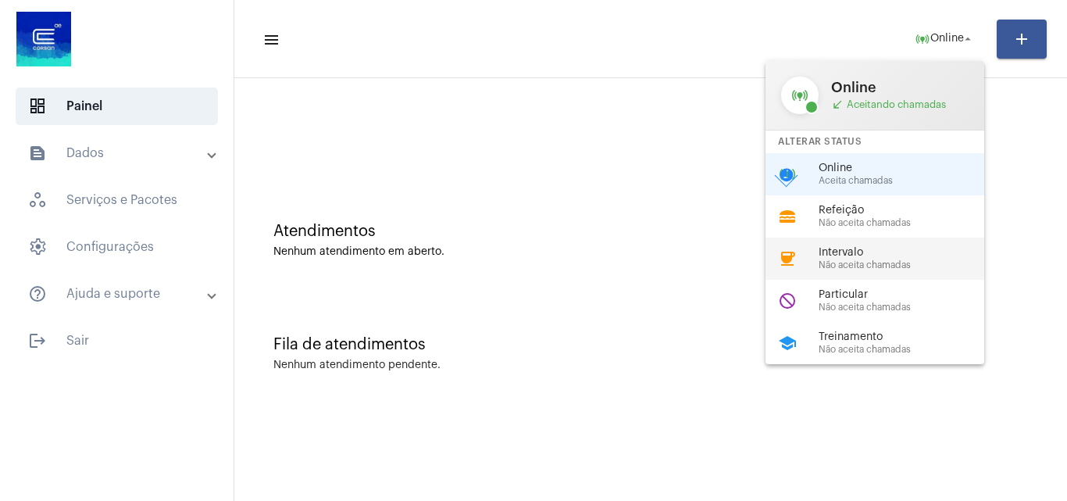
click at [852, 260] on span "Não aceita chamadas" at bounding box center [908, 265] width 178 height 10
